Goal: Task Accomplishment & Management: Use online tool/utility

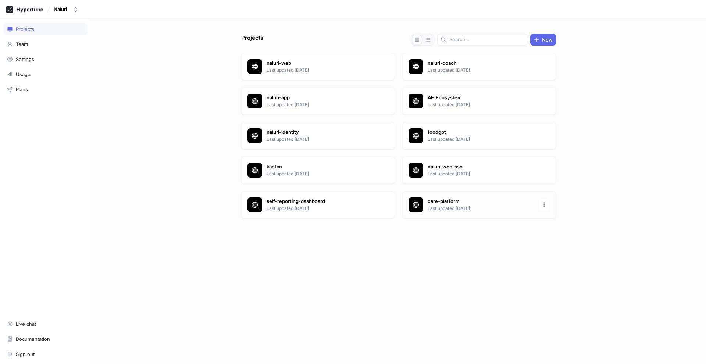
click at [439, 203] on p "care-platform" at bounding box center [481, 201] width 107 height 7
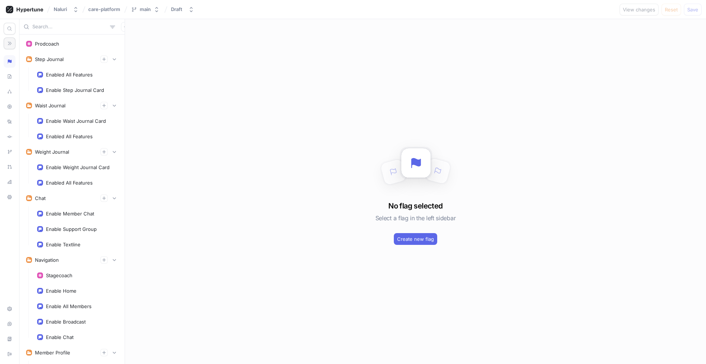
click at [7, 44] on icon "button" at bounding box center [9, 43] width 5 height 5
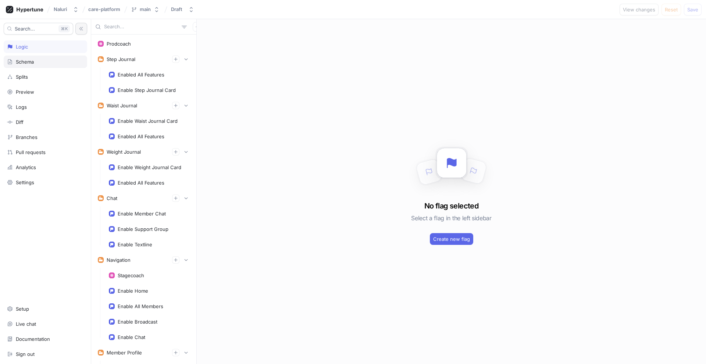
click at [49, 59] on div "Schema" at bounding box center [45, 62] width 77 height 6
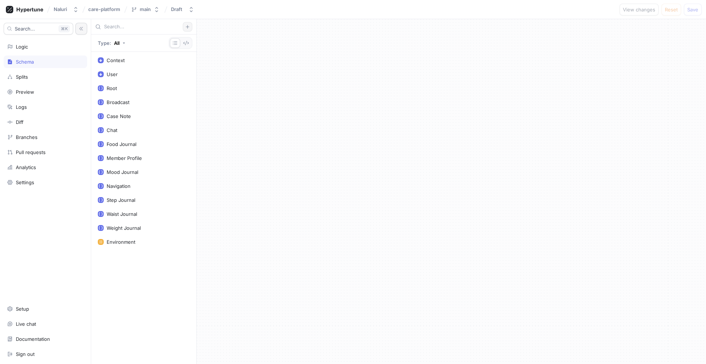
click at [185, 29] on button "button" at bounding box center [188, 27] width 10 height 10
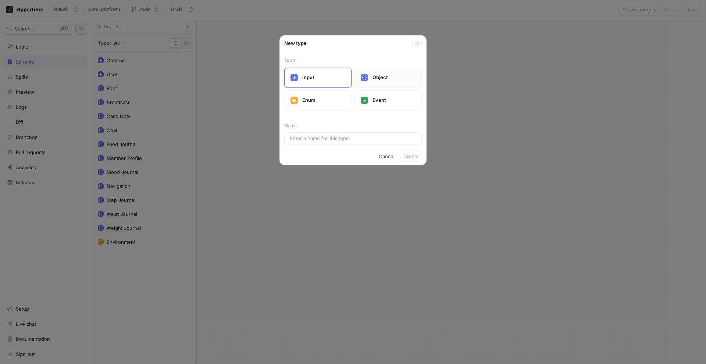
click at [363, 82] on div "Object" at bounding box center [388, 78] width 67 height 20
click at [324, 139] on input "text" at bounding box center [353, 138] width 127 height 7
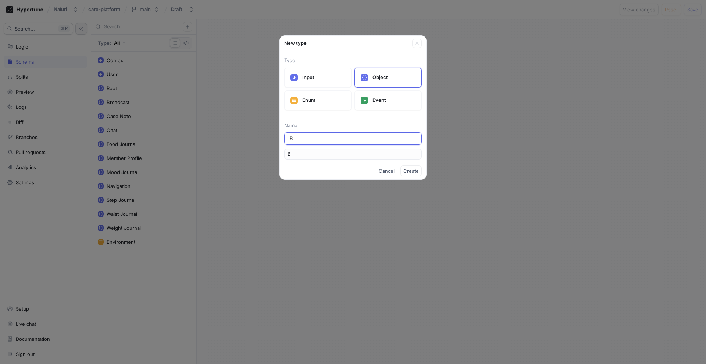
type input "Bl"
type input "Blo"
type input "Bloo"
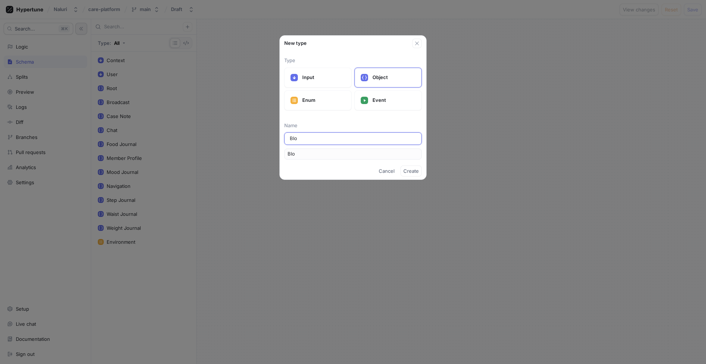
type input "Bloo"
type input "Blood"
type input "Blood P"
type input "BloodP"
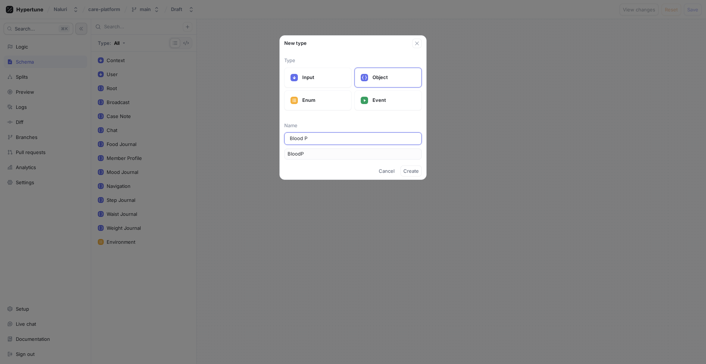
type input "Blood Pr"
type input "BloodPr"
type input "Blood Pre"
type input "BloodPre"
type input "Blood Pres"
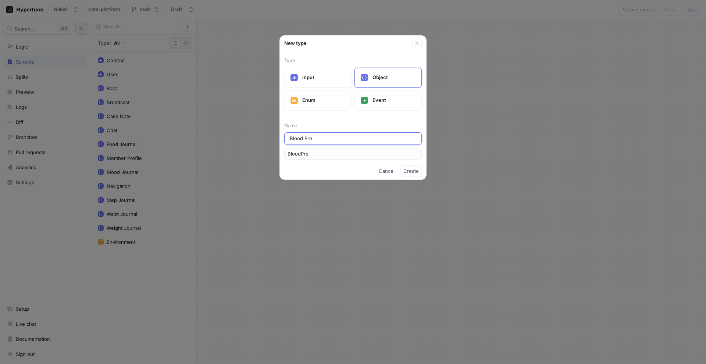
type input "BloodPres"
type input "Blood Press"
type input "BloodPress"
type input "Blood Pressu"
type input "BloodPressu"
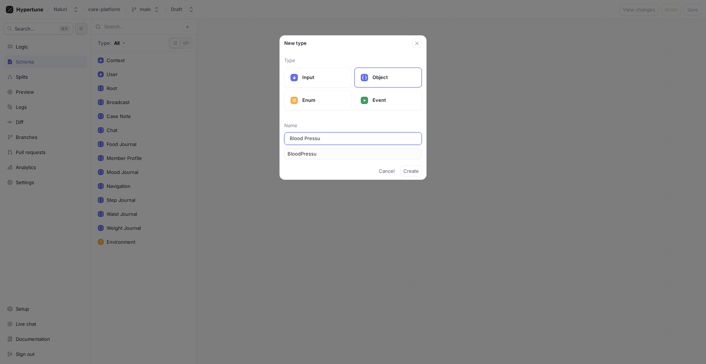
type input "Blood Pressur"
type input "BloodPressur"
type input "[MEDICAL_DATA]"
type input "BloodPressure"
type input "[MEDICAL_DATA] J"
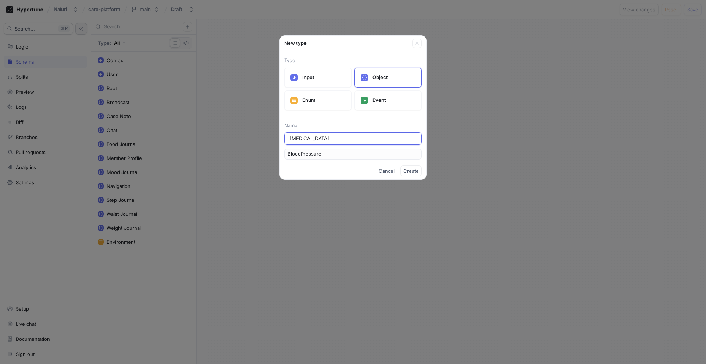
type input "BloodPressureJ"
type input "[MEDICAL_DATA] Jo"
type input "BloodPressureJo"
type input "[MEDICAL_DATA] Jou"
type input "BloodPressureJou"
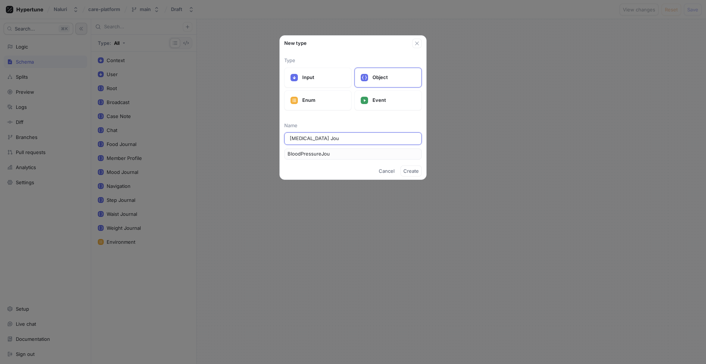
type input "[MEDICAL_DATA] Jour"
type input "BloodPressureJour"
type input "[MEDICAL_DATA] Journ"
type input "BloodPressureJourn"
type input "[MEDICAL_DATA] Journa"
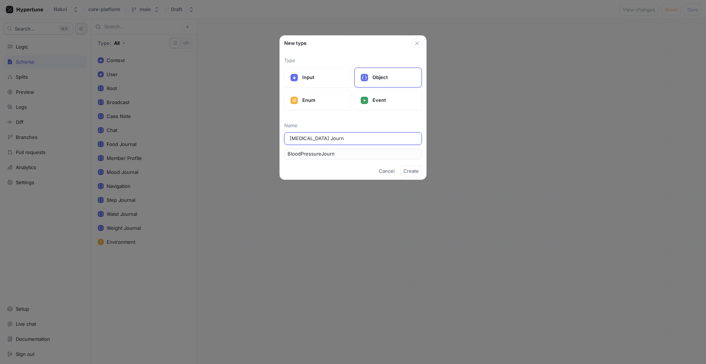
type input "BloodPressureJourna"
type input "[MEDICAL_DATA] Journal"
type input "BloodPressureJournal"
type input "[MEDICAL_DATA] Journal"
click at [414, 169] on span "Create" at bounding box center [411, 171] width 15 height 4
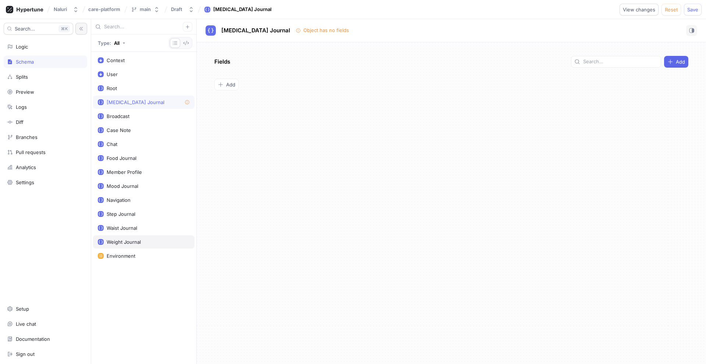
click at [129, 242] on div "Weight Journal" at bounding box center [124, 242] width 34 height 6
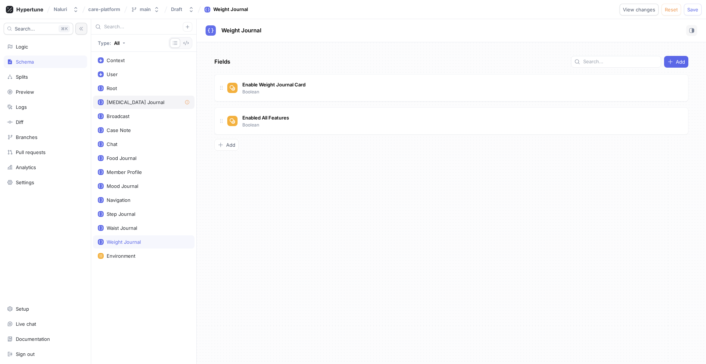
click at [161, 104] on div "[MEDICAL_DATA] Journal" at bounding box center [144, 102] width 92 height 6
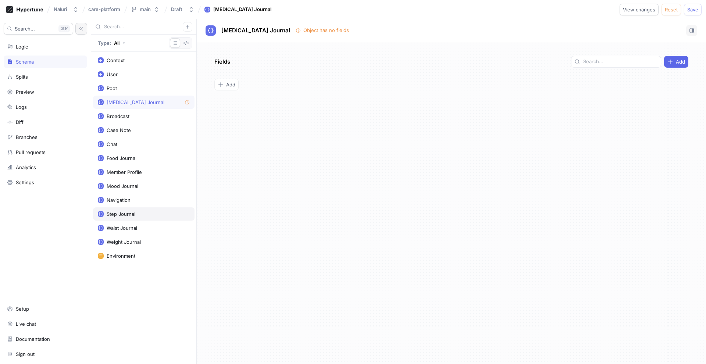
click at [139, 220] on div "Step Journal" at bounding box center [144, 213] width 102 height 13
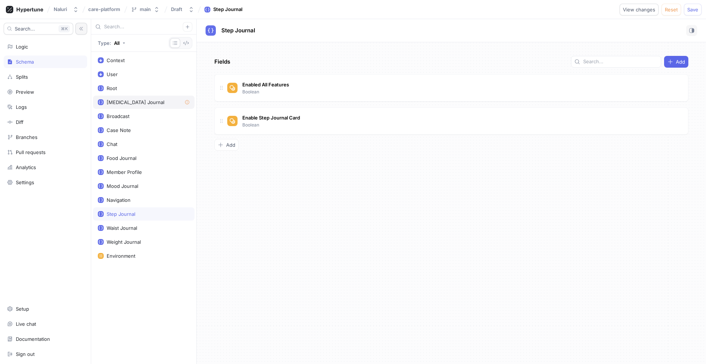
click at [156, 104] on div "[MEDICAL_DATA] Journal" at bounding box center [136, 102] width 58 height 6
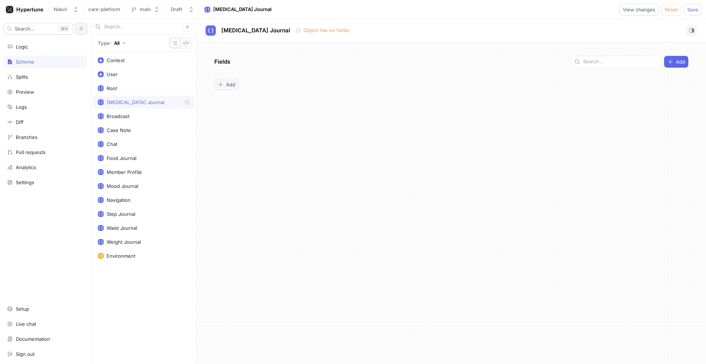
click at [229, 86] on span "Add" at bounding box center [230, 84] width 9 height 4
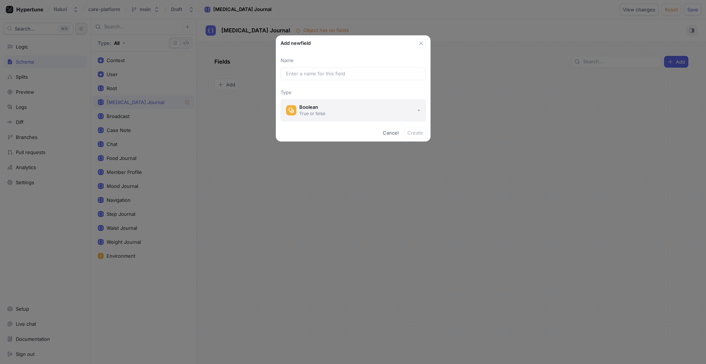
click at [323, 113] on div "True or false" at bounding box center [312, 113] width 26 height 6
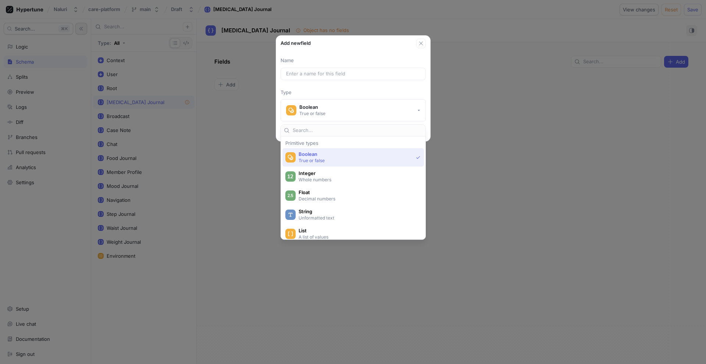
click at [236, 166] on div "Add new field Name Type Boolean True or false Cancel Create" at bounding box center [353, 182] width 706 height 364
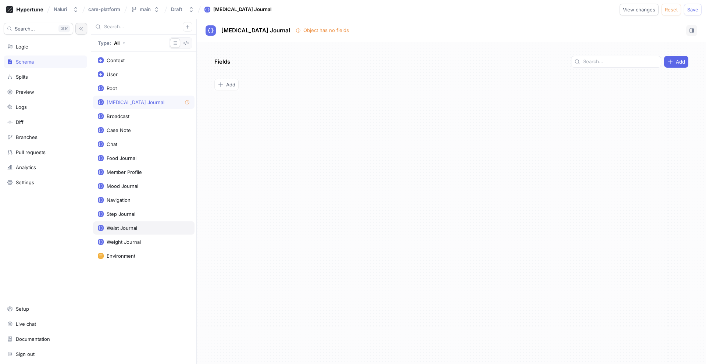
click at [145, 230] on div "Waist Journal" at bounding box center [144, 228] width 92 height 6
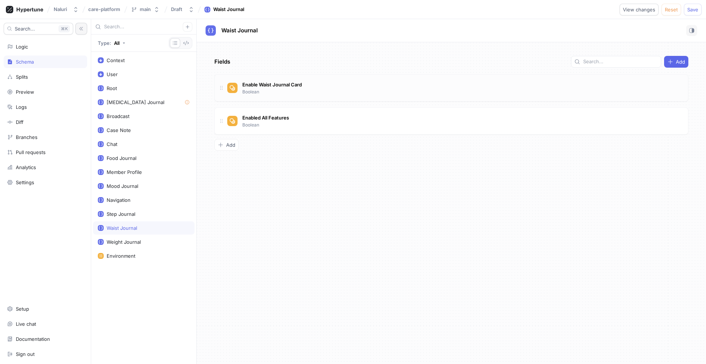
click at [302, 80] on div "Enable Waist Journal Card Boolean" at bounding box center [272, 87] width 63 height 15
click at [139, 101] on div "[MEDICAL_DATA] Journal" at bounding box center [136, 102] width 58 height 6
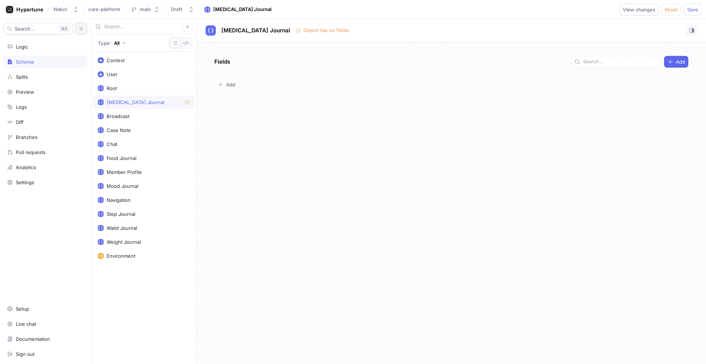
click at [239, 85] on div "Add" at bounding box center [451, 85] width 474 height 12
click at [234, 85] on span "Add" at bounding box center [230, 84] width 9 height 4
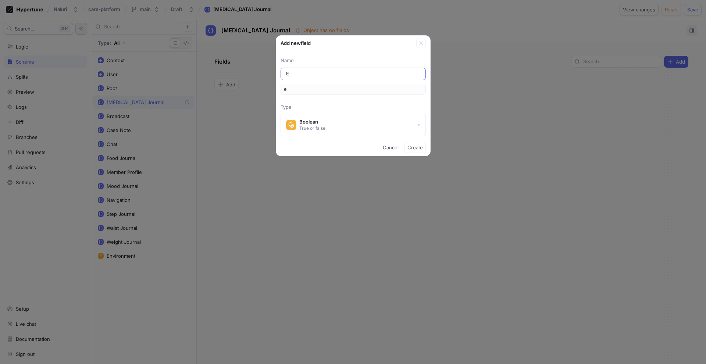
type input "En"
type input "en"
type input "Ena"
type input "ena"
type input "Enab"
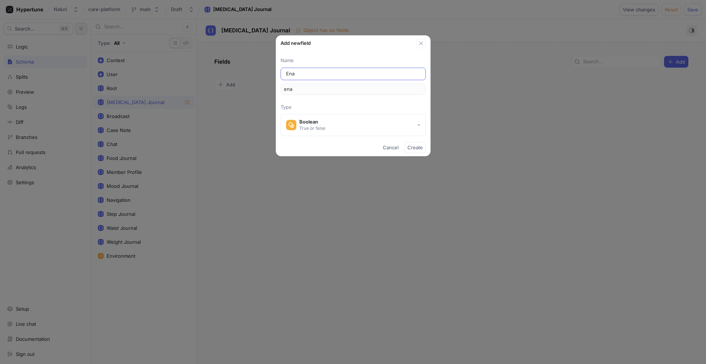
type input "enab"
type input "Enabl"
type input "enabl"
type input "Enable"
type input "enable"
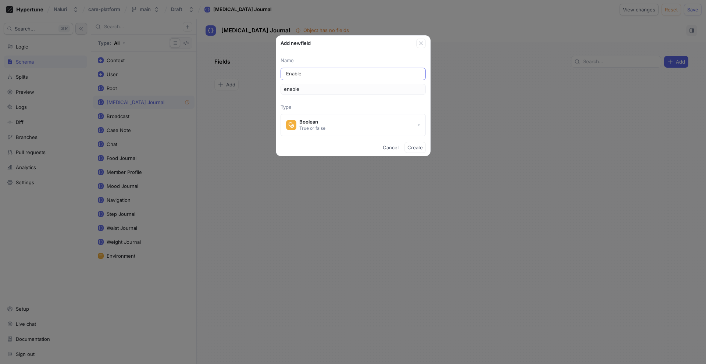
type input "Enable A"
type input "enableA"
type input "Enable Al"
type input "enableAl"
type input "Enable All"
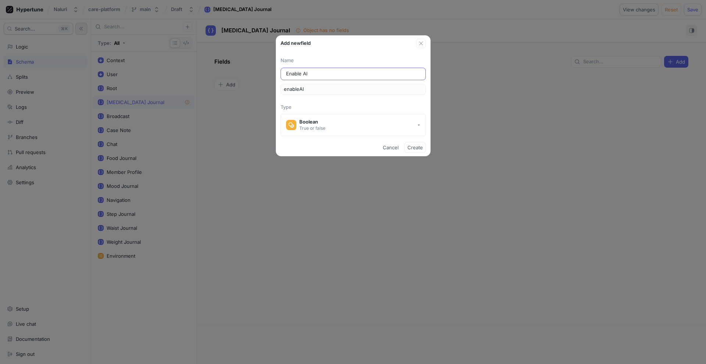
type input "enableAll"
type input "Enable All F"
type input "enableAllF"
type input "Enable All Fe"
type input "enableAllFe"
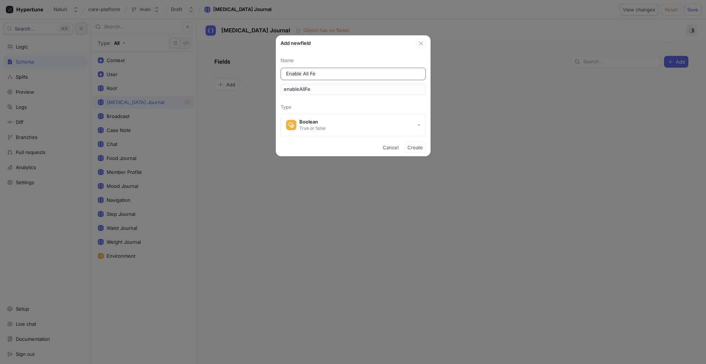
type input "Enable All Fea"
type input "enableAllFea"
type input "Enable All Feat"
type input "enableAllFeat"
type input "Enable All Featu"
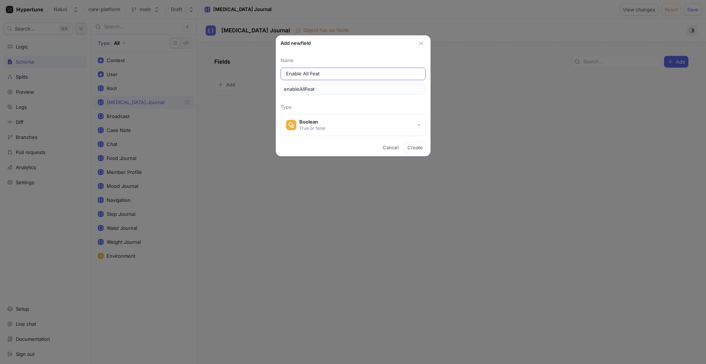
type input "enableAllFeatu"
type input "Enable All Featur"
type input "enableAllFeatur"
type input "Enable All Feature"
type input "enableAllFeature"
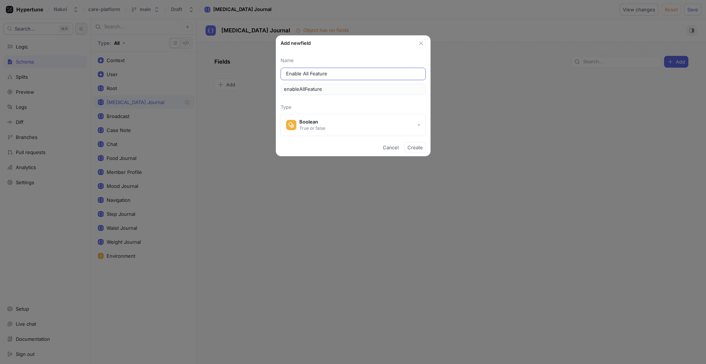
type input "Enable All Features"
type input "enableAllFeatures"
type input "Enable All Features"
click at [413, 145] on span "Create" at bounding box center [415, 147] width 15 height 4
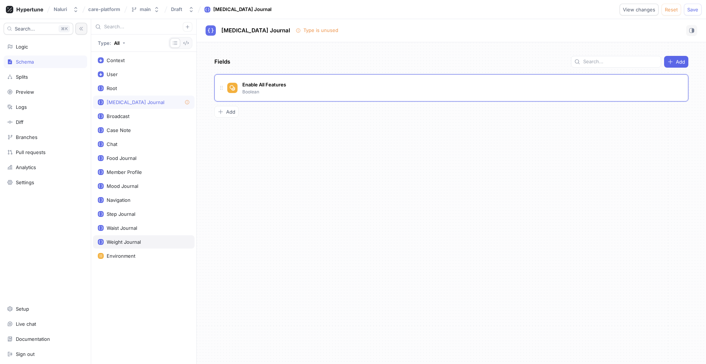
click at [135, 239] on div "Weight Journal" at bounding box center [124, 242] width 34 height 6
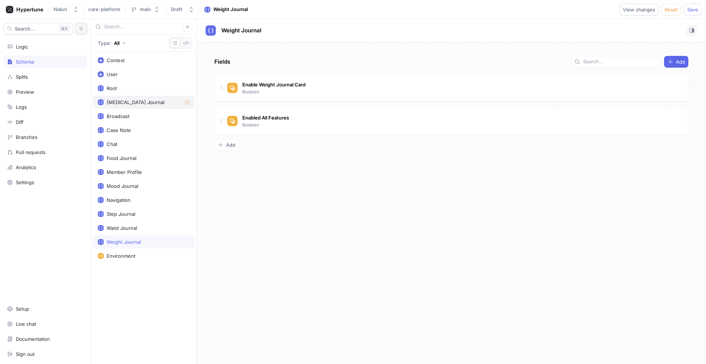
click at [157, 102] on div "[MEDICAL_DATA] Journal" at bounding box center [136, 102] width 58 height 6
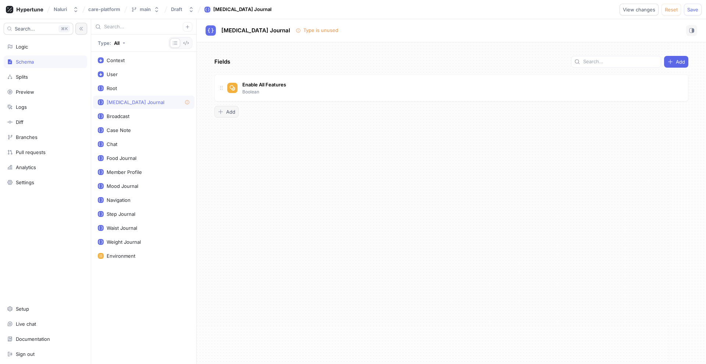
click at [234, 112] on span "Add" at bounding box center [230, 112] width 9 height 4
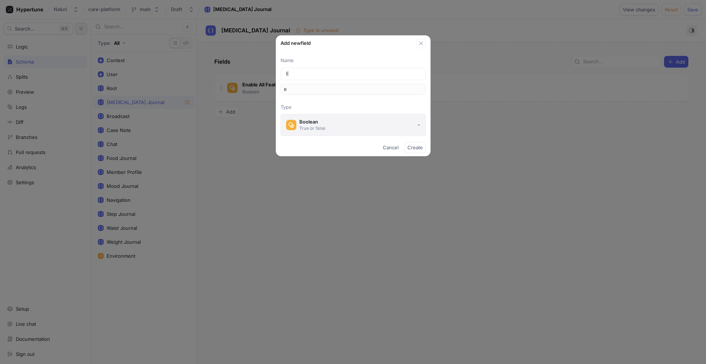
type input "En"
type input "en"
type input "Ena"
type input "ena"
type input "Enab"
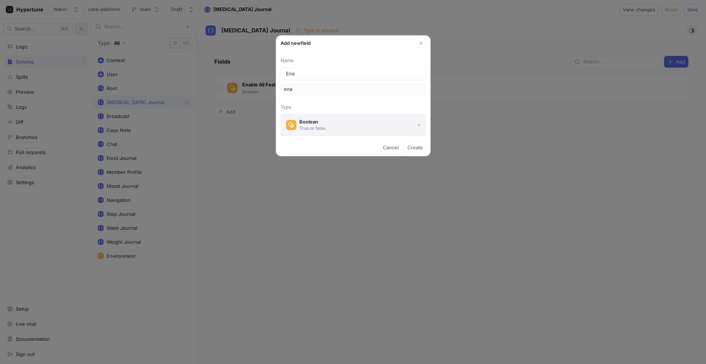
type input "enab"
type input "Enabl"
type input "enabl"
type input "Enable"
type input "enable"
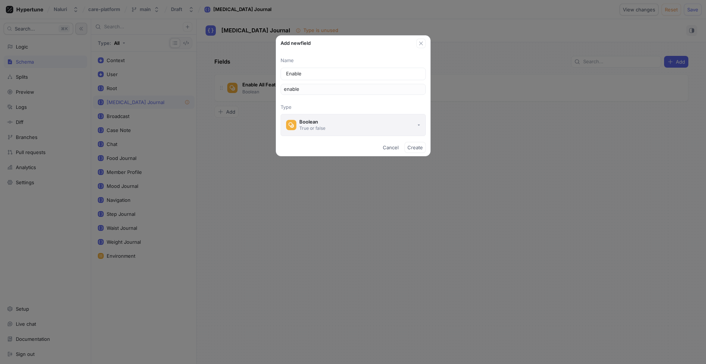
type input "Enabled"
type input "enabled"
type input "Enabled B"
type input "enabledB"
type input "Enabled Bl"
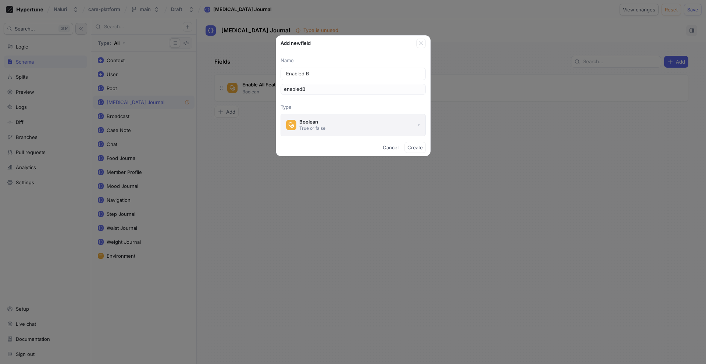
type input "enabledBl"
type input "Enabled Blo"
type input "enabledBlo"
type input "Enabled Bloo"
type input "enabledBloo"
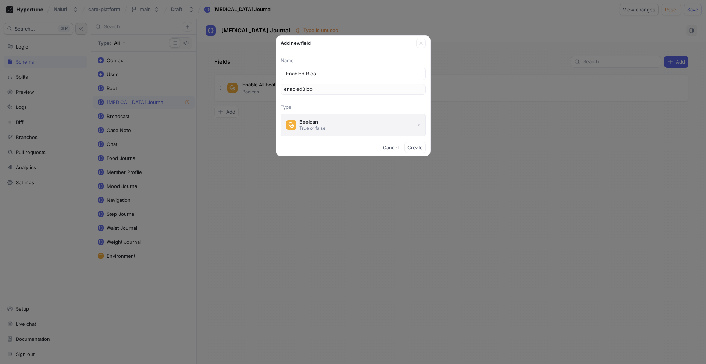
type input "Enabled Blood"
type input "enabledBlood"
type input "Enabled Blood P"
type input "enabledBloodP"
type input "Enabled Blood Pr"
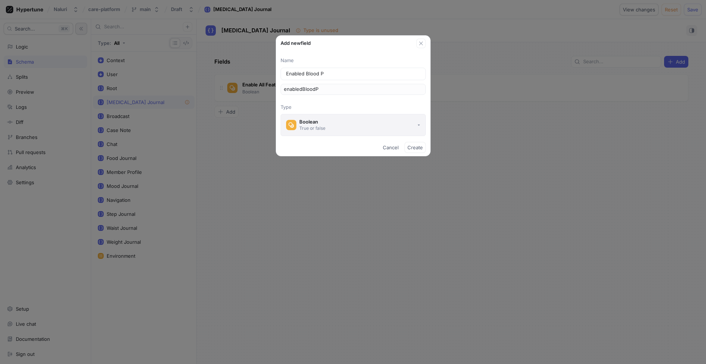
type input "enabledBloodPr"
type input "Enabled Blood Pre"
type input "enabledBloodPre"
type input "Enabled Blood Pres"
type input "enabledBloodPres"
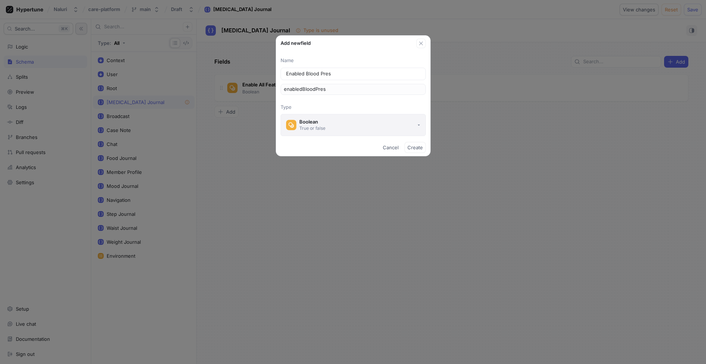
type input "Enabled Blood Presu"
type input "enabledBloodPresu"
type input "Enabled Blood Presur"
type input "enabledBloodPresur"
type input "Enabled Blood Presure"
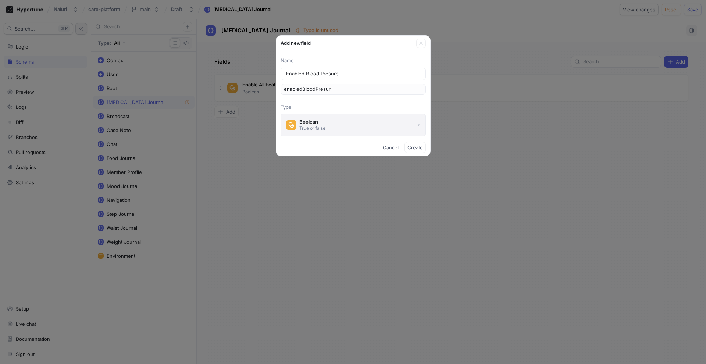
type input "enabledBloodPresure"
type input "Enabled Blood Presure C"
type input "enabledBloodPresureC"
type input "Enabled Blood Presure Ca"
type input "enabledBloodPresureCa"
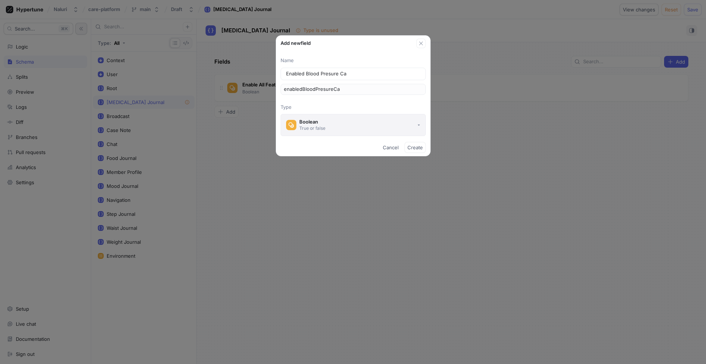
type input "Enabled Blood Presure Car"
type input "enabledBloodPresureCar"
type input "Enabled Blood Presure Card"
type input "enabledBloodPresureCard"
type input "Enabled Blood Pressure Card"
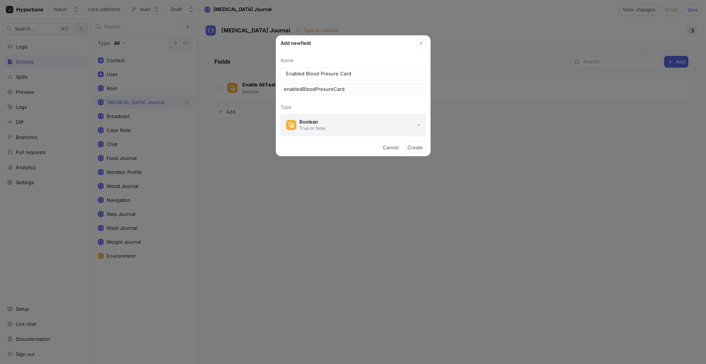
type input "enabledBloodPressureCard"
type input "Enabled Blood Pressure Card"
click at [419, 149] on span "Create" at bounding box center [415, 147] width 15 height 4
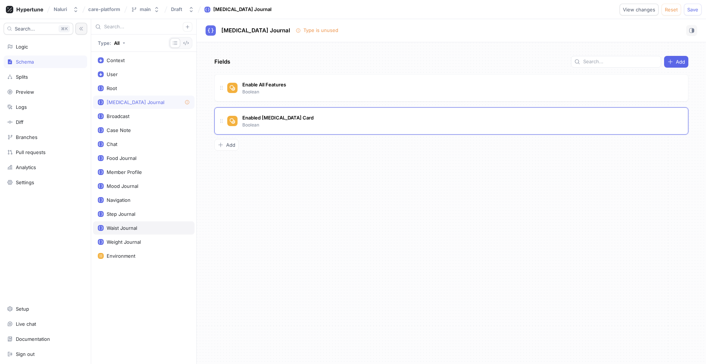
click at [132, 224] on div "Waist Journal" at bounding box center [144, 227] width 102 height 13
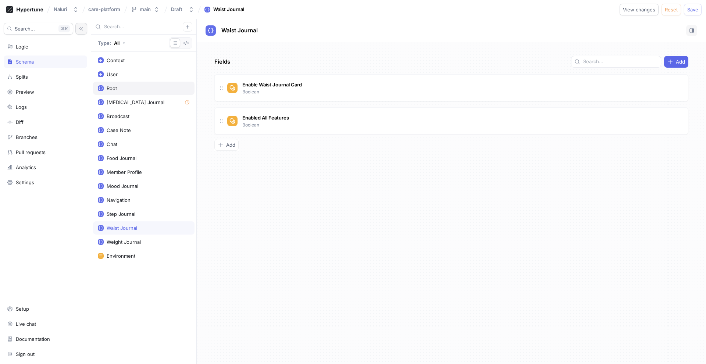
click at [145, 95] on div "Root" at bounding box center [144, 88] width 102 height 13
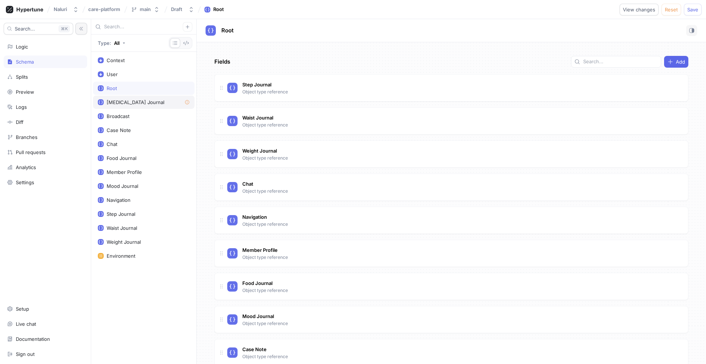
click at [144, 104] on div "[MEDICAL_DATA] Journal" at bounding box center [136, 102] width 58 height 6
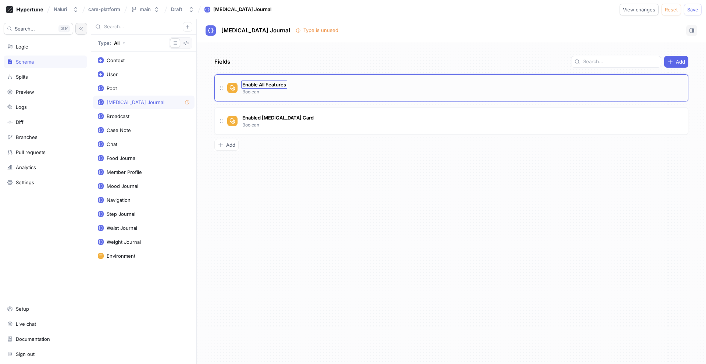
click at [271, 86] on span "Enable All Features" at bounding box center [264, 85] width 44 height 6
click at [308, 88] on div "Enable All Features Boolean" at bounding box center [454, 88] width 455 height 15
click at [45, 46] on div "Logic" at bounding box center [45, 47] width 77 height 6
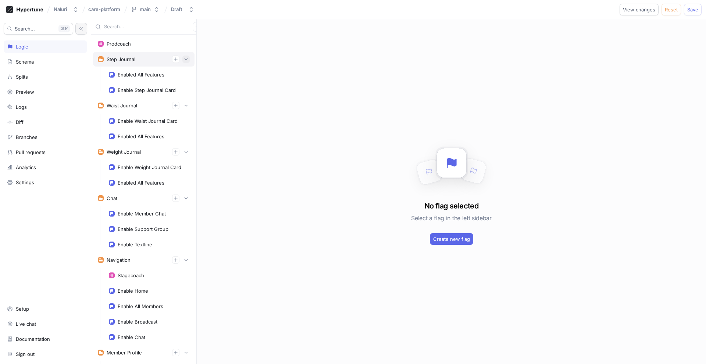
click at [186, 56] on button "button" at bounding box center [185, 59] width 7 height 7
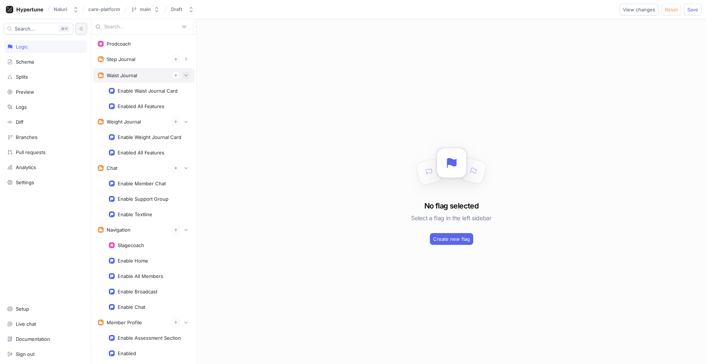
click at [189, 73] on button "button" at bounding box center [185, 75] width 7 height 7
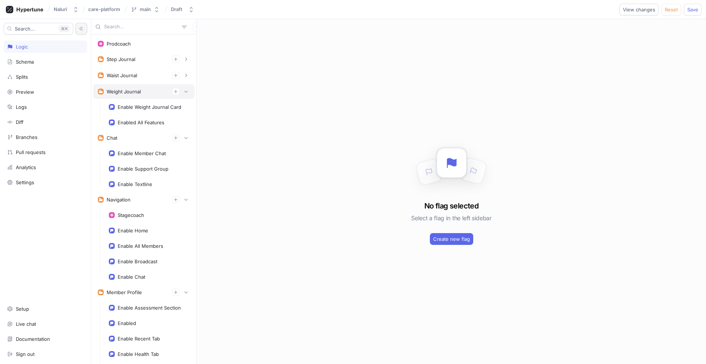
click at [187, 86] on div "Weight Journal" at bounding box center [144, 91] width 102 height 15
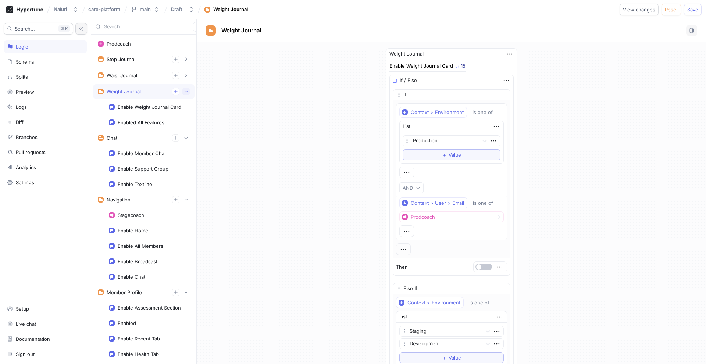
click at [188, 95] on button "button" at bounding box center [185, 91] width 7 height 7
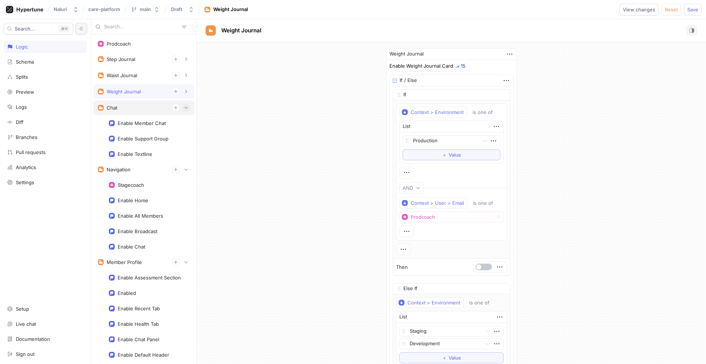
click at [188, 106] on button "button" at bounding box center [185, 107] width 7 height 7
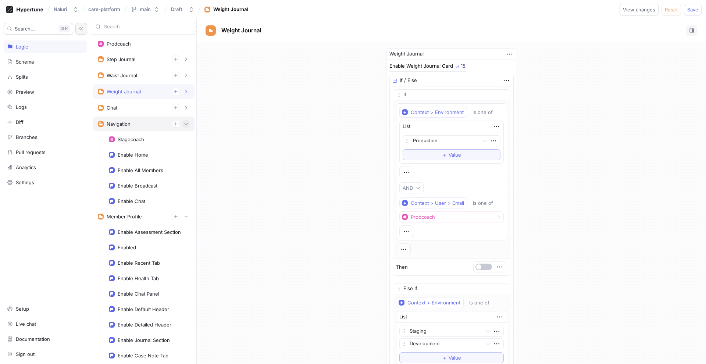
click at [187, 120] on button "button" at bounding box center [185, 123] width 7 height 7
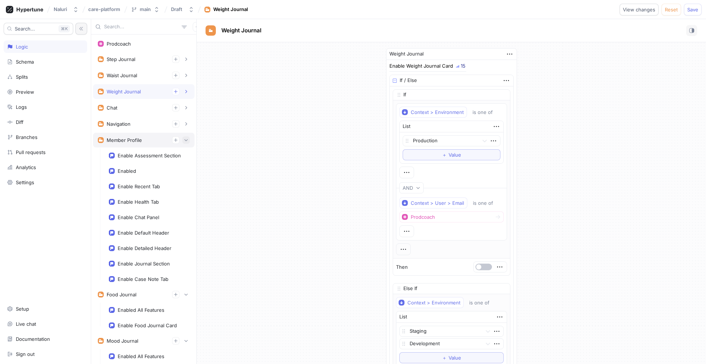
click at [188, 142] on icon "button" at bounding box center [186, 140] width 4 height 4
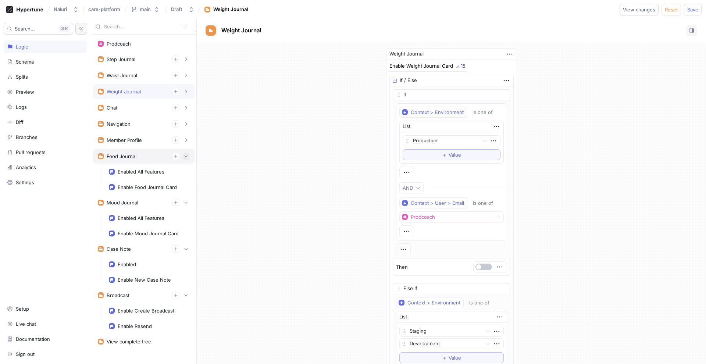
click at [187, 153] on button "button" at bounding box center [185, 156] width 7 height 7
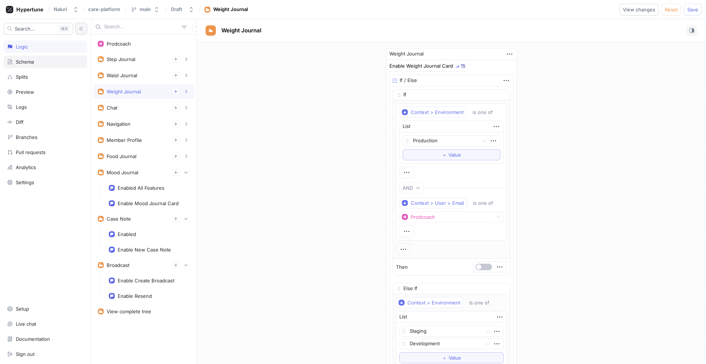
click at [55, 64] on div "Schema" at bounding box center [45, 62] width 77 height 6
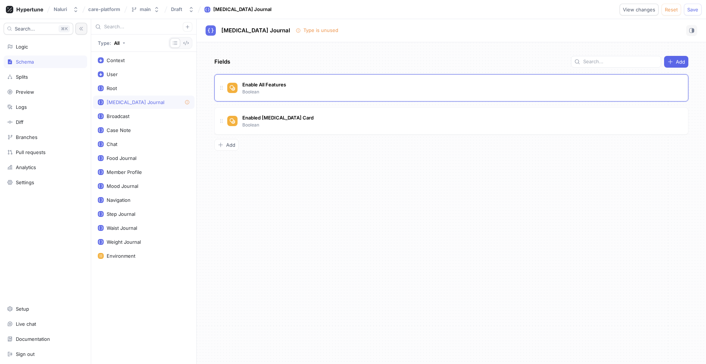
click at [177, 103] on div "[MEDICAL_DATA] Journal" at bounding box center [144, 102] width 92 height 6
click at [692, 32] on icon "button" at bounding box center [691, 30] width 5 height 5
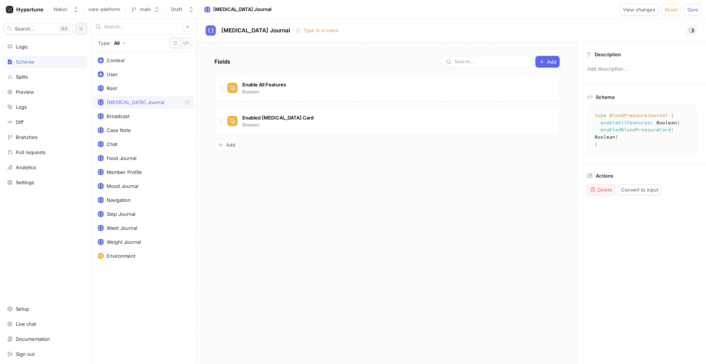
click at [612, 188] on span "Delete" at bounding box center [605, 190] width 15 height 4
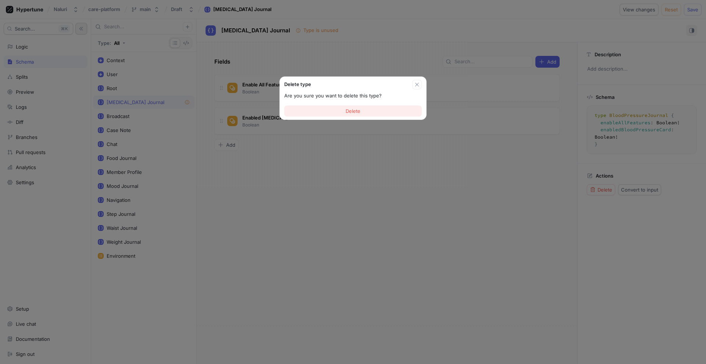
click at [421, 113] on button "Delete" at bounding box center [353, 111] width 138 height 11
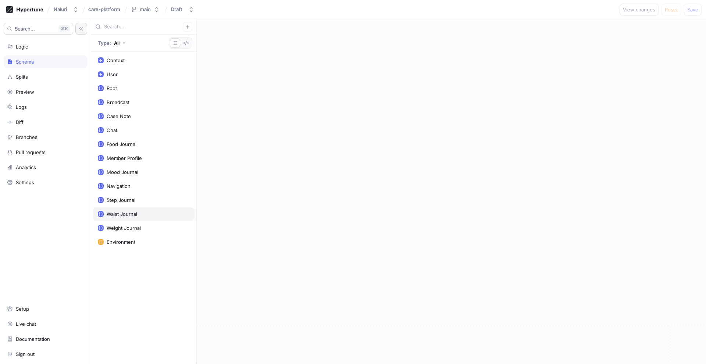
click at [138, 211] on div "Waist Journal" at bounding box center [144, 214] width 92 height 6
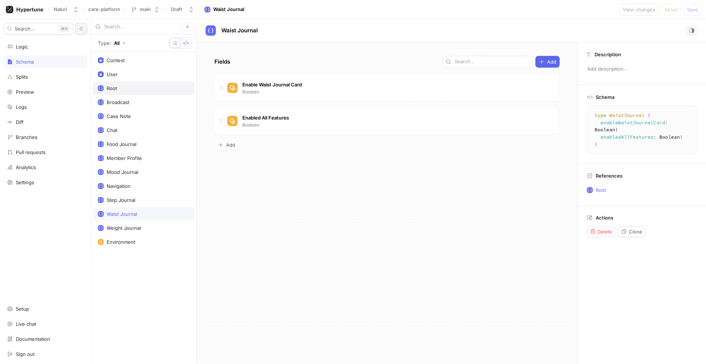
click at [145, 91] on div "Root" at bounding box center [144, 88] width 92 height 6
type textarea "type Root { stepJournal: StepJournal! waistJournal: WaistJournal! weightJournal…"
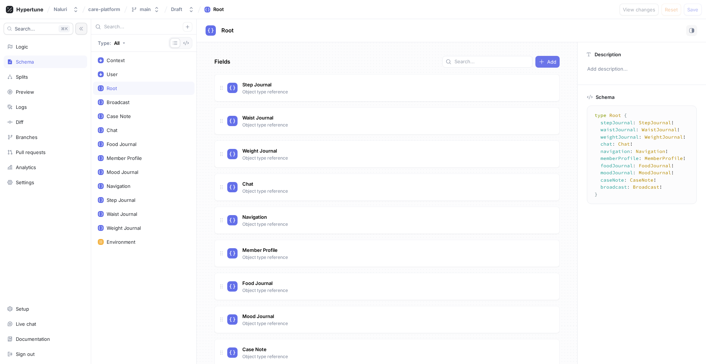
click at [549, 63] on span "Add" at bounding box center [551, 62] width 9 height 4
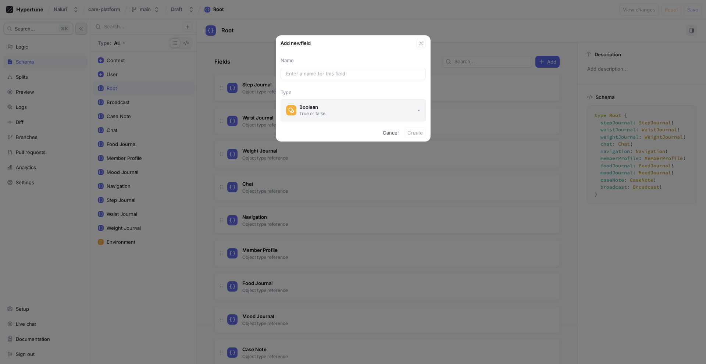
click at [371, 108] on button "Boolean True or false" at bounding box center [353, 110] width 145 height 22
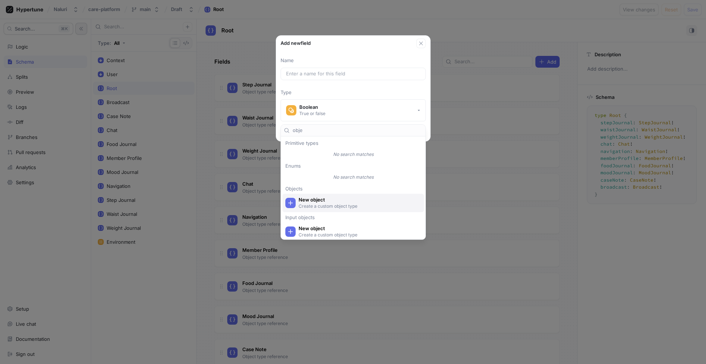
type input "obje"
click at [342, 206] on p "Create a custom object type" at bounding box center [358, 206] width 118 height 6
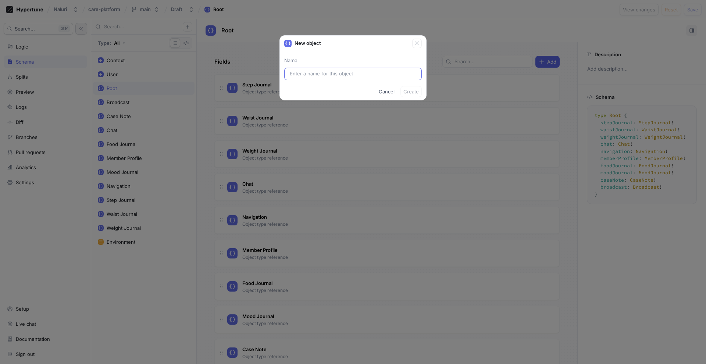
click at [327, 75] on input "text" at bounding box center [353, 73] width 127 height 7
type input "Bl"
type input "Blo"
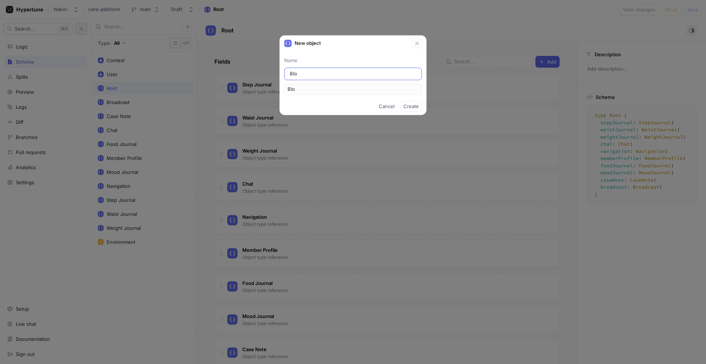
type input "Bloo"
type input "Blood"
type input "Blood P"
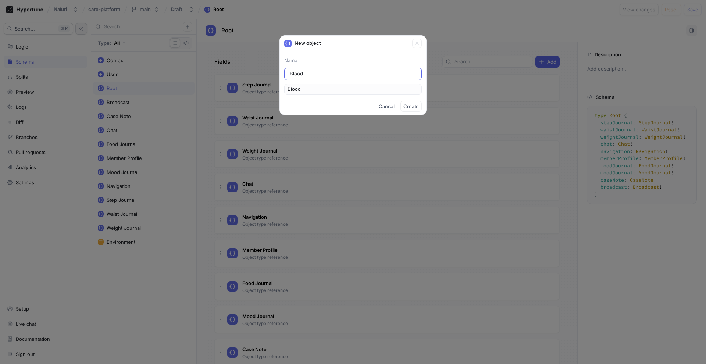
type input "BloodP"
type input "Blood Pr"
type input "BloodPr"
type input "Blood Pre"
type input "BloodPre"
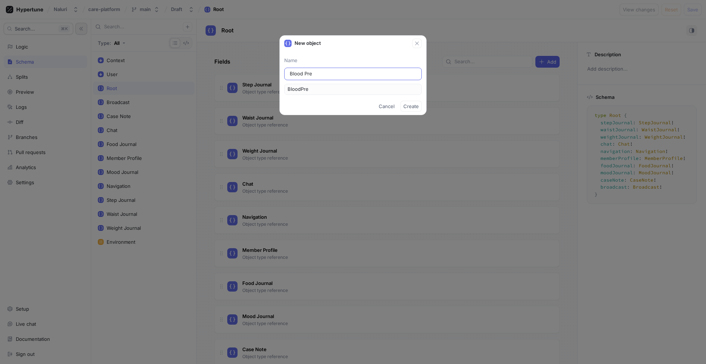
type input "Blood Pres"
type input "BloodPres"
type input "Blood Press"
type input "BloodPress"
type input "Blood Pressu"
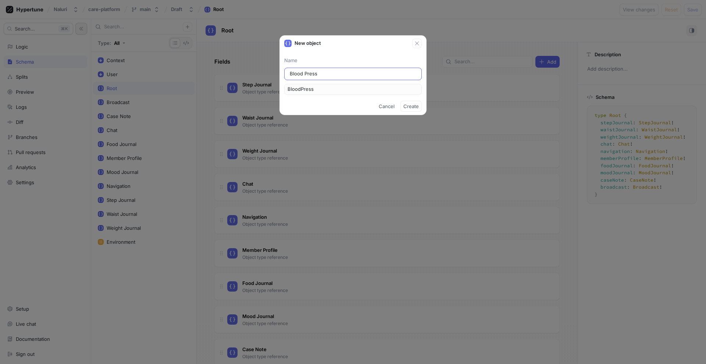
type input "BloodPressu"
type input "Blood Pressur"
type input "BloodPressur"
type input "[MEDICAL_DATA]"
type input "BloodPressure"
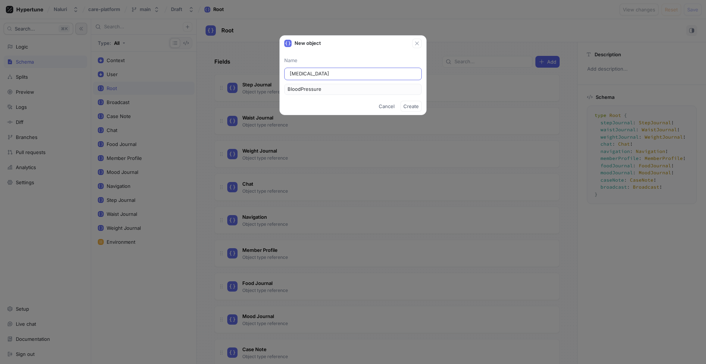
type input "[MEDICAL_DATA] J"
type input "BloodPressureJ"
type input "[MEDICAL_DATA] Jo"
type input "BloodPressureJo"
type input "[MEDICAL_DATA] Jou"
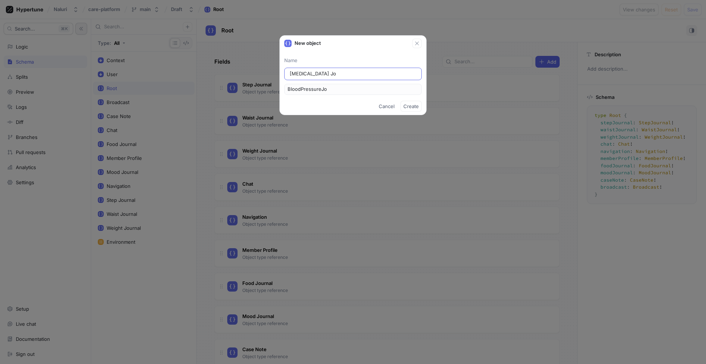
type input "BloodPressureJou"
type input "[MEDICAL_DATA] Jour"
type input "BloodPressureJour"
type input "[MEDICAL_DATA] Journ"
type input "BloodPressureJourn"
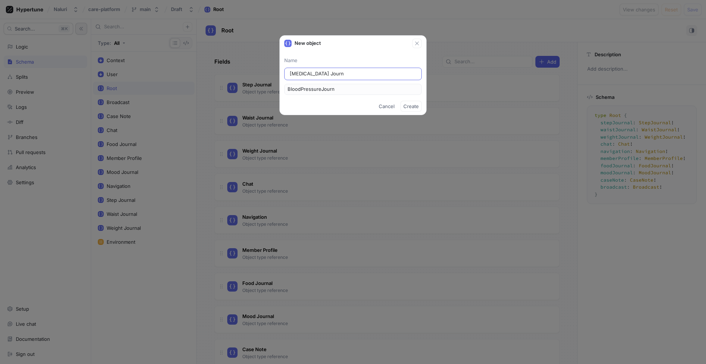
type input "[MEDICAL_DATA] Journa"
type input "BloodPressureJourna"
type input "[MEDICAL_DATA] Journal"
type input "BloodPressureJournal"
type input "[MEDICAL_DATA] Journal"
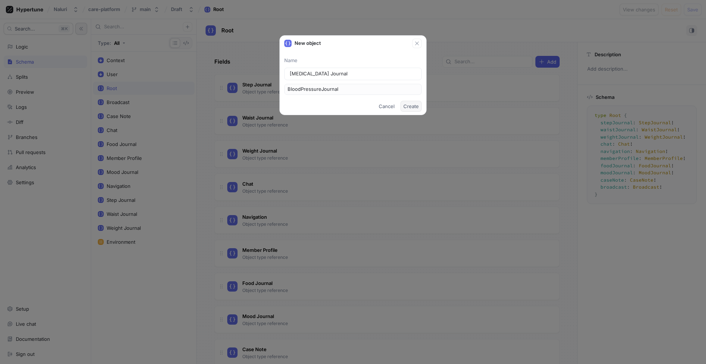
click at [409, 105] on span "Create" at bounding box center [411, 106] width 15 height 4
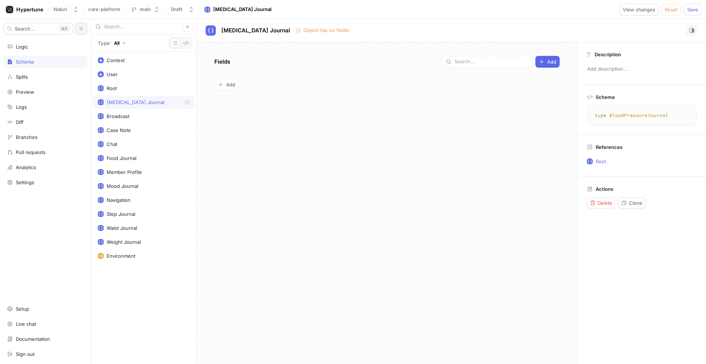
click at [157, 102] on div "[MEDICAL_DATA] Journal" at bounding box center [136, 102] width 58 height 6
click at [142, 223] on div "Waist Journal" at bounding box center [144, 227] width 102 height 13
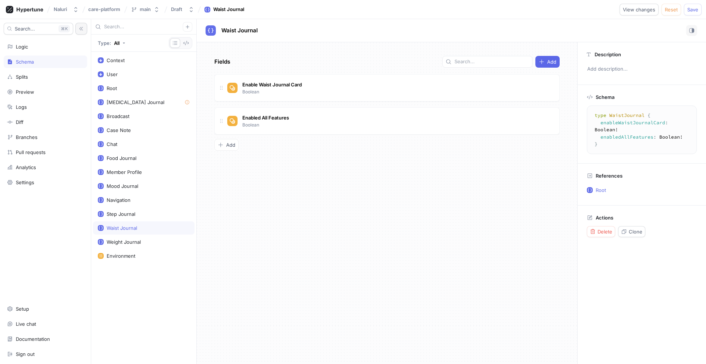
click at [623, 146] on textarea "type WaistJournal { enableWaistJournalCard: Boolean! enabledAllFeatures: Boolea…" at bounding box center [643, 130] width 106 height 42
drag, startPoint x: 623, startPoint y: 146, endPoint x: 582, endPoint y: 114, distance: 52.5
click at [582, 114] on div "Schema type WaistJournal { enableWaistJournalCard : Boolean ! enabledAllFeature…" at bounding box center [642, 124] width 128 height 78
click at [156, 107] on div "[MEDICAL_DATA] Journal" at bounding box center [144, 102] width 102 height 13
type textarea "type BloodPressureJournal"
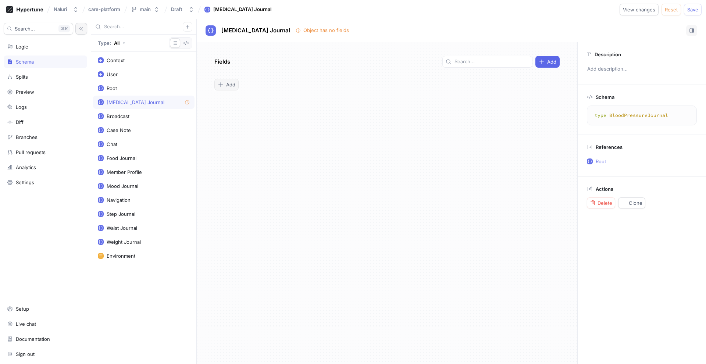
click at [224, 86] on div "Add" at bounding box center [227, 85] width 18 height 6
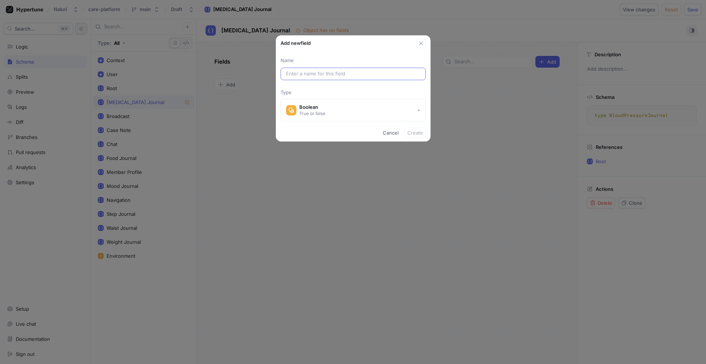
click at [309, 78] on div at bounding box center [353, 74] width 145 height 13
click at [310, 75] on input "text" at bounding box center [353, 73] width 134 height 7
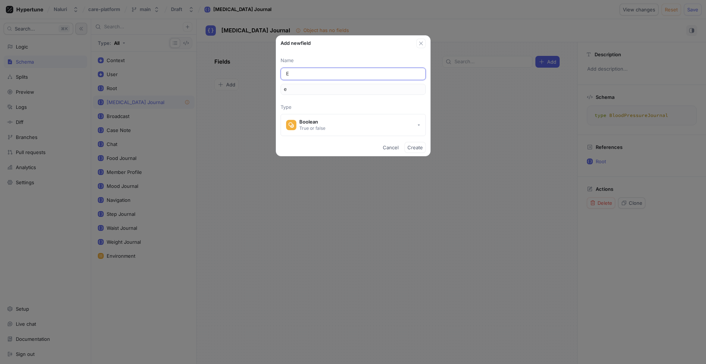
type input "En"
type input "en"
type input "Ena"
type input "ena"
type input "Enab"
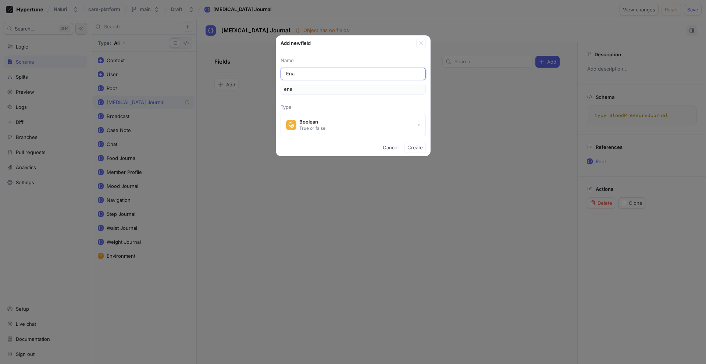
type input "enab"
type input "Enabl"
type input "enabl"
type input "Enable"
type input "enable"
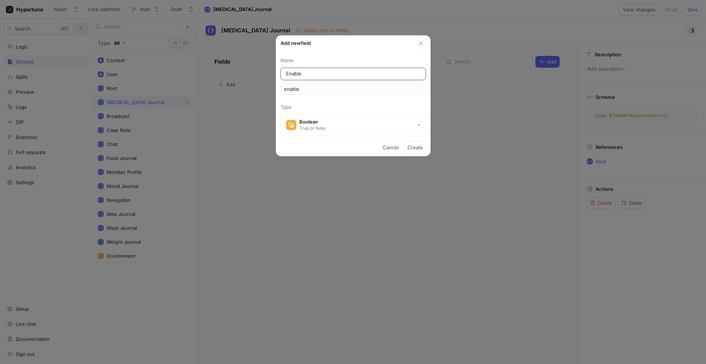
type input "Enable A"
type input "enableA"
type input "Enable Al"
type input "enableAl"
type input "Enable All"
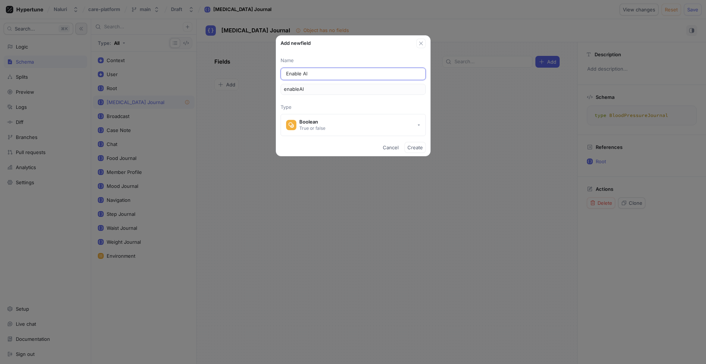
type input "enableAll"
type input "Enable All F"
type input "enableAllF"
type input "Enable All Fe"
type input "enableAllFe"
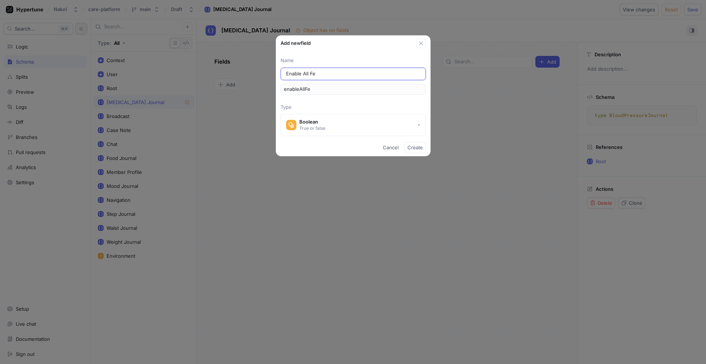
type input "Enable All Fea"
type input "enableAllFea"
type input "Enable All Fear"
type input "enableAllFear"
type input "Enable All Fea"
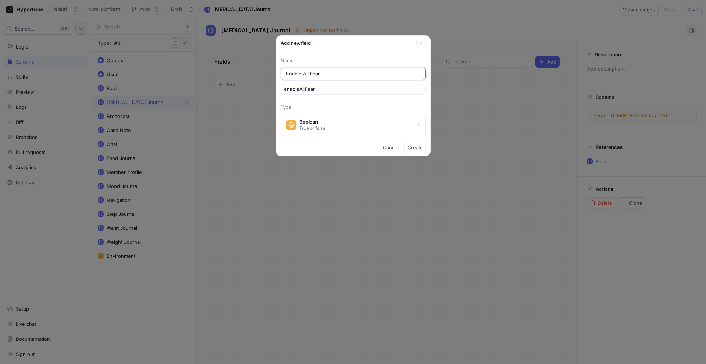
type input "enableAllFea"
type input "Enable All Feat"
type input "enableAllFeat"
type input "Enable All Featu"
type input "enableAllFeatu"
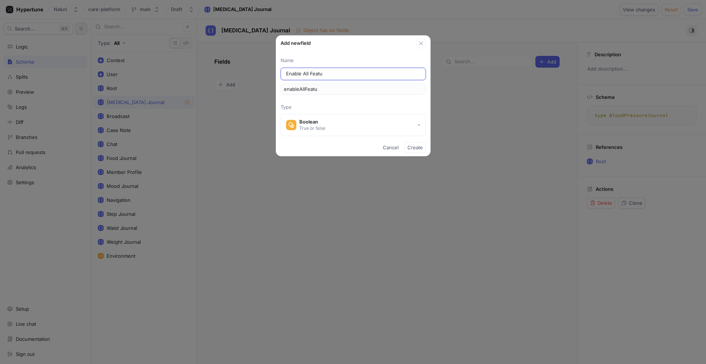
type input "Enable All Featur"
type input "enableAllFeatur"
type input "Enable All Feature"
type input "enableAllFeature"
type input "Enable All Features"
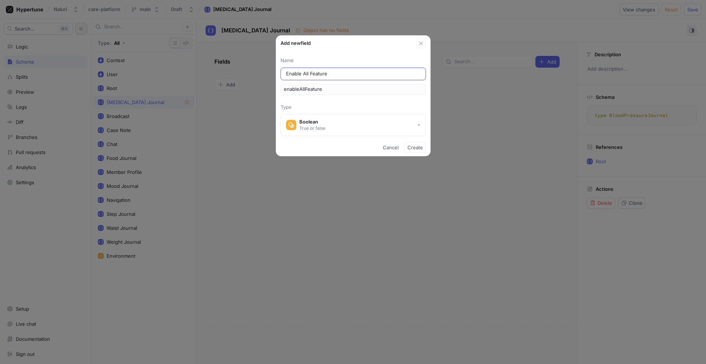
type input "enableAllFeatures"
type input "Enable All Features"
click at [406, 148] on button "Create" at bounding box center [415, 147] width 21 height 11
type textarea "type BloodPressureJournal { enableAllFeatures: Boolean! }"
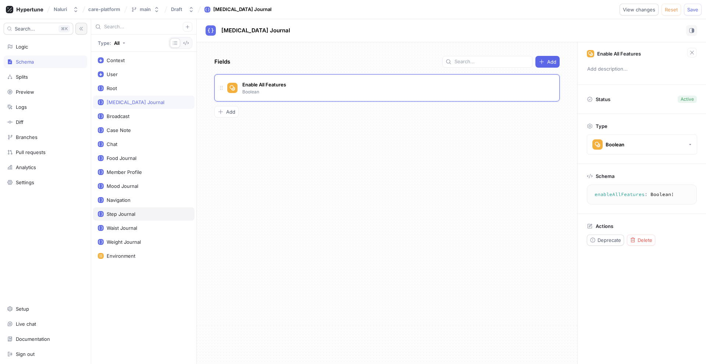
click at [143, 212] on div "Step Journal" at bounding box center [144, 214] width 92 height 6
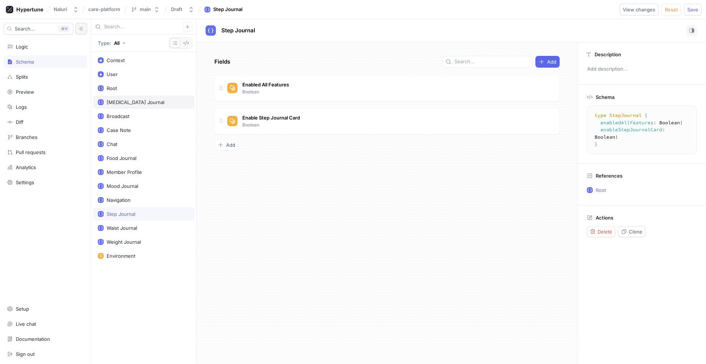
click at [154, 102] on div "[MEDICAL_DATA] Journal" at bounding box center [136, 102] width 58 height 6
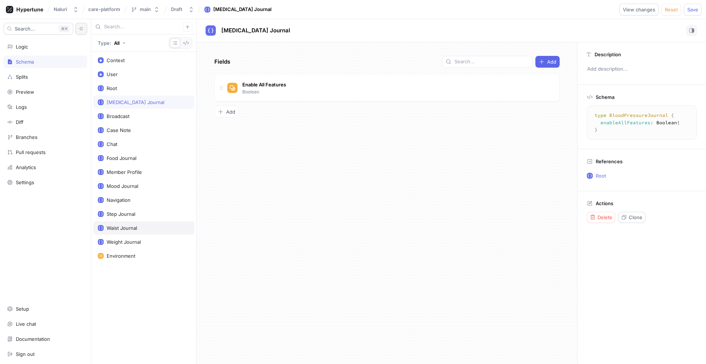
click at [146, 224] on div "Waist Journal" at bounding box center [144, 227] width 102 height 13
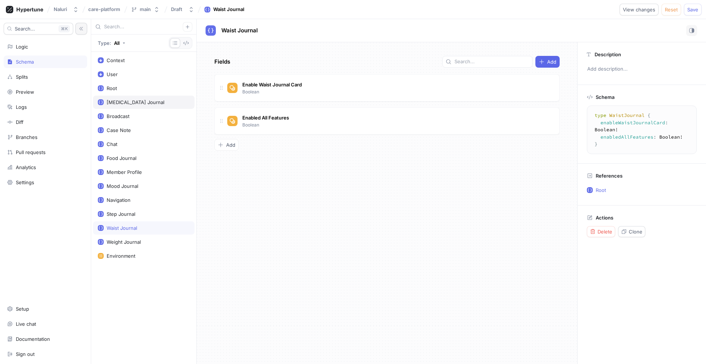
click at [150, 103] on div "[MEDICAL_DATA] Journal" at bounding box center [136, 102] width 58 height 6
type textarea "type BloodPressureJournal { enableAllFeatures: Boolean! }"
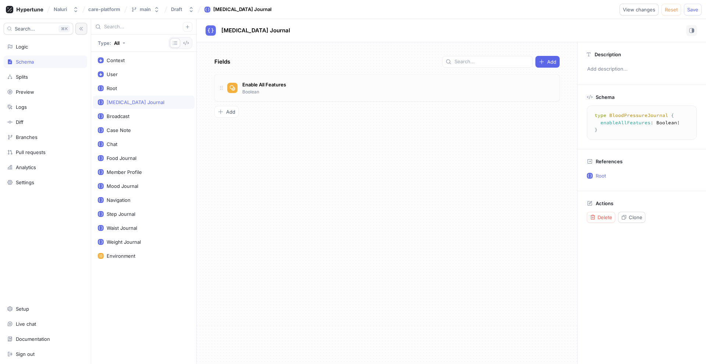
click at [428, 96] on div "Enable All Features Boolean" at bounding box center [386, 87] width 345 height 27
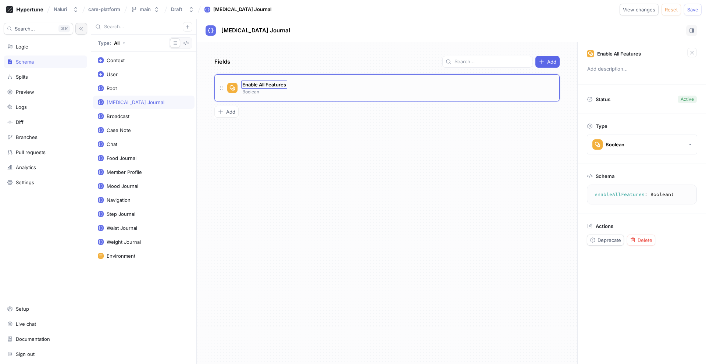
click at [276, 83] on span "Enable All Features" at bounding box center [264, 85] width 44 height 6
click at [257, 83] on input "Enable All Features" at bounding box center [264, 85] width 45 height 6
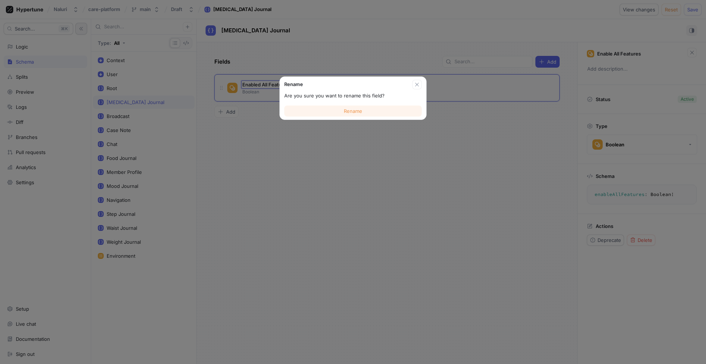
click at [356, 110] on span "Rename" at bounding box center [353, 111] width 18 height 4
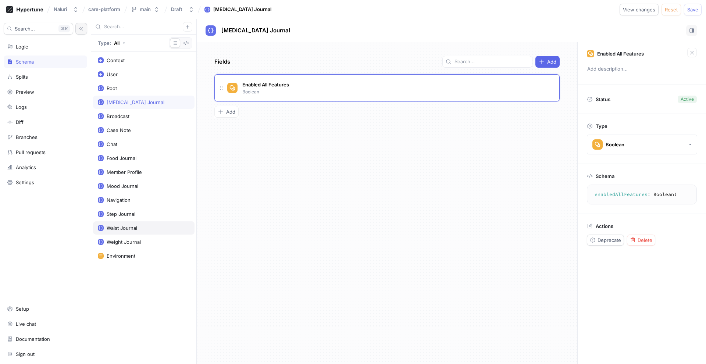
click at [144, 228] on div "Waist Journal" at bounding box center [144, 228] width 92 height 6
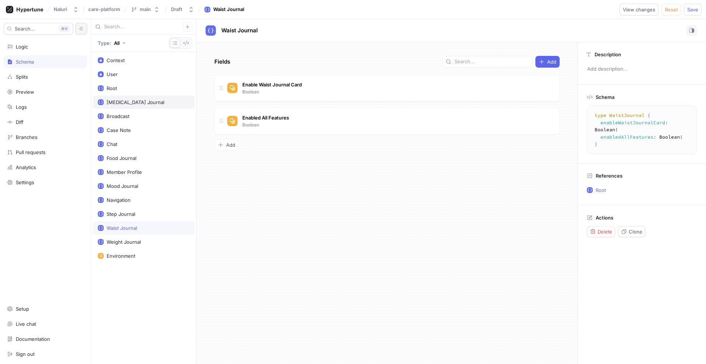
click at [151, 103] on div "[MEDICAL_DATA] Journal" at bounding box center [136, 102] width 58 height 6
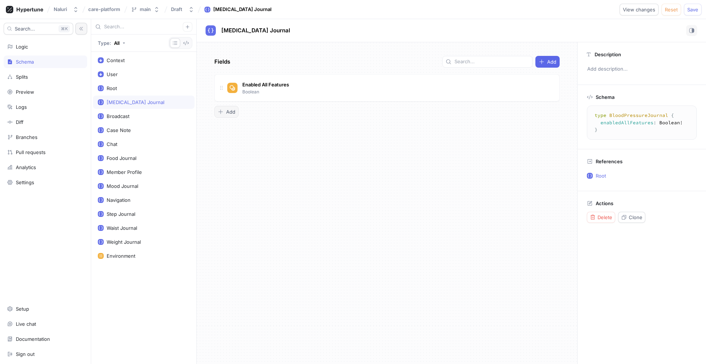
click at [224, 111] on div "Add" at bounding box center [227, 112] width 18 height 6
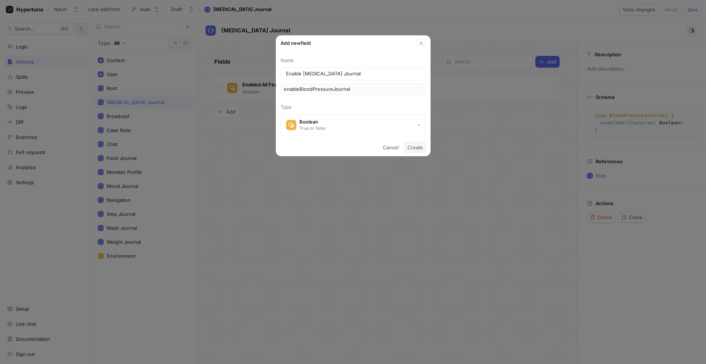
click at [412, 146] on span "Create" at bounding box center [415, 147] width 15 height 4
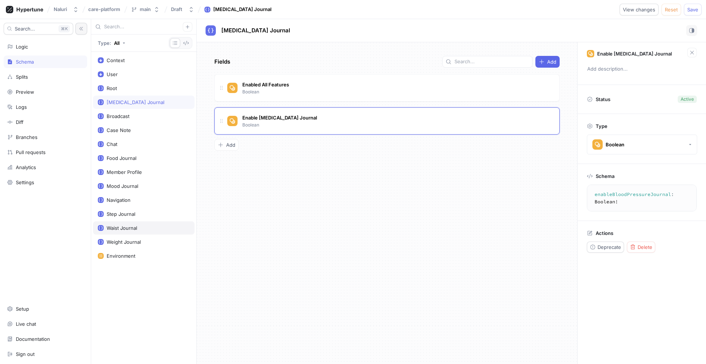
click at [140, 222] on div "Waist Journal" at bounding box center [144, 227] width 102 height 13
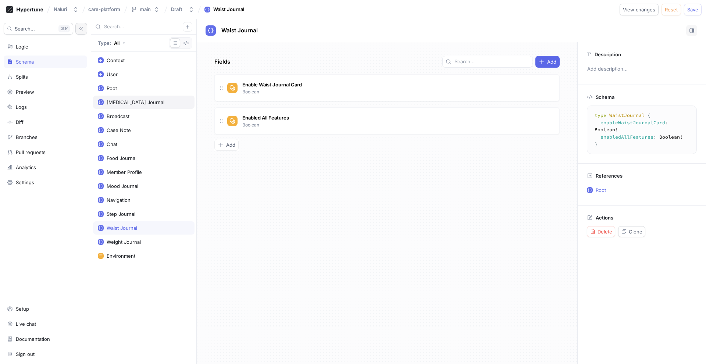
click at [147, 104] on div "[MEDICAL_DATA] Journal" at bounding box center [136, 102] width 58 height 6
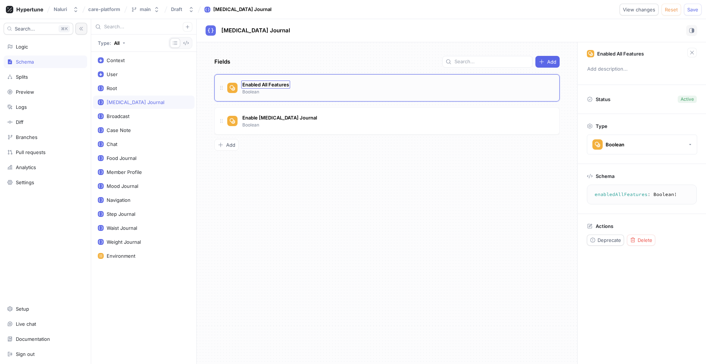
click at [262, 85] on span "Enabled All Features" at bounding box center [265, 85] width 47 height 6
click at [269, 95] on div "Enabled All Features Boolean" at bounding box center [266, 87] width 50 height 15
click at [50, 51] on div "Logic" at bounding box center [45, 46] width 83 height 13
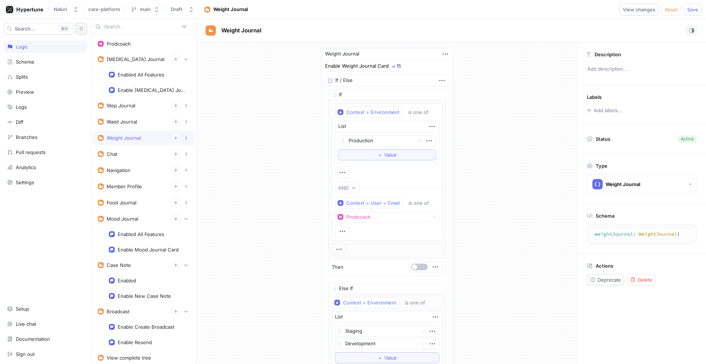
click at [59, 51] on div "Logic" at bounding box center [45, 46] width 83 height 13
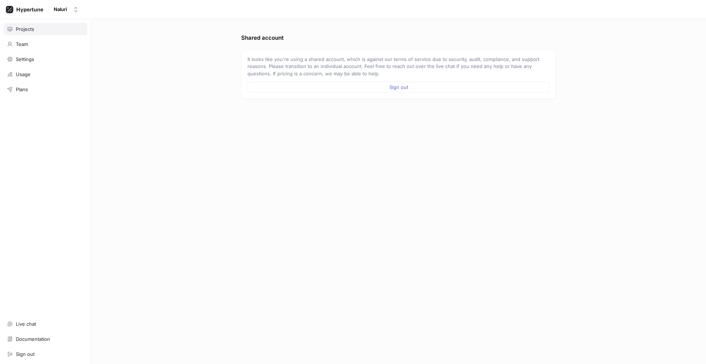
click at [48, 32] on div "Projects" at bounding box center [45, 29] width 77 height 6
click at [275, 65] on p "It looks like you're using a shared account, which is against our terms of serv…" at bounding box center [399, 67] width 302 height 22
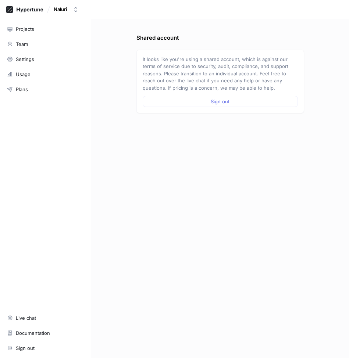
click at [123, 203] on div "Shared account It looks like you're using a shared account, which is against ou…" at bounding box center [220, 188] width 258 height 339
click at [56, 54] on div "Settings" at bounding box center [45, 59] width 83 height 13
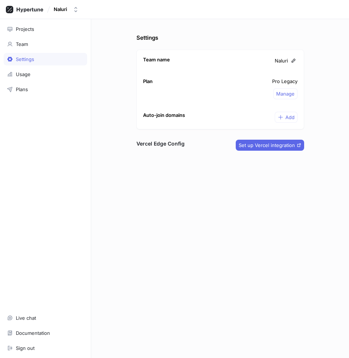
click at [48, 20] on div "Projects Team Settings Usage Plans Live chat Documentation Sign out" at bounding box center [45, 188] width 91 height 339
click at [48, 29] on div "Projects" at bounding box center [45, 29] width 77 height 6
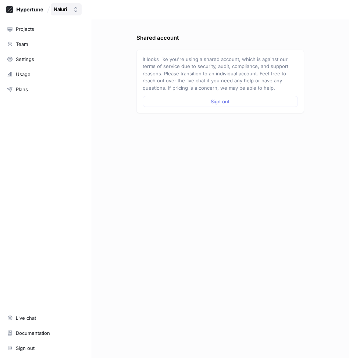
click at [68, 8] on div "Naluri" at bounding box center [62, 9] width 16 height 6
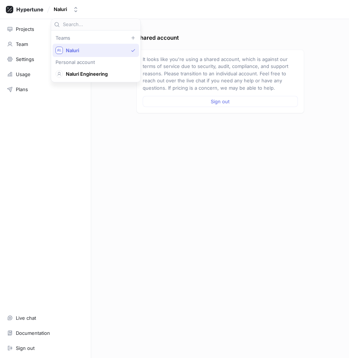
click at [75, 44] on div "Naluri" at bounding box center [96, 50] width 86 height 13
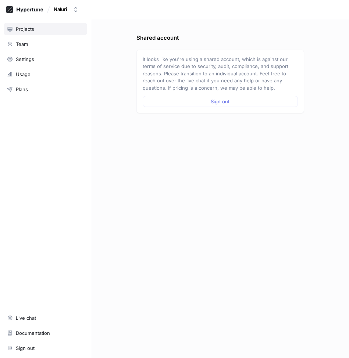
click at [55, 31] on div "Projects" at bounding box center [45, 29] width 77 height 6
click at [40, 42] on div "Team" at bounding box center [45, 44] width 77 height 6
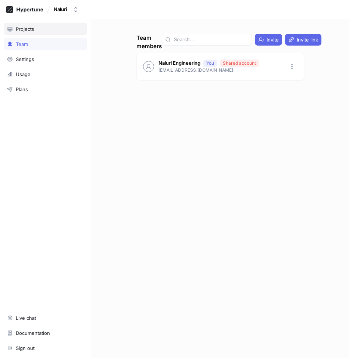
click at [39, 32] on div "Projects" at bounding box center [45, 29] width 83 height 13
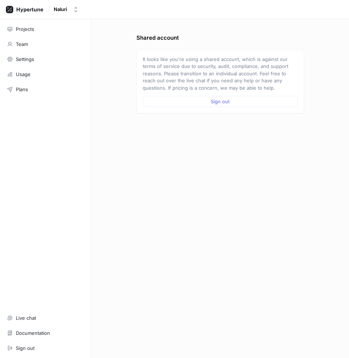
click at [173, 66] on p "It looks like you're using a shared account, which is against our terms of serv…" at bounding box center [220, 74] width 155 height 36
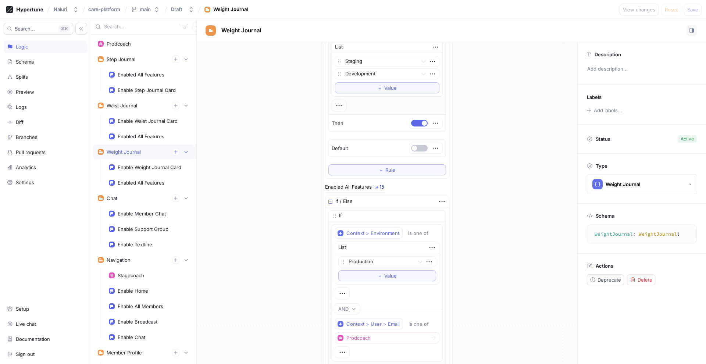
scroll to position [288, 0]
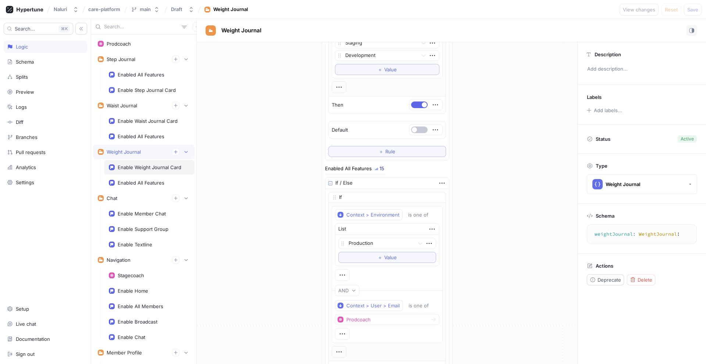
click at [156, 167] on div "Enable Weight Journal Card" at bounding box center [150, 167] width 64 height 6
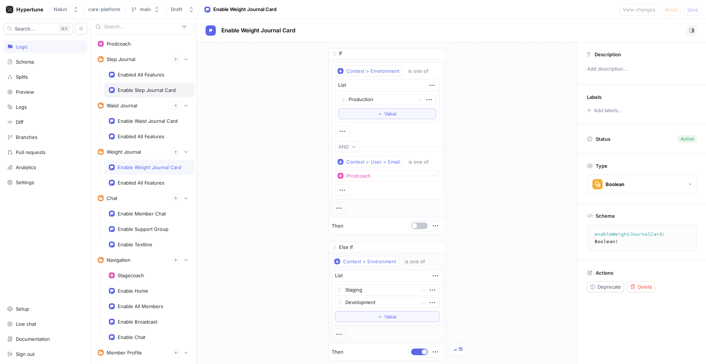
click at [176, 88] on div "Enable Step Journal Card" at bounding box center [149, 90] width 81 height 6
type textarea "enableStepJournalCard: Boolean!"
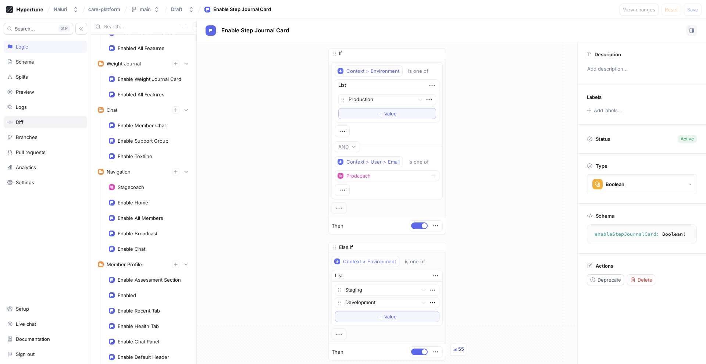
scroll to position [66, 0]
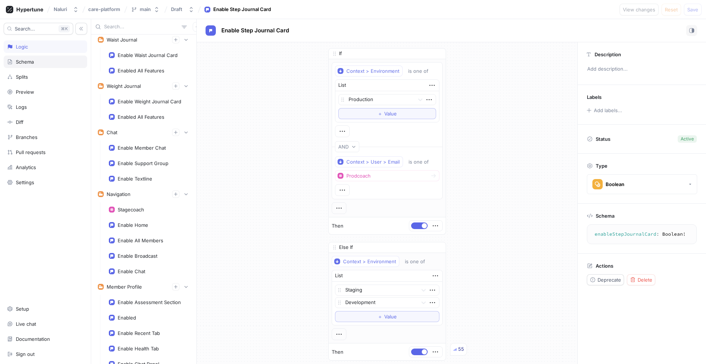
click at [50, 59] on div "Schema" at bounding box center [45, 62] width 77 height 6
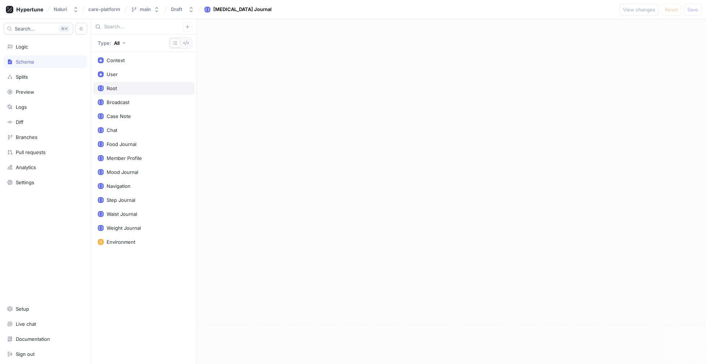
click at [155, 82] on div "Root" at bounding box center [144, 88] width 102 height 13
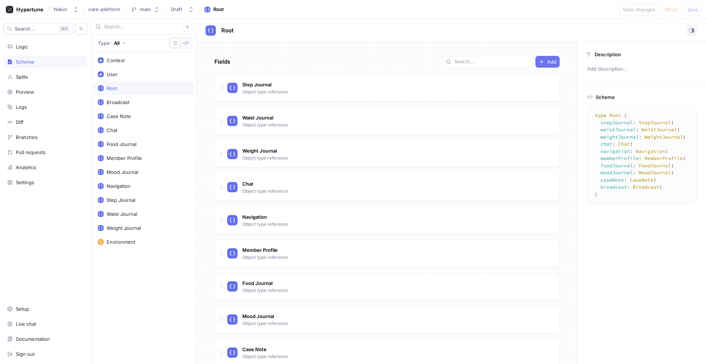
click at [546, 67] on button "Add" at bounding box center [548, 62] width 24 height 12
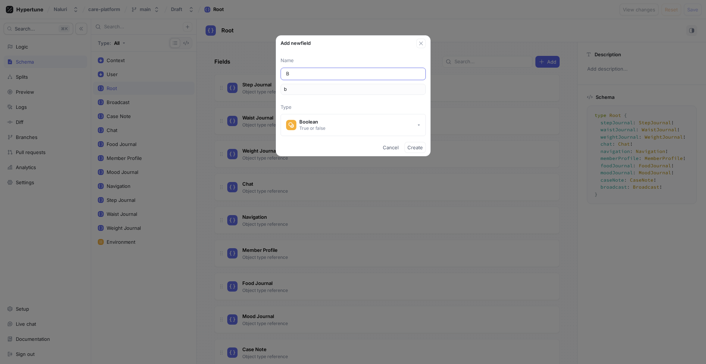
type input "Bl"
type input "bl"
type input "Blo"
type input "blo"
type input "Bloo"
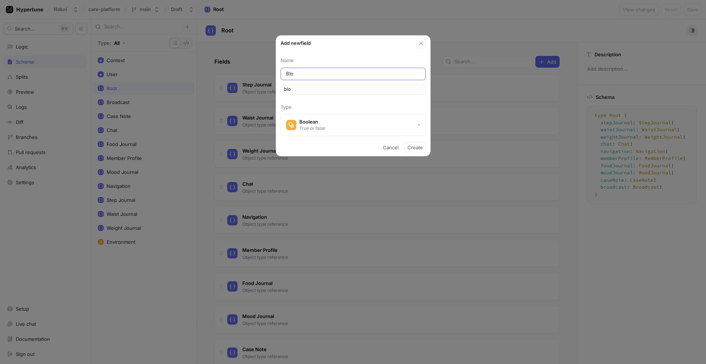
type input "bloo"
type input "Blood"
type input "blood"
type input "Blood P"
type input "bloodP"
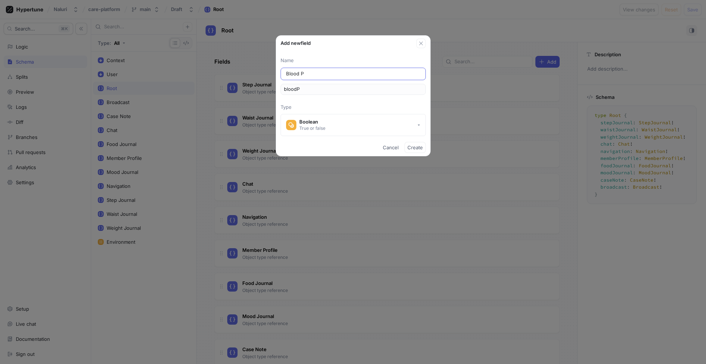
type input "Blood Pr"
type input "bloodPr"
type input "Blood Pre"
type input "bloodPre"
type input "Blood Pres"
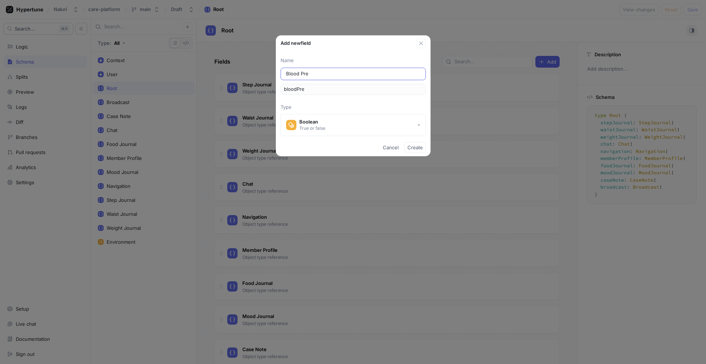
type input "bloodPres"
type input "Blood Press"
type input "bloodPress"
type input "Blood Pressu"
type input "bloodPressu"
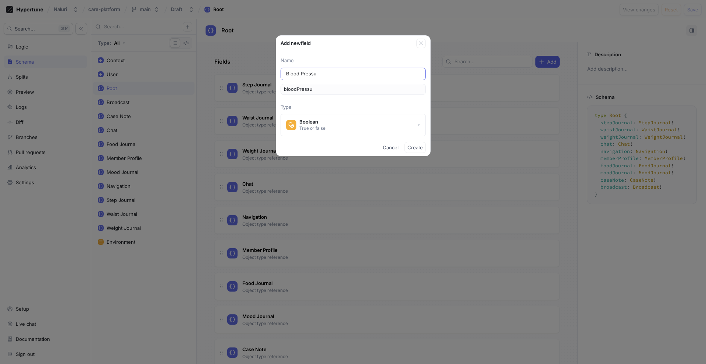
type input "Blood Pressur"
type input "bloodPressur"
type input "[MEDICAL_DATA]"
type input "bloodPressure"
type input "[MEDICAL_DATA] J"
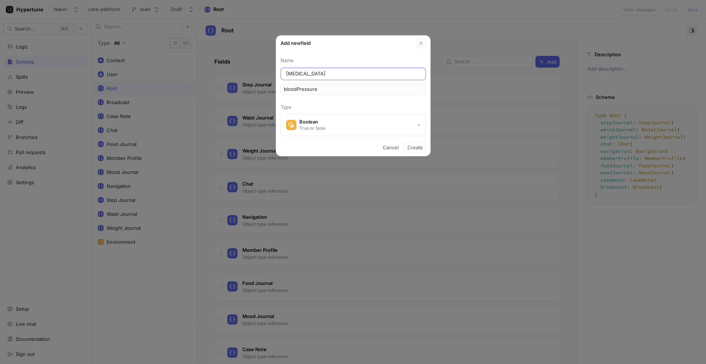
type input "bloodPressureJ"
type input "[MEDICAL_DATA] Jo"
type input "bloodPressureJo"
type input "[MEDICAL_DATA] Jou"
type input "bloodPressureJou"
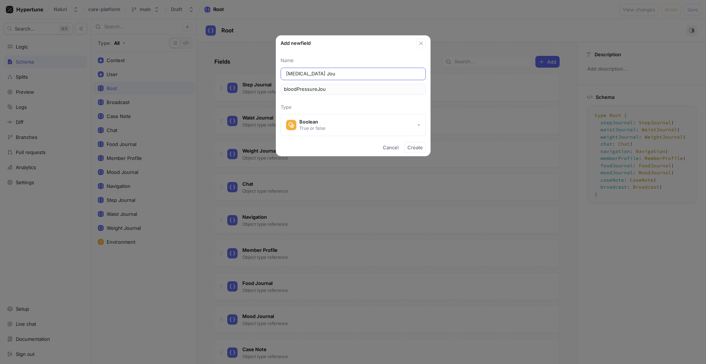
type input "[MEDICAL_DATA] Jour"
type input "bloodPressureJour"
type input "[MEDICAL_DATA] Journ"
type input "bloodPressureJourn"
type input "[MEDICAL_DATA] Journa"
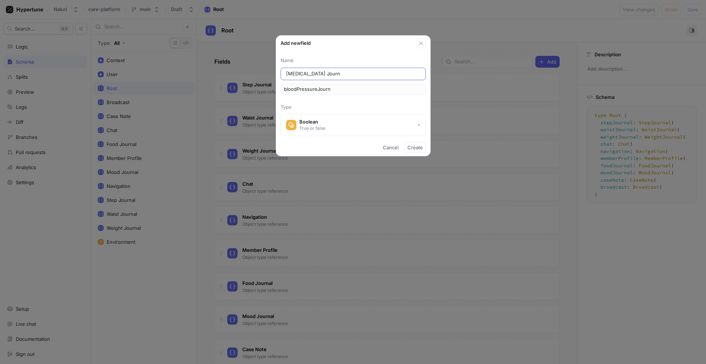
type input "bloodPressureJourna"
type input "[MEDICAL_DATA] Journal"
type input "bloodPressureJournal"
type input "[MEDICAL_DATA] Journal"
click at [419, 145] on span "Create" at bounding box center [415, 147] width 15 height 4
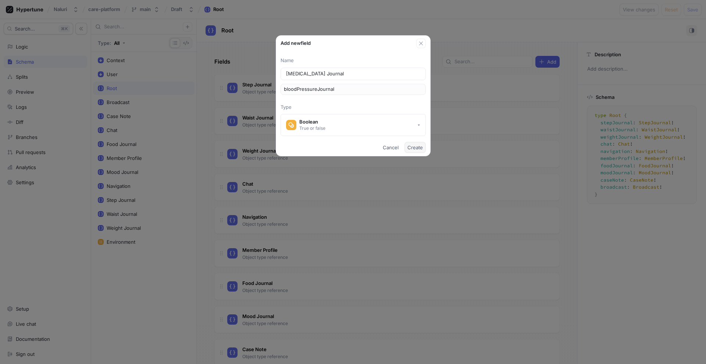
type textarea "type Root { bloodPressureJournal: Boolean! stepJournal: StepJournal! waistJourn…"
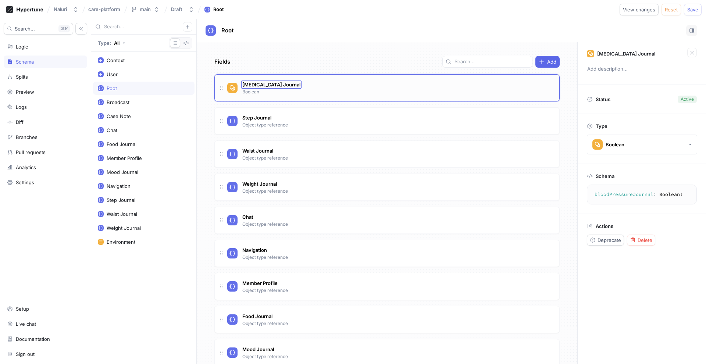
click at [295, 88] on div "[MEDICAL_DATA] Journal" at bounding box center [271, 85] width 60 height 8
click at [356, 84] on div "[MEDICAL_DATA] Journal [MEDICAL_DATA] Journal Boolean" at bounding box center [390, 88] width 326 height 15
click at [607, 141] on div "Boolean" at bounding box center [609, 144] width 32 height 10
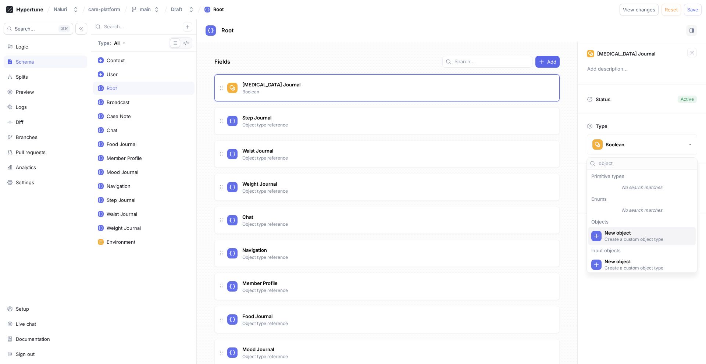
type input "object"
click at [661, 238] on p "Create a custom object type" at bounding box center [647, 239] width 85 height 6
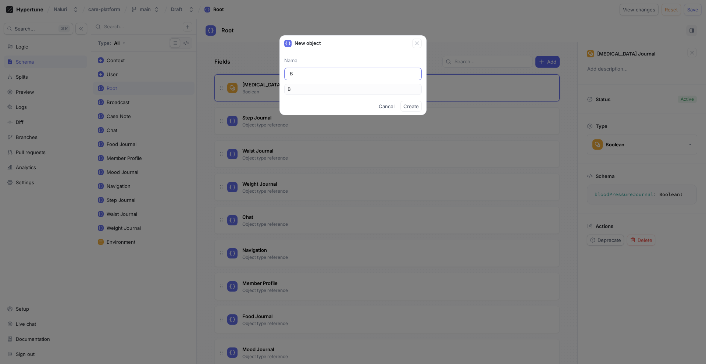
type input "Bl"
type input "Blo"
type input "Bloo"
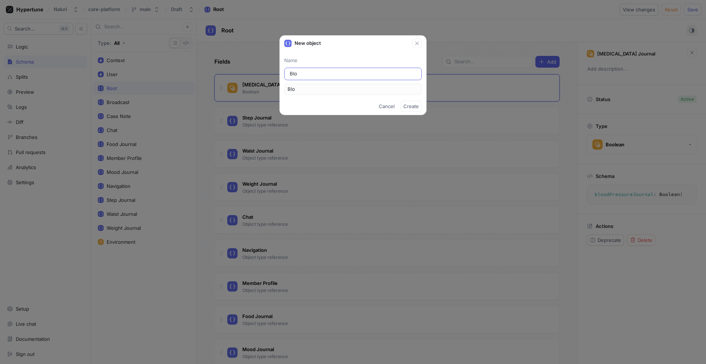
type input "Bloo"
type input "Blood"
type input "Blood P"
type input "BloodP"
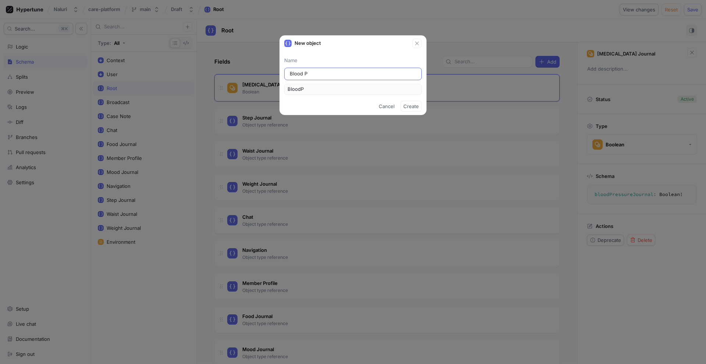
type input "Blood Pr"
type input "BloodPr"
type input "Blood Pre"
type input "BloodPre"
type input "Blood Pres"
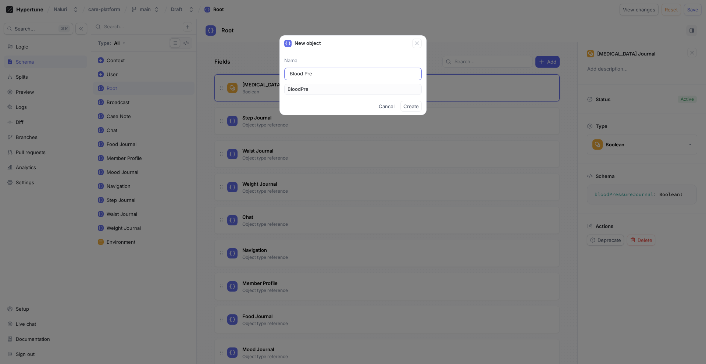
type input "BloodPres"
type input "Blood Press"
type input "BloodPress"
type input "Blood Pressu"
type input "BloodPressu"
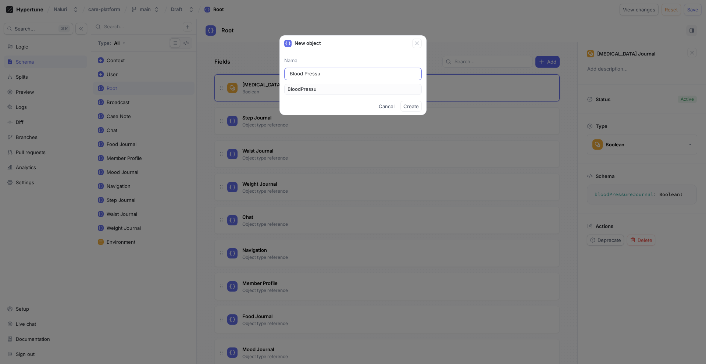
type input "Blood Pressur"
type input "BloodPressur"
type input "[MEDICAL_DATA]"
type input "BloodPressure"
type input "[MEDICAL_DATA] J"
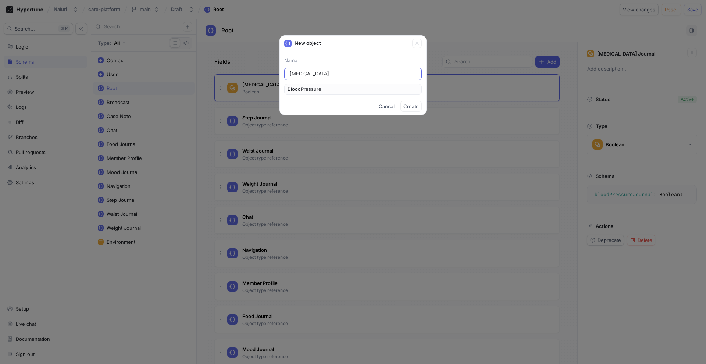
type input "BloodPressureJ"
type input "[MEDICAL_DATA] Jo"
type input "BloodPressureJo"
type input "[MEDICAL_DATA] Jou"
type input "BloodPressureJou"
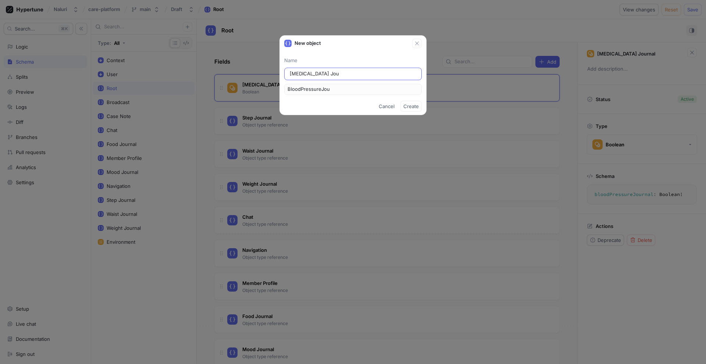
type input "[MEDICAL_DATA] Jour"
type input "BloodPressureJour"
type input "[MEDICAL_DATA] Journ"
type input "BloodPressureJourn"
type input "[MEDICAL_DATA] Journa"
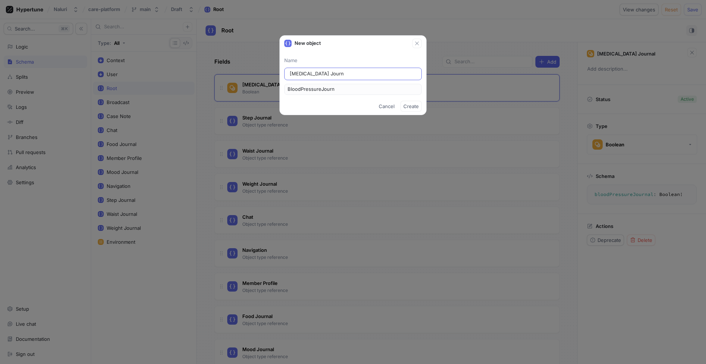
type input "BloodPressureJourna"
type input "[MEDICAL_DATA] Journal"
type input "BloodPressureJournal"
type input "[MEDICAL_DATA] Journal"
click at [418, 45] on icon "button" at bounding box center [417, 44] width 4 height 4
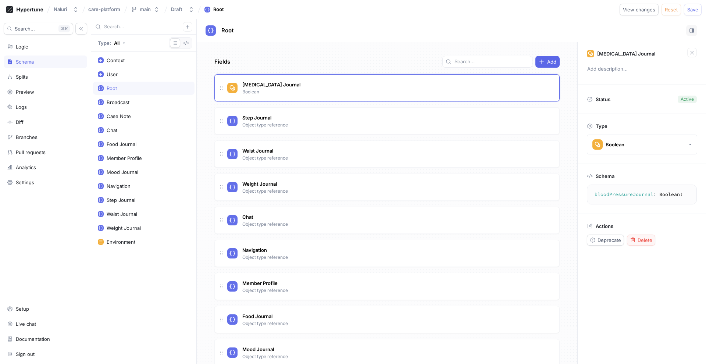
click at [637, 243] on button "Delete" at bounding box center [641, 240] width 28 height 11
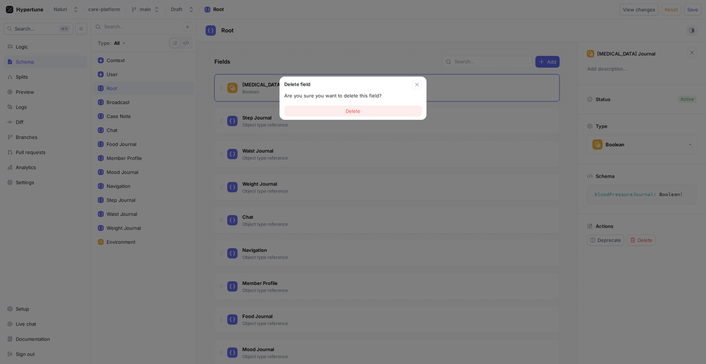
click at [411, 113] on button "Delete" at bounding box center [353, 111] width 138 height 11
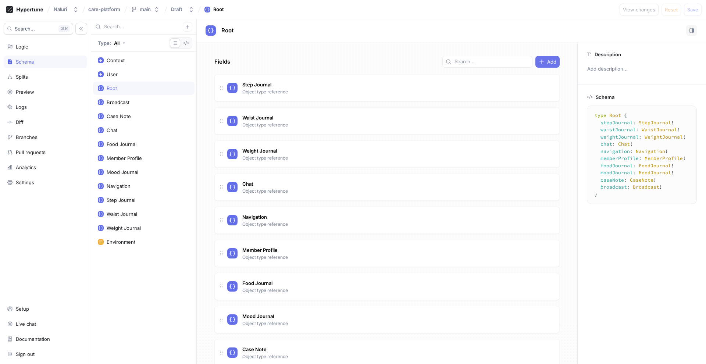
click at [548, 65] on button "Add" at bounding box center [548, 62] width 24 height 12
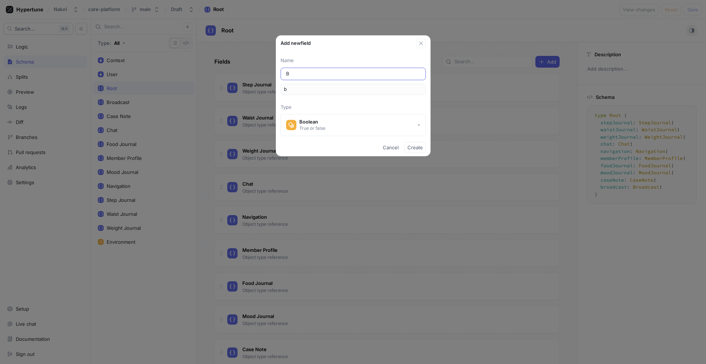
type input "Bl"
type input "bl"
type input "Blo"
type input "blo"
type input "Bloo"
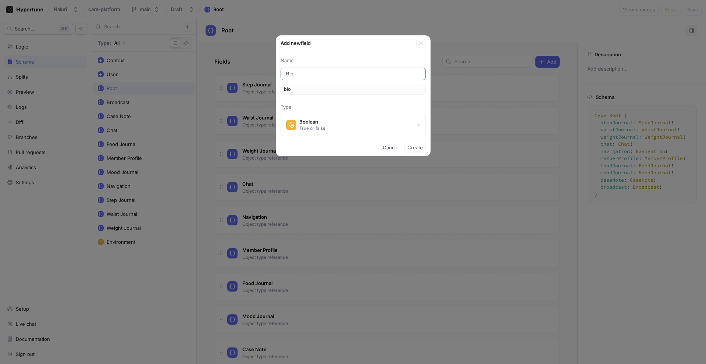
type input "bloo"
type input "Blood"
type input "blood"
type input "Blood P"
type input "bloodP"
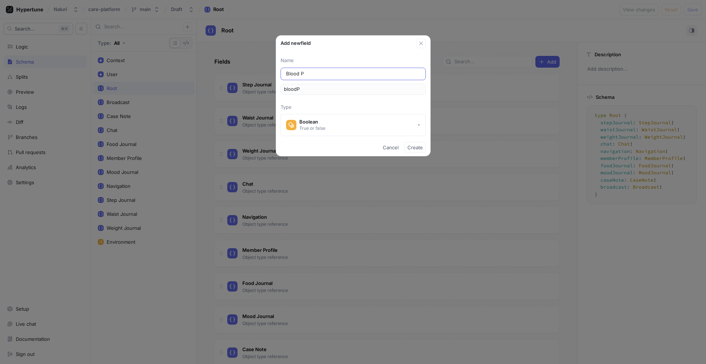
type input "Blood Pr"
type input "bloodPr"
type input "Blood Pre"
type input "bloodPre"
type input "Blood Pres"
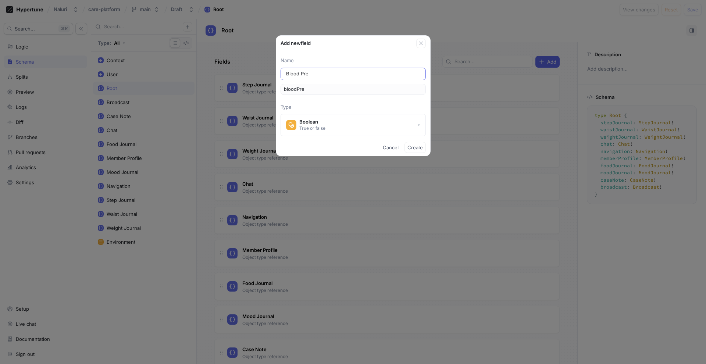
type input "bloodPres"
type input "Blood Press"
type input "bloodPress"
type input "Blood Pressu"
type input "bloodPressu"
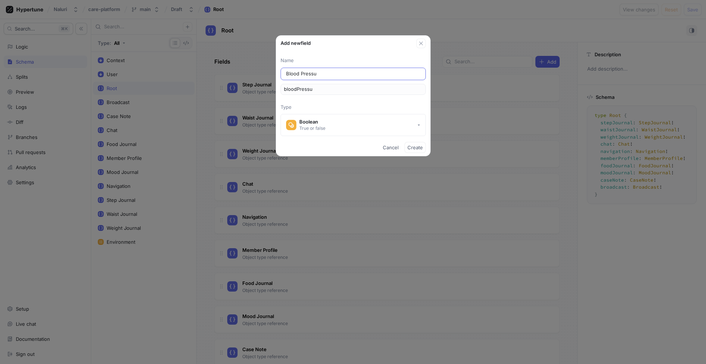
type input "Blood Pressur"
type input "bloodPressur"
type input "[MEDICAL_DATA]"
type input "bloodPressure"
type input "[MEDICAL_DATA] J"
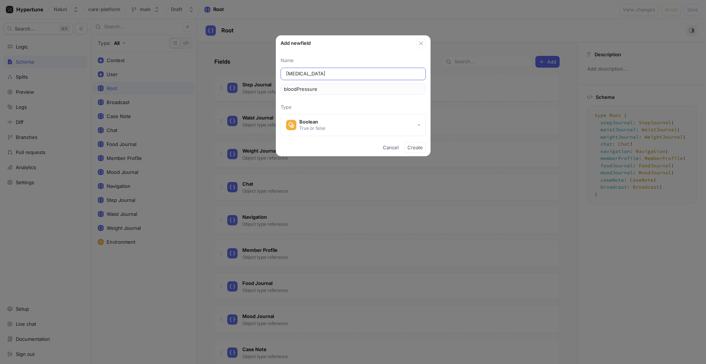
type input "bloodPressureJ"
type input "[MEDICAL_DATA] Jo"
type input "bloodPressureJo"
type input "[MEDICAL_DATA] Jou"
type input "bloodPressureJou"
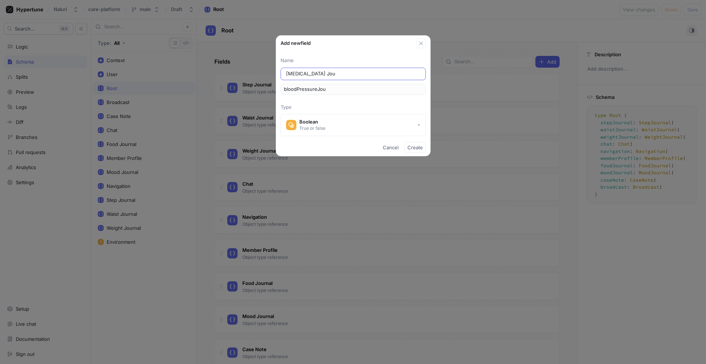
type input "[MEDICAL_DATA] Jour"
type input "bloodPressureJour"
type input "[MEDICAL_DATA] Journ"
type input "bloodPressureJourn"
type input "[MEDICAL_DATA] Journa"
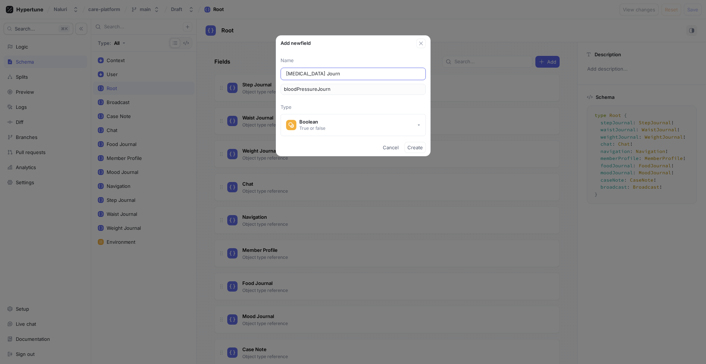
type input "bloodPressureJourna"
type input "[MEDICAL_DATA] Journal"
type input "bloodPressureJournal"
click at [369, 123] on button "Boolean True or false" at bounding box center [353, 125] width 145 height 22
type input "[MEDICAL_DATA] Journal"
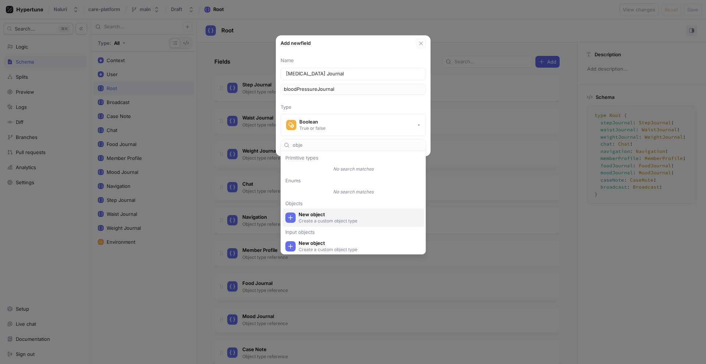
type input "obje"
click at [338, 217] on span "New object" at bounding box center [358, 215] width 119 height 6
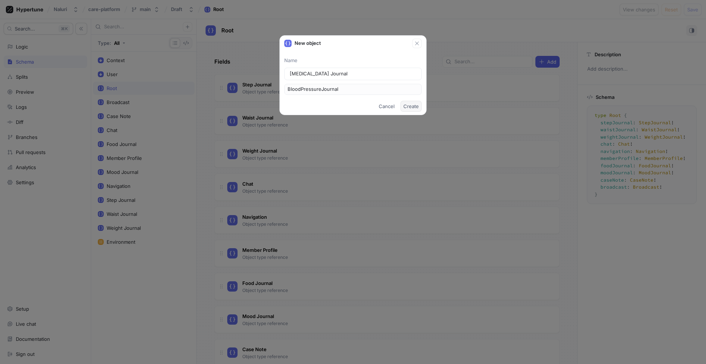
click at [416, 104] on span "Create" at bounding box center [411, 106] width 15 height 4
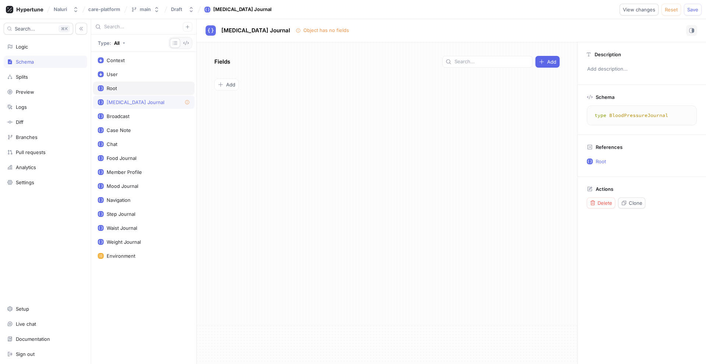
click at [182, 85] on div "Root" at bounding box center [144, 88] width 92 height 6
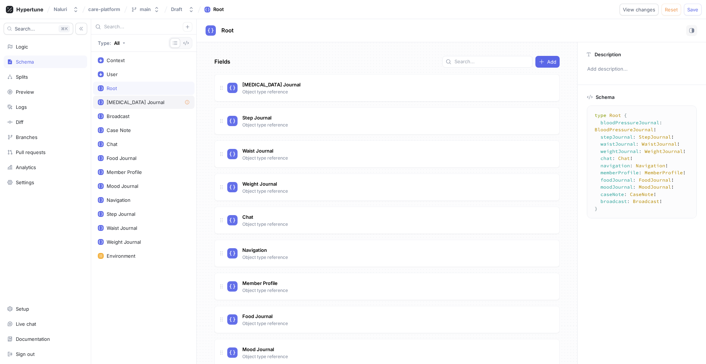
click at [153, 99] on div "[MEDICAL_DATA] Journal" at bounding box center [136, 102] width 58 height 6
type textarea "type BloodPressureJournal"
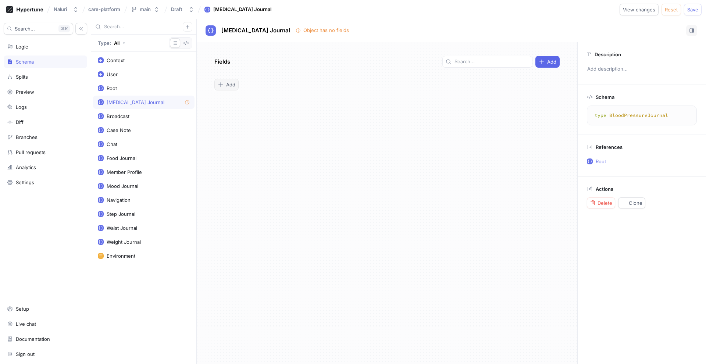
click at [232, 85] on span "Add" at bounding box center [230, 84] width 9 height 4
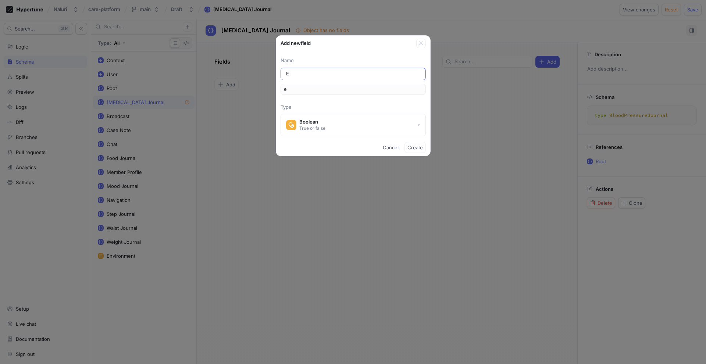
type input "En"
type input "en"
type input "Ena"
type input "ena"
type input "Enab"
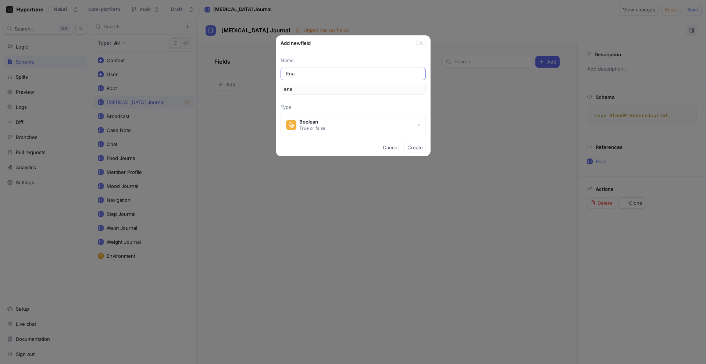
type input "enab"
type input "Enabl"
type input "enabl"
type input "Enable"
type input "enable"
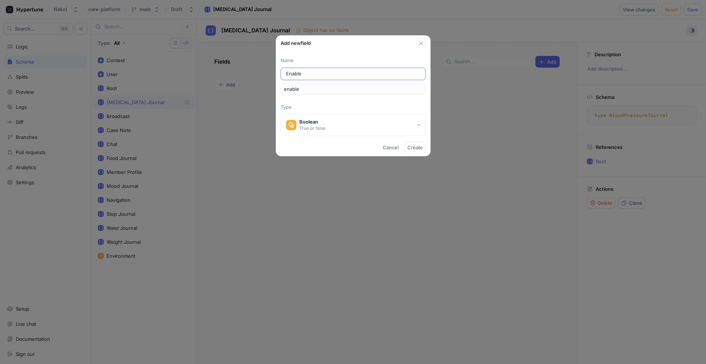
type input "Enables"
type input "enables"
type input "Enable"
type input "enable"
type input "Enabled"
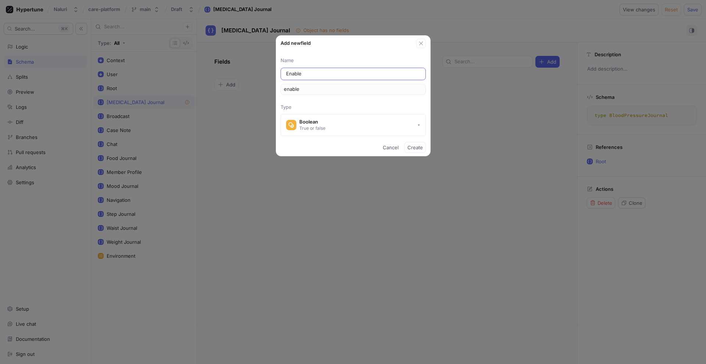
type input "enabled"
type input "Enabled A"
type input "enabledA"
type input "Enabled Al"
type input "enabledAl"
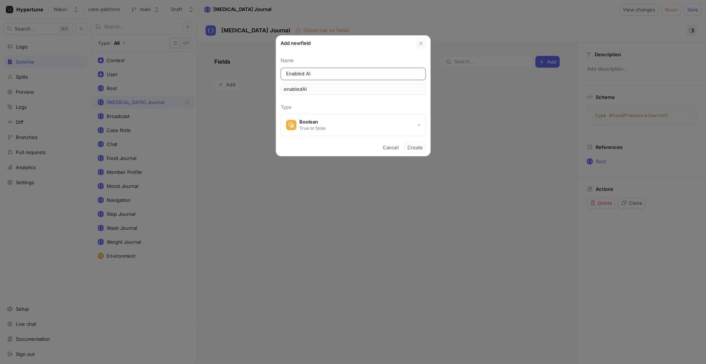
type input "Enabled All"
type input "enabledAll"
type input "Enabled All F"
type input "enabledAllF"
type input "Enabled All Fe"
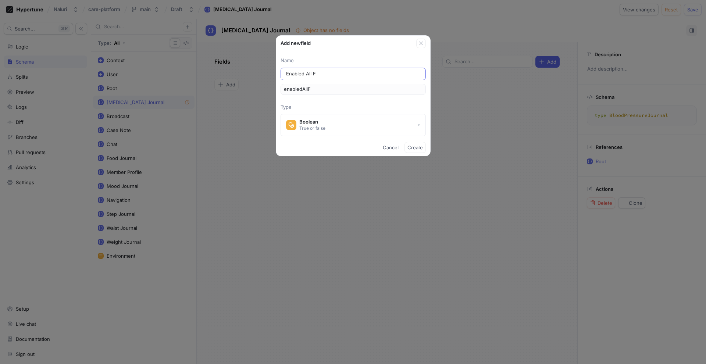
type input "enabledAllFe"
type input "Enabled All Fea"
type input "enabledAllFea"
type input "Enabled All Feat"
type input "enabledAllFeat"
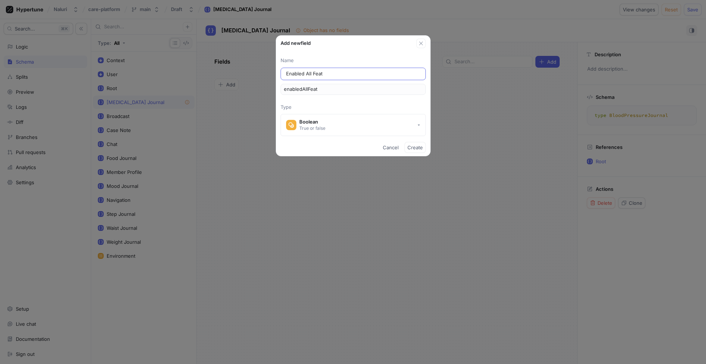
type input "Enabled All Featu"
type input "enabledAllFeatu"
type input "Enabled All Featur"
type input "enabledAllFeatur"
type input "Enabled All Feature"
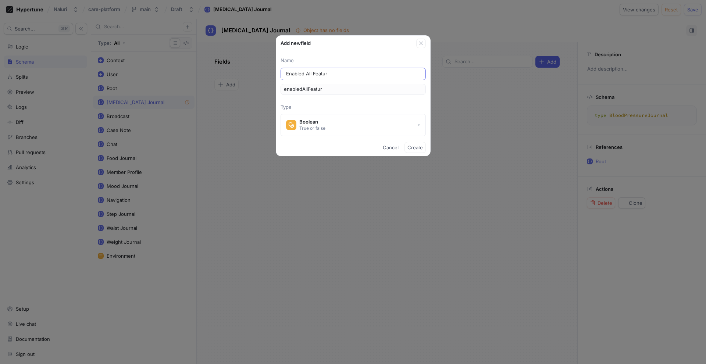
type input "enabledAllFeature"
type input "Enabled All Features"
type input "enabledAllFeatures"
type input "Enabled All Features"
click at [414, 149] on span "Create" at bounding box center [415, 147] width 15 height 4
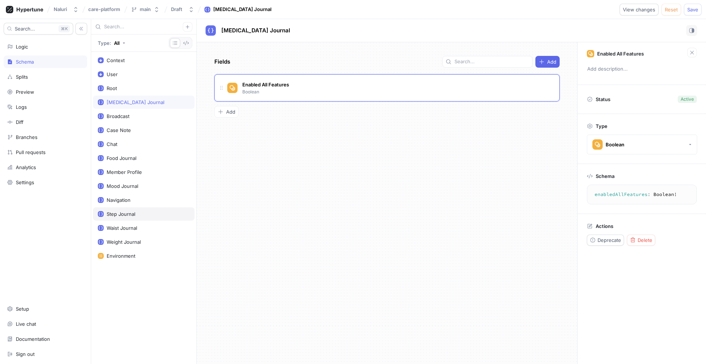
click at [141, 217] on div "Step Journal" at bounding box center [144, 213] width 102 height 13
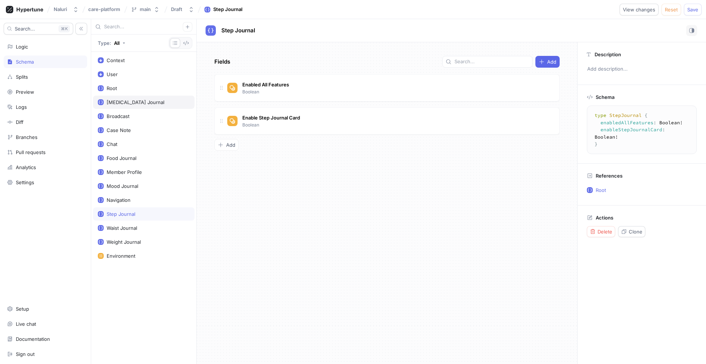
click at [166, 104] on div "[MEDICAL_DATA] Journal" at bounding box center [144, 102] width 92 height 6
type textarea "type BloodPressureJournal { enabledAllFeatures: Boolean! }"
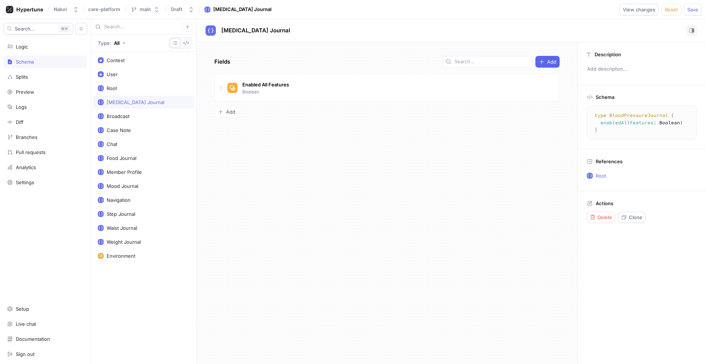
click at [236, 104] on div "Fields Add Enabled All Features Boolean To pick up a draggable item, press the …" at bounding box center [387, 203] width 381 height 322
click at [232, 114] on span "Add" at bounding box center [230, 112] width 9 height 4
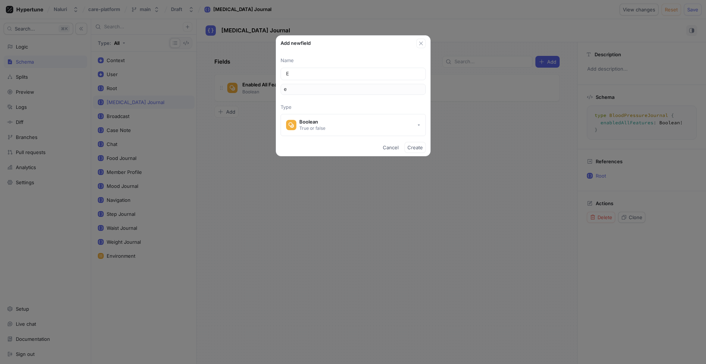
type input "En"
type input "en"
type input "Ena"
type input "ena"
type input "Enab"
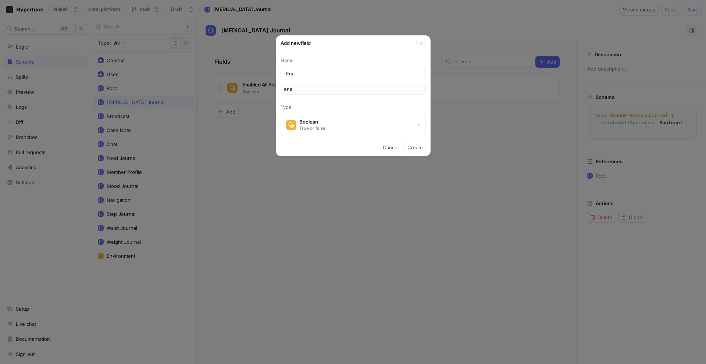
type input "enab"
type input "Enabl"
type input "enabl"
type input "Enable"
type input "enable"
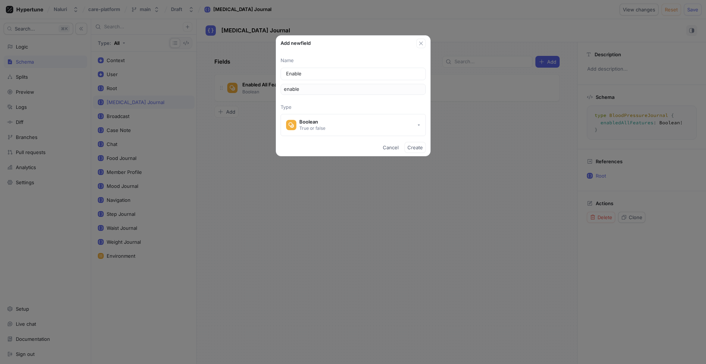
type input "Enable F"
type input "enableF"
type input "Enable"
type input "enable"
type input "Enable B"
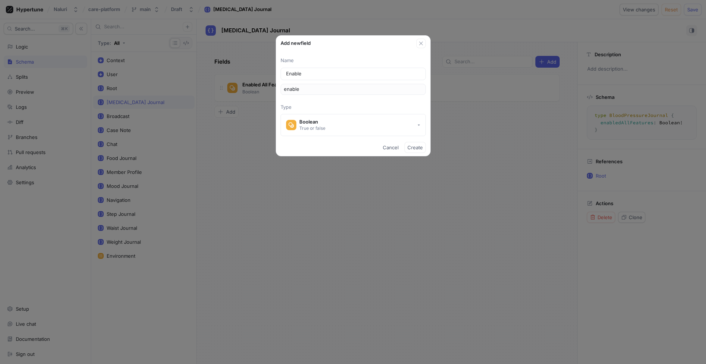
type input "enableB"
type input "Enable Bl"
type input "enableBl"
type input "Enable Blo"
type input "enableBlo"
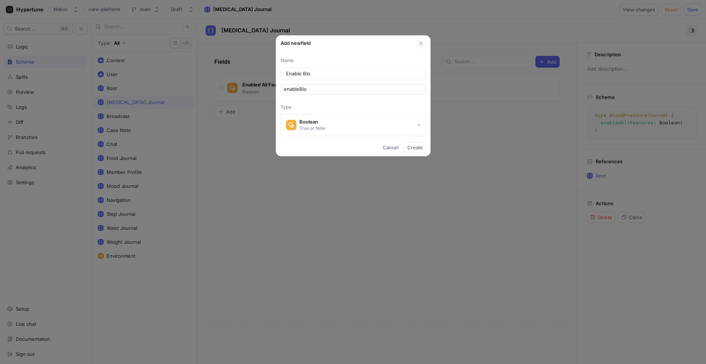
type input "Enable Bloo"
type input "enableBloo"
type input "Enable Blood"
type input "enableBlood"
type input "Enable Blood P"
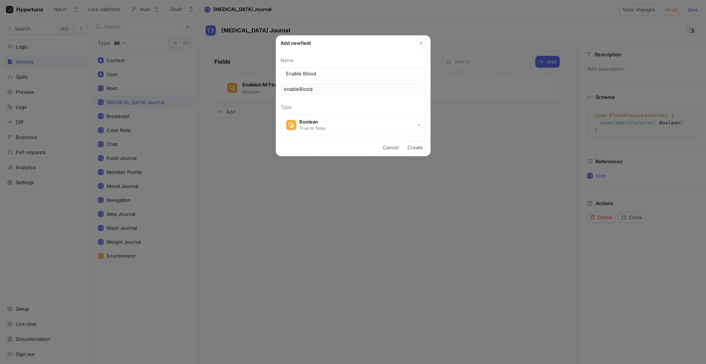
type input "enableBloodP"
type input "Enable Blood Pr"
type input "enableBloodPr"
type input "Enable Blood Pre"
type input "enableBloodPre"
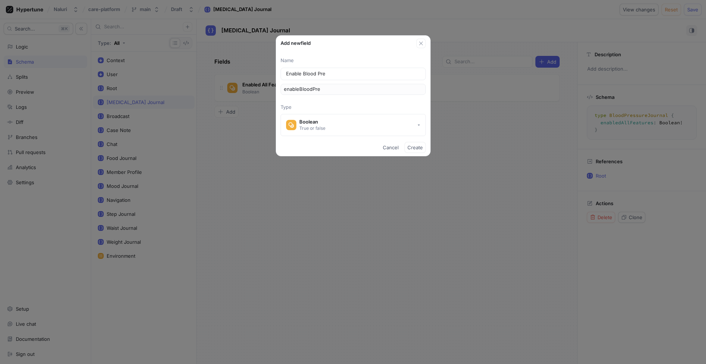
type input "Enable Blood Pres"
type input "enableBloodPres"
type input "Enable Blood Press"
type input "enableBloodPress"
type input "Enable Blood Pressu"
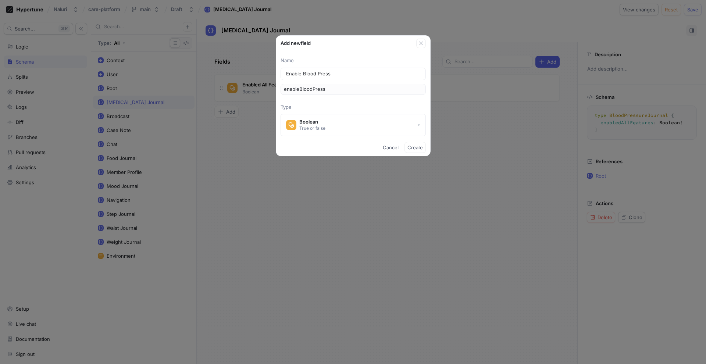
type input "enableBloodPressu"
type input "Enable Blood Pressur"
type input "enableBloodPressur"
click at [420, 146] on span "Create" at bounding box center [415, 147] width 15 height 4
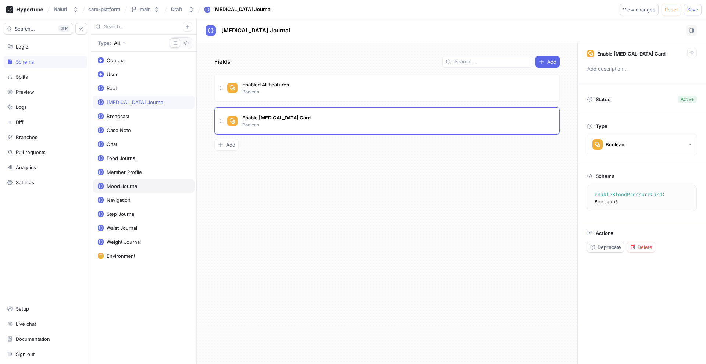
click at [130, 184] on div "Mood Journal" at bounding box center [123, 186] width 32 height 6
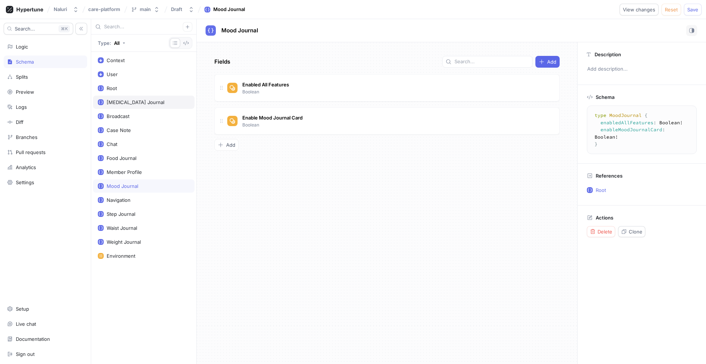
click at [142, 99] on div "[MEDICAL_DATA] Journal" at bounding box center [136, 102] width 58 height 6
click at [287, 117] on span "Enable [MEDICAL_DATA] Card" at bounding box center [276, 118] width 68 height 6
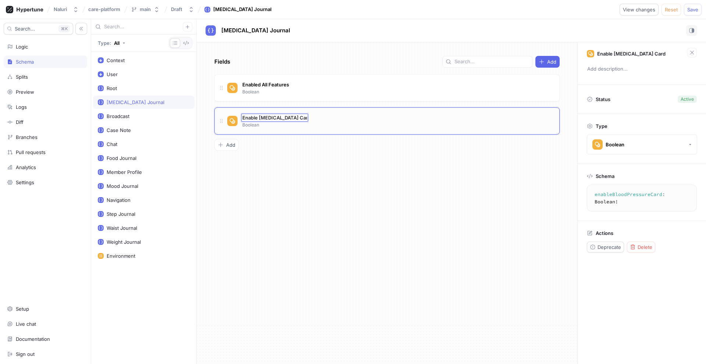
click at [296, 118] on input "Enable [MEDICAL_DATA] Card" at bounding box center [274, 118] width 65 height 6
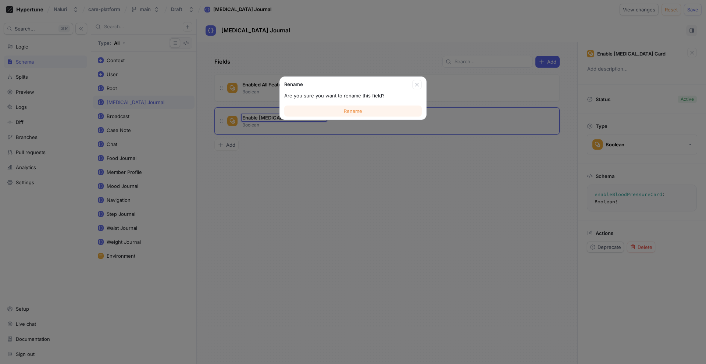
click at [347, 109] on span "Rename" at bounding box center [353, 111] width 18 height 4
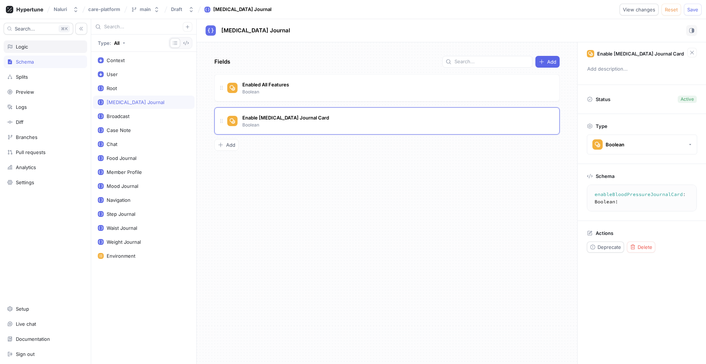
click at [46, 47] on div "Logic" at bounding box center [45, 47] width 77 height 6
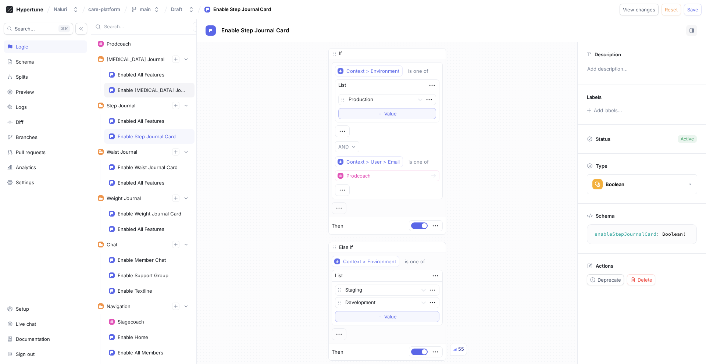
click at [181, 85] on div "Enable [MEDICAL_DATA] Journal Card" at bounding box center [149, 90] width 90 height 15
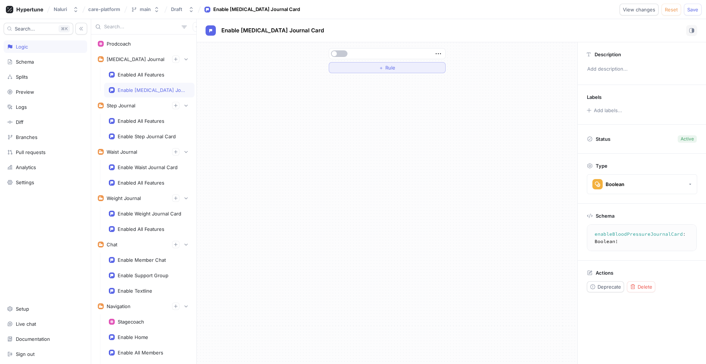
click at [358, 65] on button "＋ Rule" at bounding box center [387, 67] width 117 height 11
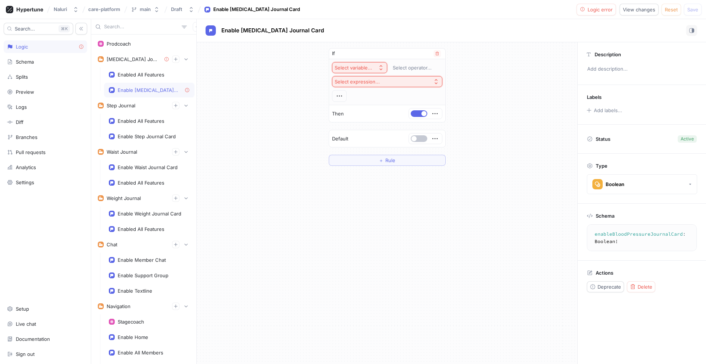
click at [362, 68] on div "Select variable..." at bounding box center [354, 68] width 38 height 6
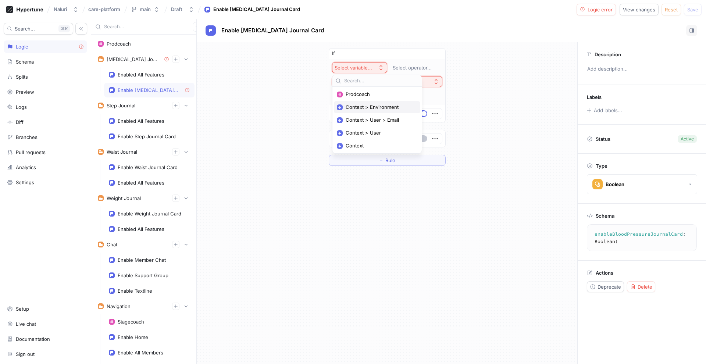
click at [370, 104] on span "Context > Environment" at bounding box center [380, 107] width 68 height 6
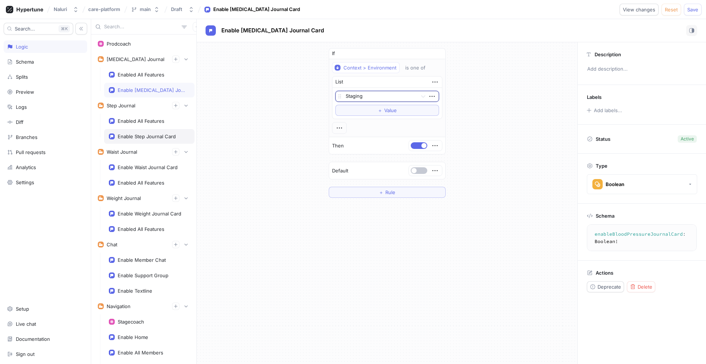
click at [154, 136] on div "Enable Step Journal Card" at bounding box center [147, 137] width 58 height 6
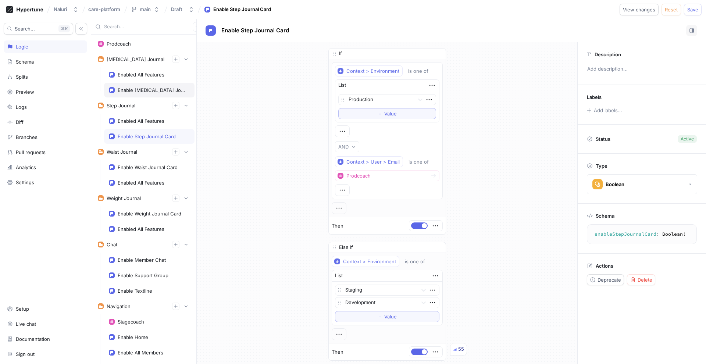
click at [156, 95] on div "Enable [MEDICAL_DATA] Journal Card" at bounding box center [149, 90] width 90 height 15
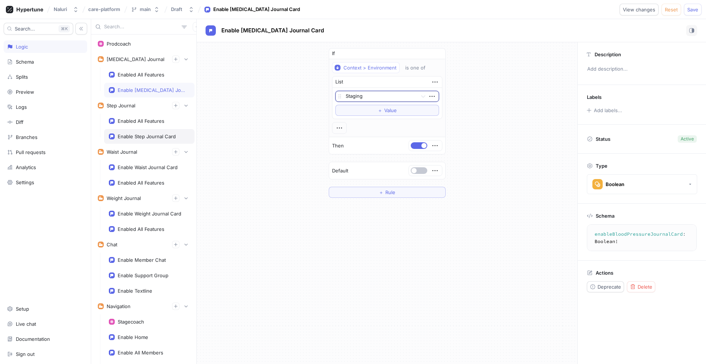
click at [158, 134] on div "Enable Step Journal Card" at bounding box center [147, 137] width 58 height 6
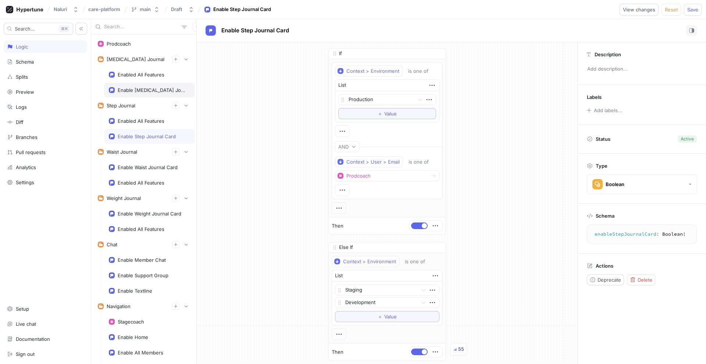
click at [171, 92] on div "Enable [MEDICAL_DATA] Journal Card" at bounding box center [152, 90] width 69 height 6
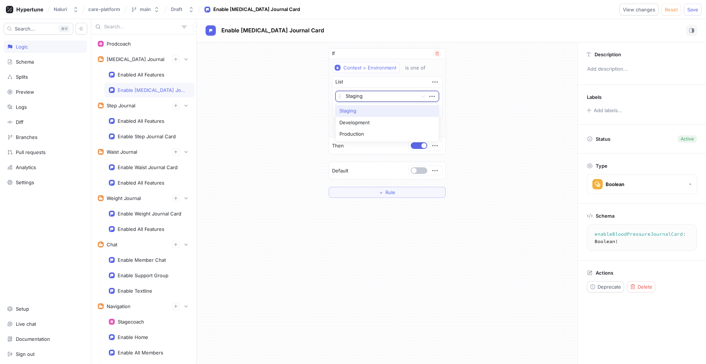
click at [355, 95] on div at bounding box center [380, 96] width 69 height 9
click at [358, 131] on div "Production" at bounding box center [387, 134] width 103 height 12
click at [181, 137] on div "Enable Step Journal Card" at bounding box center [149, 137] width 81 height 6
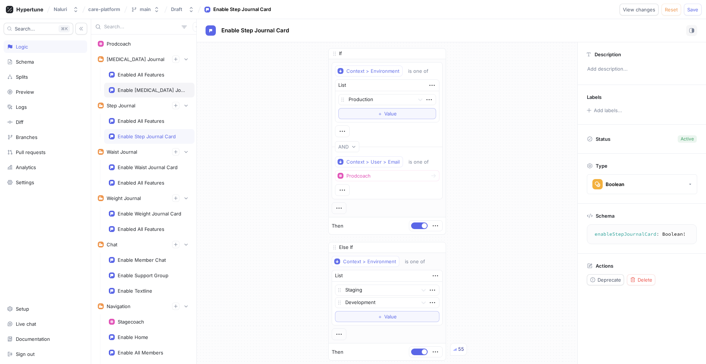
click at [172, 93] on div "Enable [MEDICAL_DATA] Journal Card" at bounding box center [152, 90] width 69 height 6
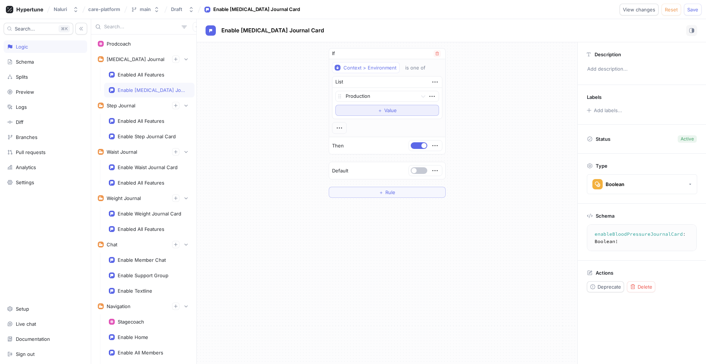
click at [359, 112] on button "＋ Value" at bounding box center [387, 110] width 104 height 11
click at [430, 109] on icon "button" at bounding box center [432, 109] width 8 height 8
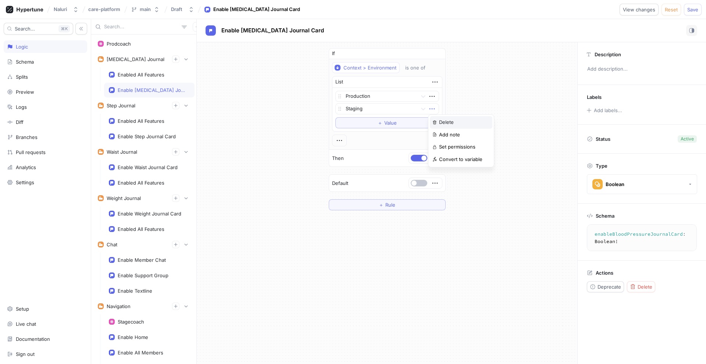
click at [440, 122] on p "Delete" at bounding box center [446, 122] width 15 height 7
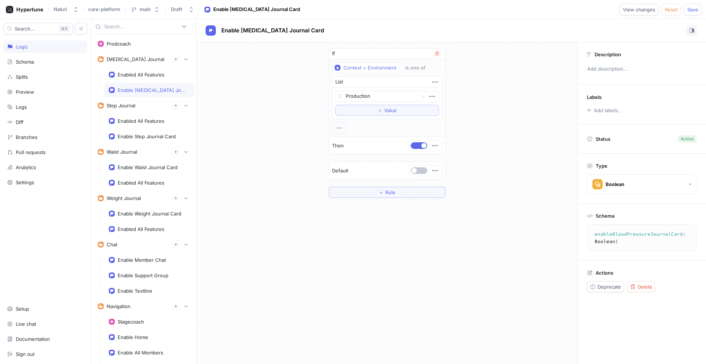
click at [343, 126] on icon "button" at bounding box center [339, 128] width 8 height 8
click at [347, 139] on p "AND" at bounding box center [352, 141] width 10 height 7
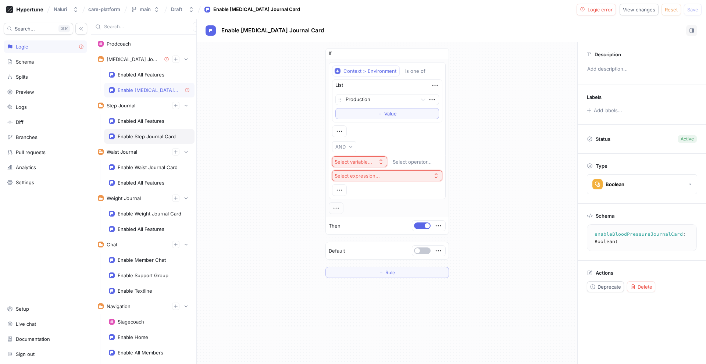
click at [147, 134] on div "Enable Step Journal Card" at bounding box center [147, 137] width 58 height 6
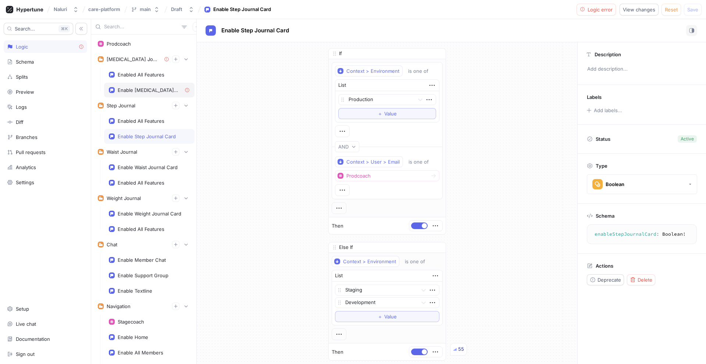
click at [160, 91] on div "Enable [MEDICAL_DATA] Journal Card" at bounding box center [148, 90] width 61 height 6
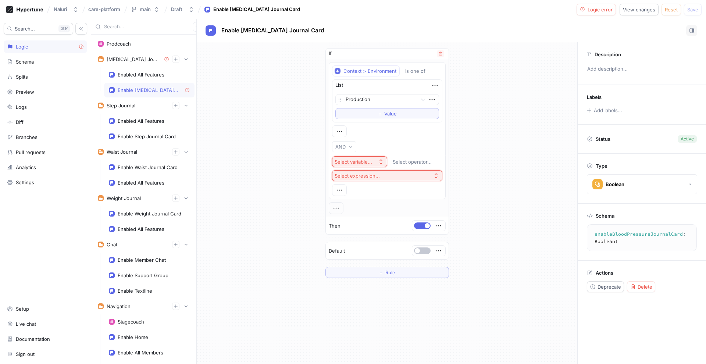
click at [357, 165] on button "Select variable..." at bounding box center [359, 161] width 55 height 11
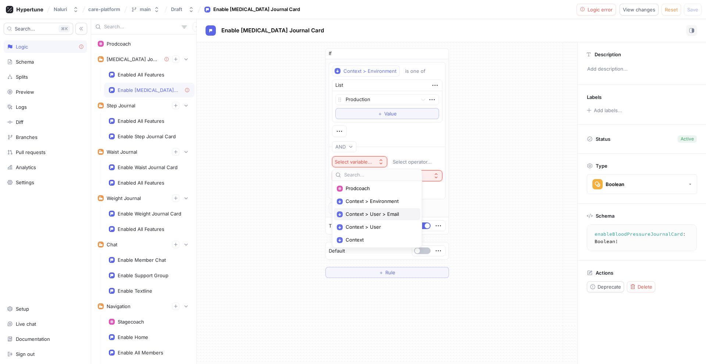
click at [360, 212] on span "Context > User > Email" at bounding box center [380, 214] width 68 height 6
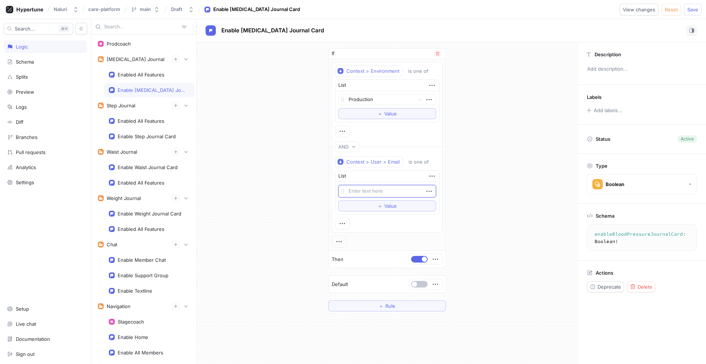
click at [434, 191] on textarea at bounding box center [387, 191] width 98 height 13
click at [431, 191] on icon "button" at bounding box center [428, 191] width 5 height 1
click at [434, 200] on div "Delete" at bounding box center [458, 205] width 63 height 13
click at [414, 189] on button "＋ Value" at bounding box center [387, 190] width 98 height 11
click at [426, 190] on icon "button" at bounding box center [429, 191] width 8 height 8
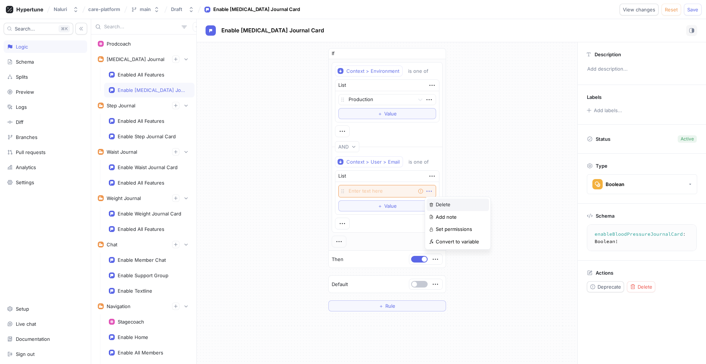
click at [437, 207] on p "Delete" at bounding box center [443, 204] width 15 height 7
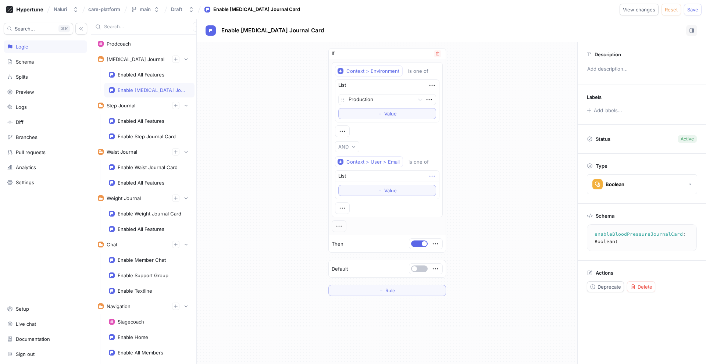
click at [435, 175] on icon "button" at bounding box center [432, 176] width 8 height 8
click at [438, 185] on div "Delete" at bounding box center [461, 190] width 63 height 13
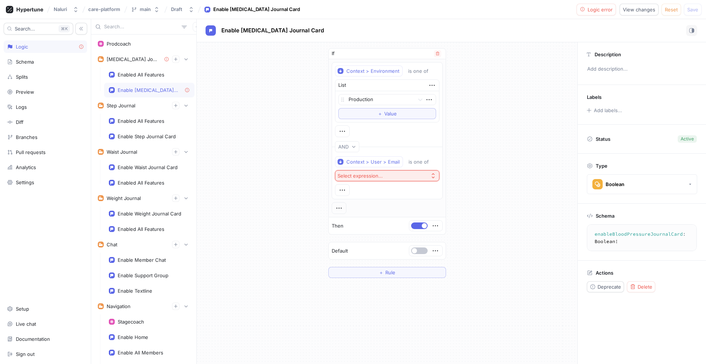
click at [413, 176] on button "Select expression..." at bounding box center [387, 175] width 104 height 11
click at [373, 206] on div "Variables Prodcoach Logic List If / Else Match Case Exhaustive Enum Switch Spli…" at bounding box center [387, 244] width 100 height 96
click at [372, 210] on span "Prodcoach" at bounding box center [390, 213] width 82 height 6
click at [308, 180] on div "If Context > Environment is one of List Production To pick up a draggable item,…" at bounding box center [387, 163] width 381 height 242
click at [166, 132] on div "Enable Step Journal Card" at bounding box center [149, 136] width 90 height 15
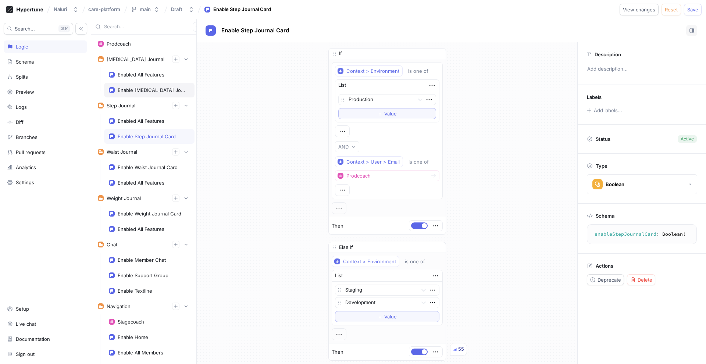
click at [164, 88] on div "Enable [MEDICAL_DATA] Journal Card" at bounding box center [152, 90] width 69 height 6
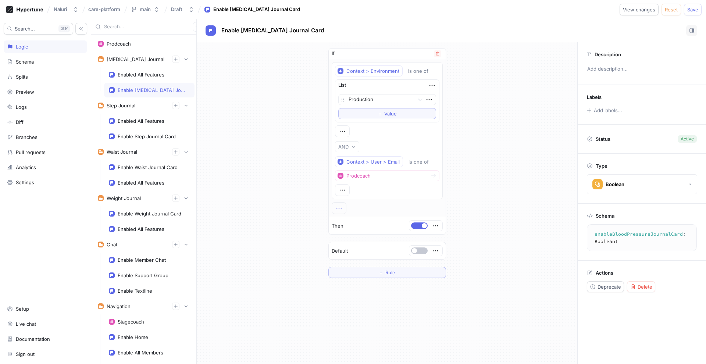
click at [341, 207] on icon "button" at bounding box center [339, 208] width 8 height 8
click at [361, 200] on div "Context > Environment is one of List Production To pick up a draggable item, pr…" at bounding box center [387, 138] width 111 height 152
click at [378, 273] on button "＋ Rule" at bounding box center [387, 272] width 118 height 11
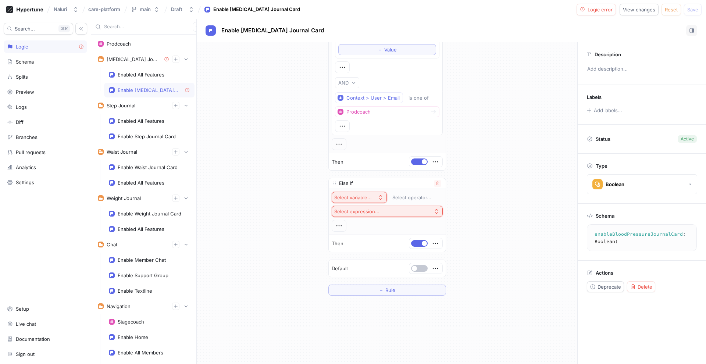
scroll to position [77, 0]
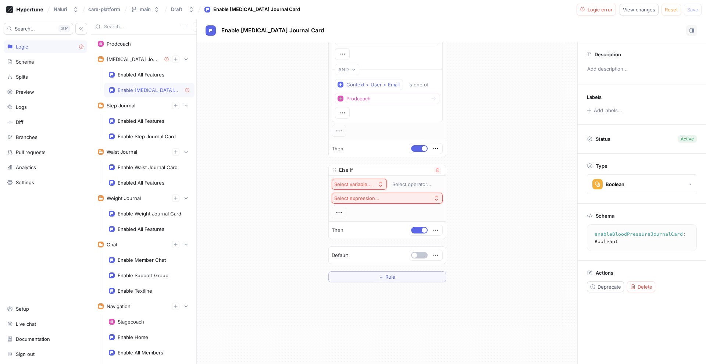
click at [372, 182] on div "Select variable..." at bounding box center [353, 184] width 38 height 6
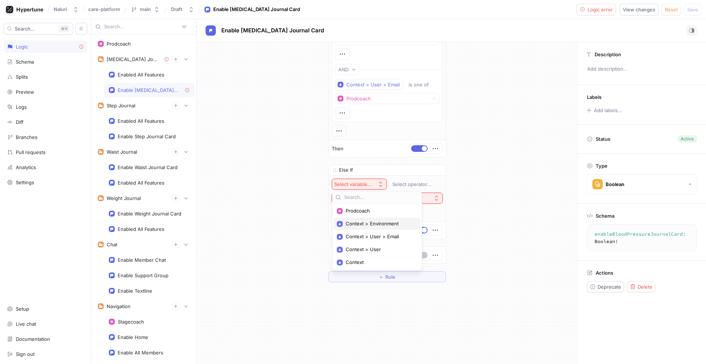
click at [378, 224] on span "Context > Environment" at bounding box center [380, 224] width 68 height 6
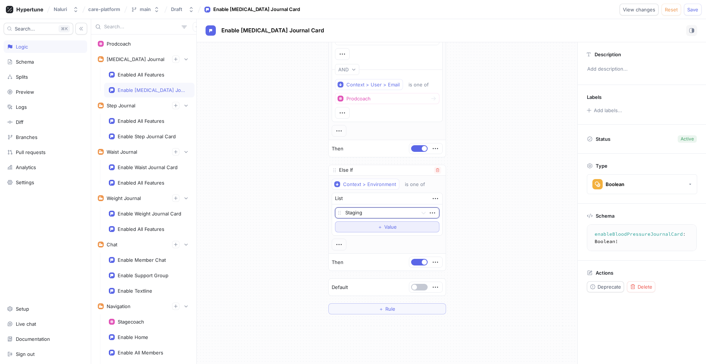
click at [381, 226] on span "＋" at bounding box center [380, 227] width 5 height 4
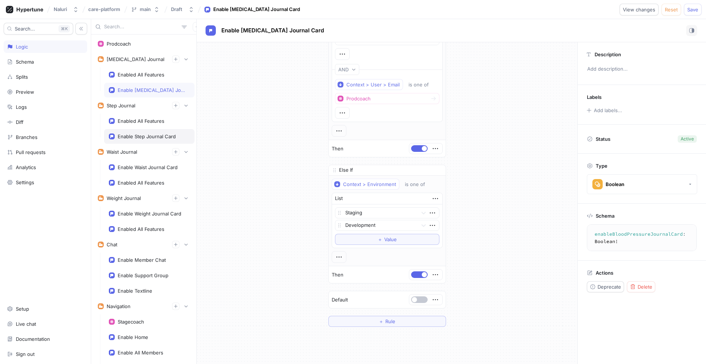
click at [170, 134] on div "Enable Step Journal Card" at bounding box center [147, 137] width 58 height 6
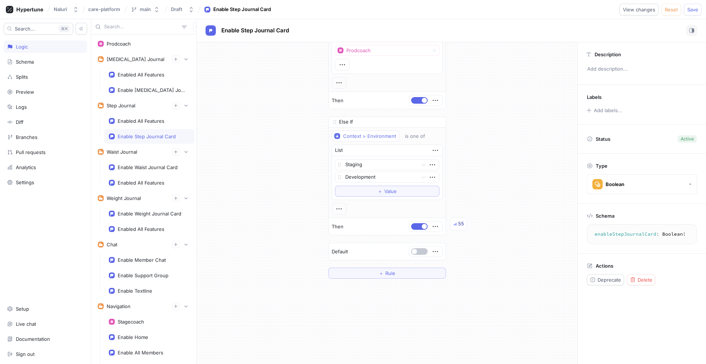
scroll to position [127, 0]
click at [164, 88] on div "Enable [MEDICAL_DATA] Journal Card" at bounding box center [152, 90] width 69 height 6
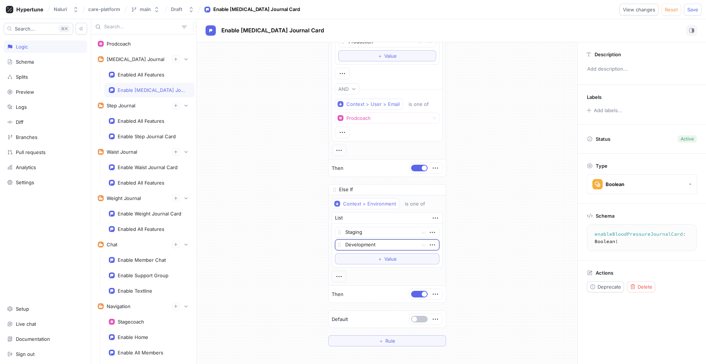
scroll to position [18, 0]
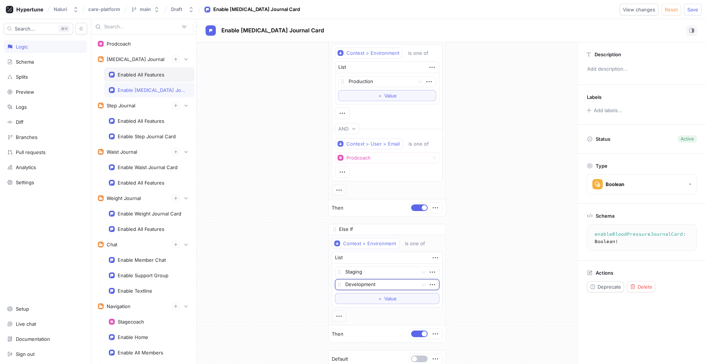
click at [166, 77] on div "Enabled All Features" at bounding box center [149, 75] width 81 height 6
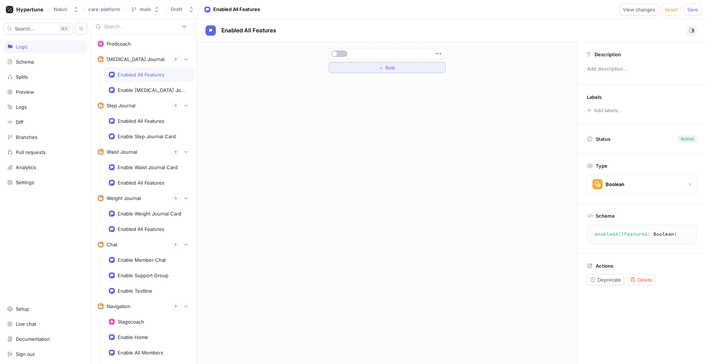
click at [367, 69] on button "＋ Rule" at bounding box center [387, 67] width 117 height 11
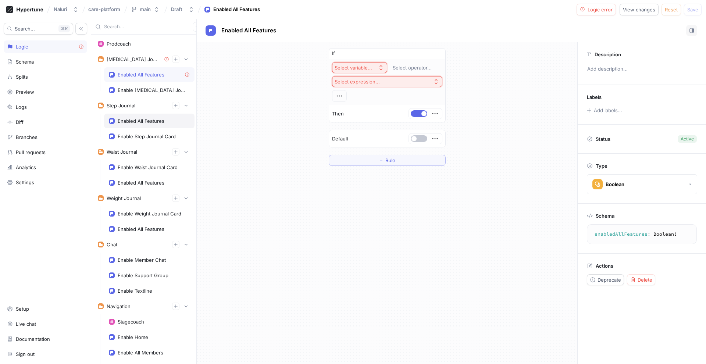
click at [177, 121] on div "Enabled All Features" at bounding box center [149, 121] width 81 height 6
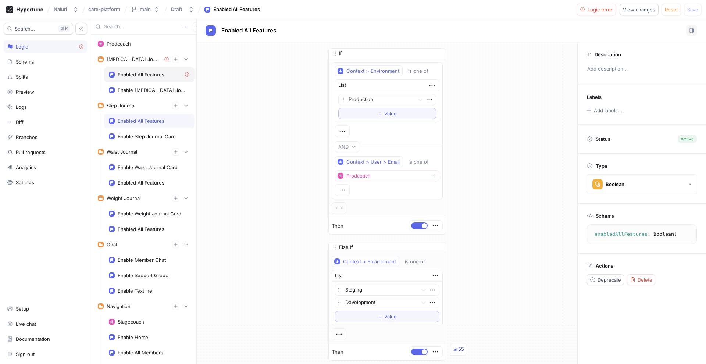
click at [170, 74] on div "Enabled All Features" at bounding box center [149, 75] width 81 height 6
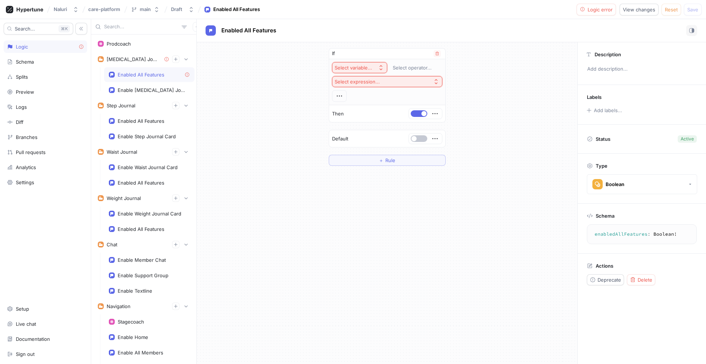
click at [360, 67] on div "Select variable..." at bounding box center [354, 68] width 38 height 6
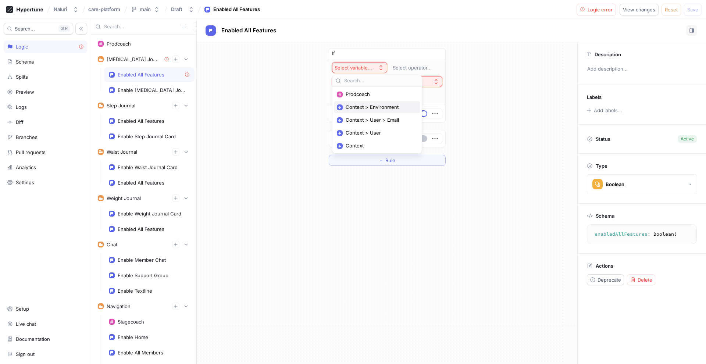
click at [370, 105] on span "Context > Environment" at bounding box center [380, 107] width 68 height 6
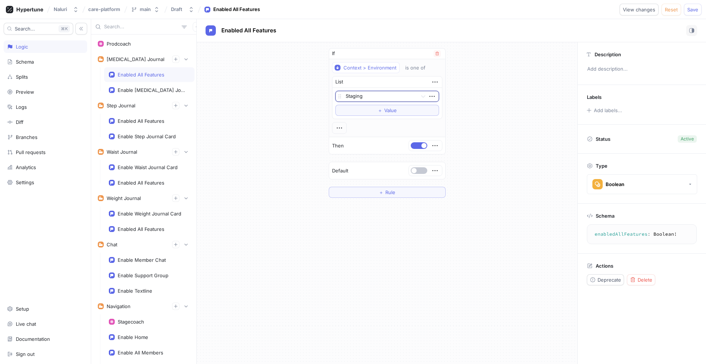
click at [372, 97] on div at bounding box center [380, 96] width 69 height 9
click at [372, 133] on div "Production" at bounding box center [387, 134] width 103 height 12
click at [345, 127] on div at bounding box center [339, 128] width 15 height 12
click at [338, 131] on icon "button" at bounding box center [339, 128] width 8 height 8
click at [348, 145] on p "AND" at bounding box center [352, 141] width 10 height 7
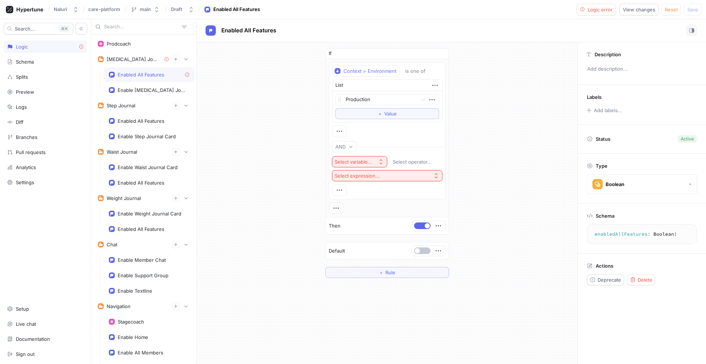
click at [361, 158] on button "Select variable..." at bounding box center [359, 161] width 55 height 11
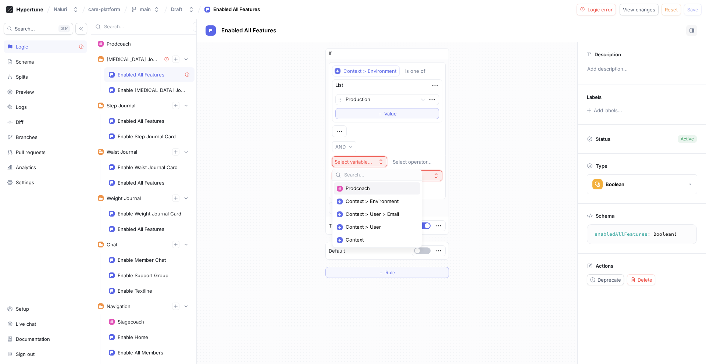
click at [369, 187] on span "Prodcoach" at bounding box center [380, 188] width 68 height 6
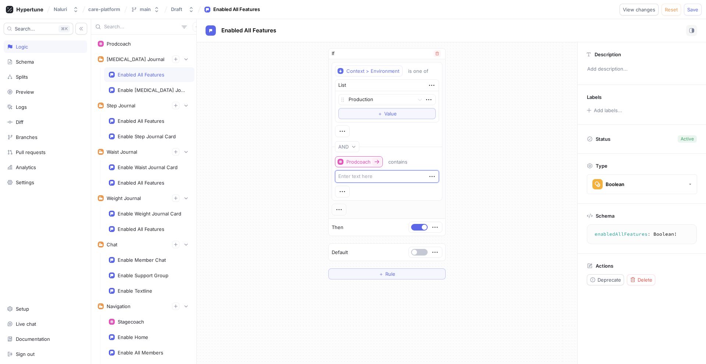
click at [370, 164] on div "Prodcoach" at bounding box center [359, 162] width 24 height 6
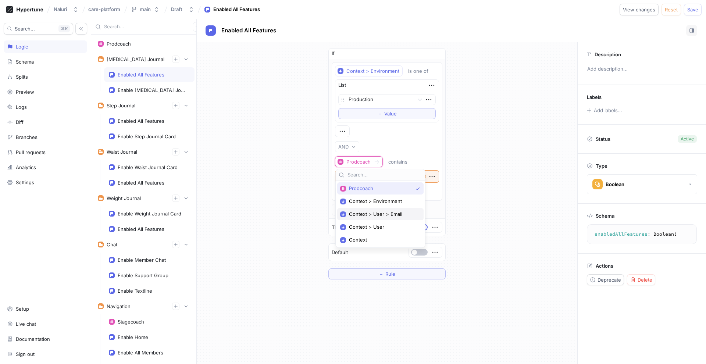
click at [366, 209] on div "Context > User > Email" at bounding box center [380, 214] width 86 height 12
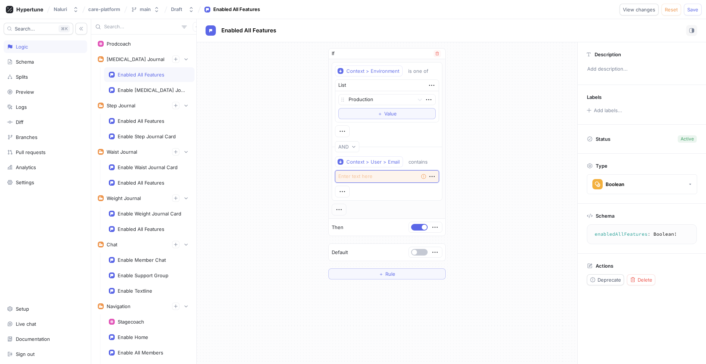
click at [373, 176] on textarea at bounding box center [387, 176] width 104 height 13
click at [433, 176] on icon "button" at bounding box center [432, 177] width 8 height 8
click at [439, 186] on p "Delete" at bounding box center [446, 189] width 15 height 7
click at [415, 176] on button "Select expression..." at bounding box center [387, 175] width 104 height 11
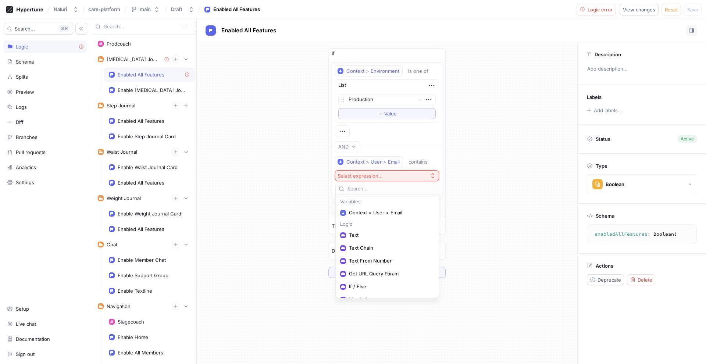
click at [313, 206] on div "If Context > Environment is one of List Production To pick up a draggable item,…" at bounding box center [387, 163] width 381 height 242
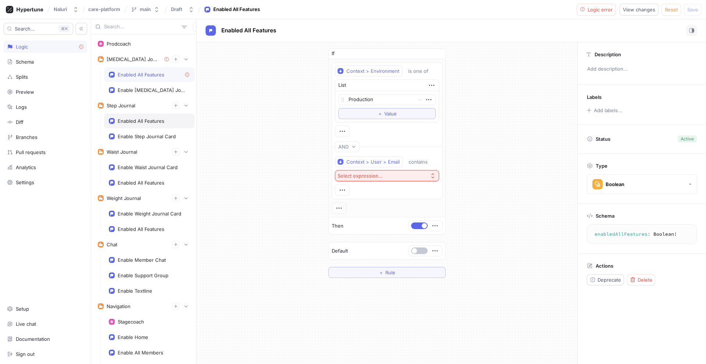
click at [166, 117] on div "Enabled All Features" at bounding box center [149, 121] width 90 height 15
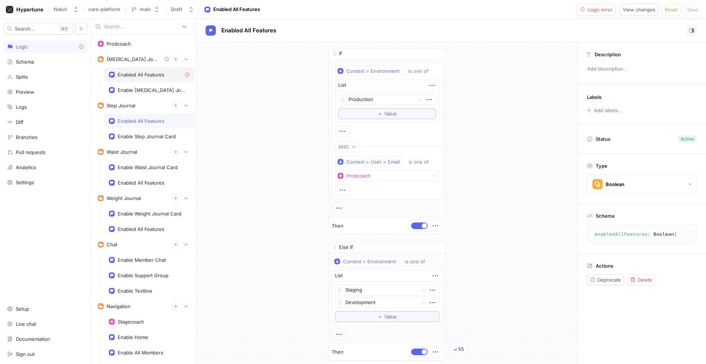
click at [165, 76] on div "Enabled All Features" at bounding box center [149, 75] width 81 height 6
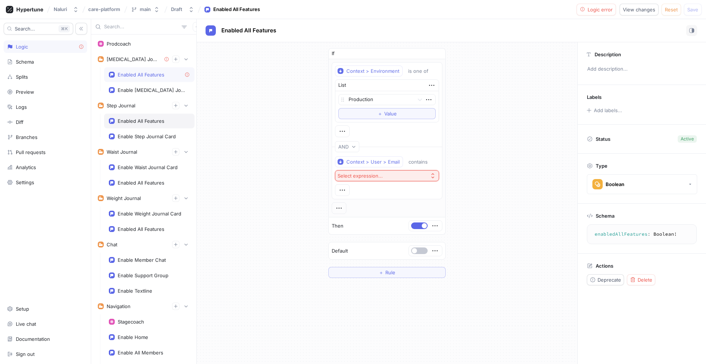
click at [159, 123] on div "Enabled All Features" at bounding box center [141, 121] width 47 height 6
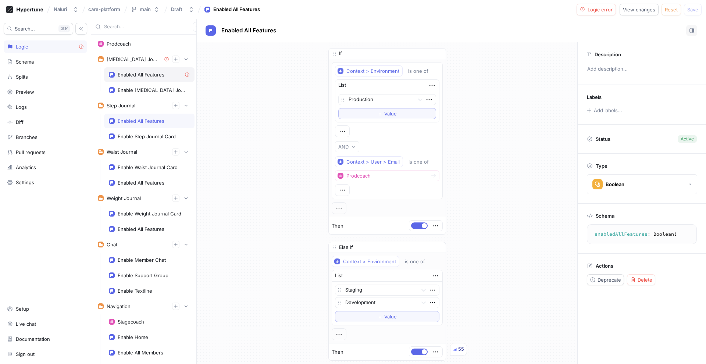
click at [159, 77] on div "Enabled All Features" at bounding box center [141, 75] width 47 height 6
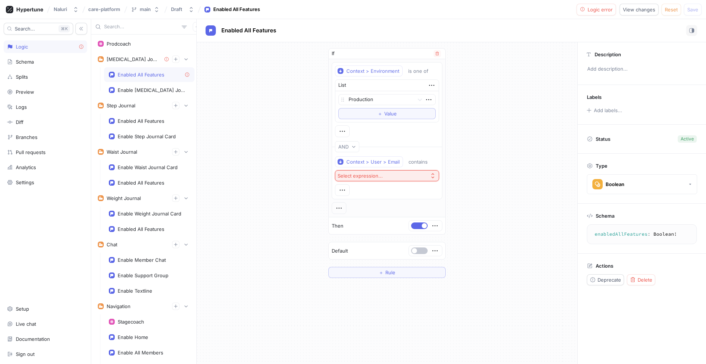
click at [366, 173] on div "Select expression..." at bounding box center [360, 176] width 45 height 6
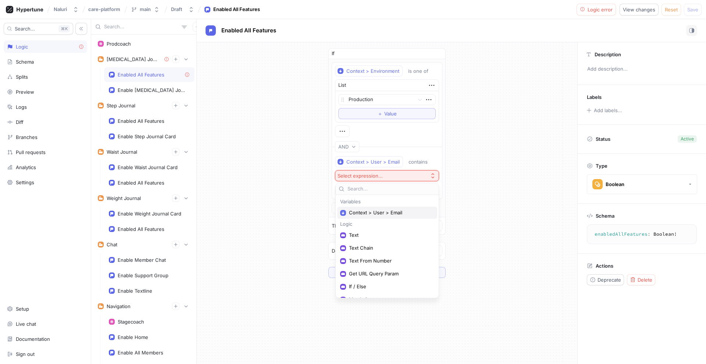
scroll to position [35, 0]
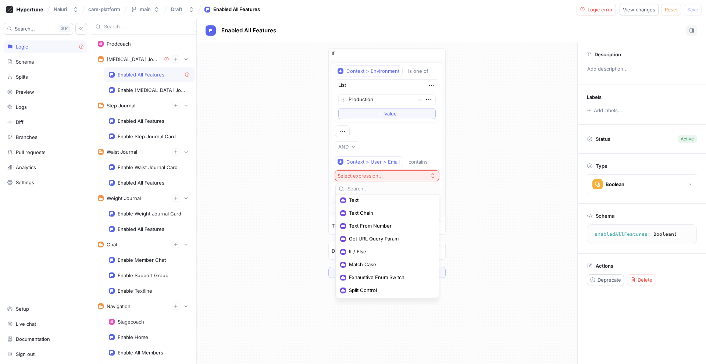
click at [294, 196] on div "If Context > Environment is one of List Production To pick up a draggable item,…" at bounding box center [387, 163] width 381 height 242
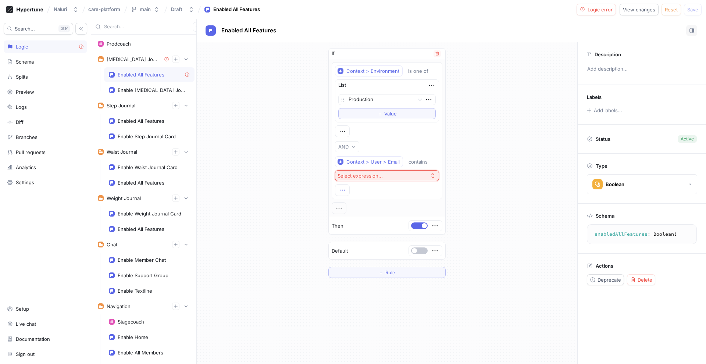
click at [345, 190] on icon "button" at bounding box center [342, 190] width 5 height 1
click at [372, 229] on div "Delete" at bounding box center [372, 228] width 63 height 13
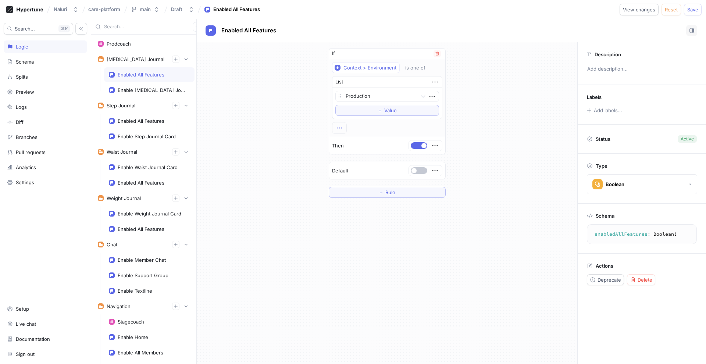
click at [342, 128] on icon "button" at bounding box center [339, 128] width 8 height 8
click at [350, 141] on p "AND" at bounding box center [352, 141] width 10 height 7
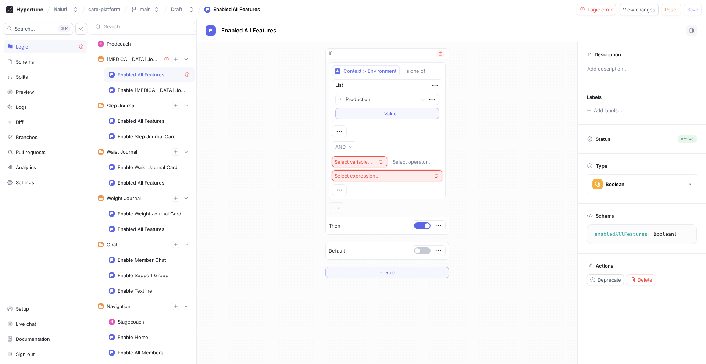
click at [358, 161] on div "Select variable..." at bounding box center [354, 162] width 38 height 6
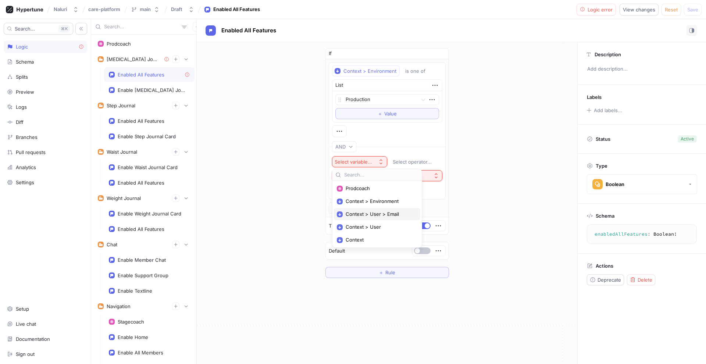
click at [379, 214] on span "Context > User > Email" at bounding box center [380, 214] width 68 height 6
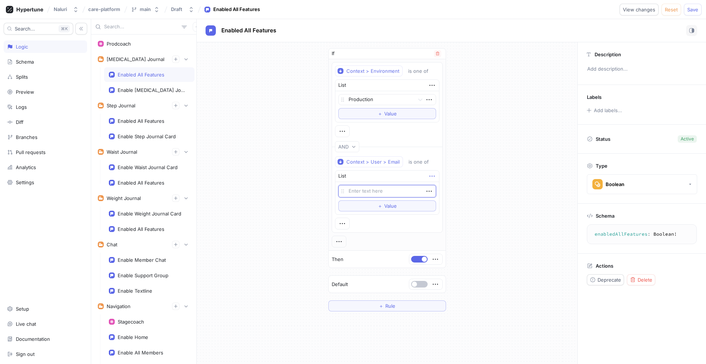
click at [430, 179] on icon "button" at bounding box center [432, 176] width 8 height 8
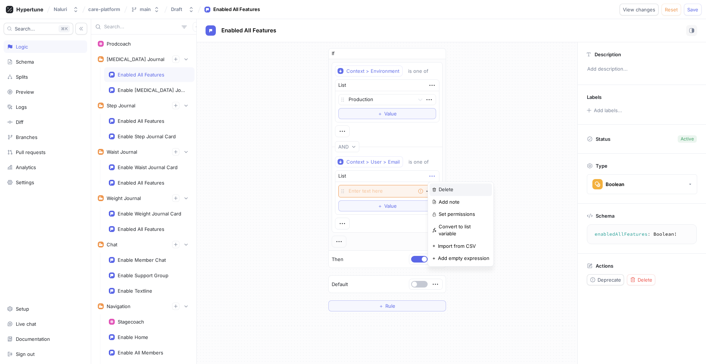
click at [437, 192] on div "Delete" at bounding box center [461, 190] width 63 height 13
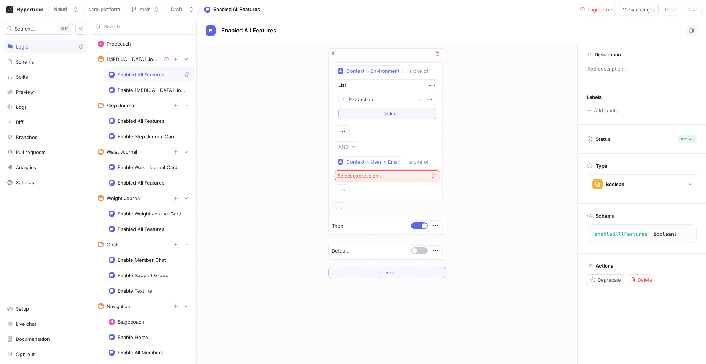
click at [413, 179] on button "Select expression..." at bounding box center [387, 175] width 104 height 11
click at [365, 212] on span "Prodcoach" at bounding box center [390, 213] width 82 height 6
click at [291, 177] on div "If Context > Environment is one of List Production To pick up a draggable item,…" at bounding box center [387, 163] width 381 height 242
click at [163, 112] on div "Step Journal" at bounding box center [144, 105] width 102 height 15
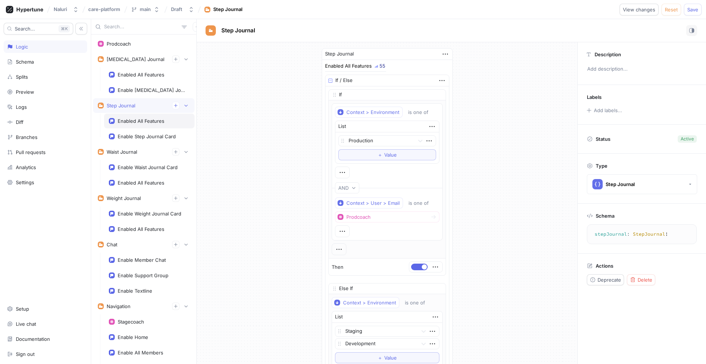
click at [162, 118] on div "Enabled All Features" at bounding box center [141, 121] width 47 height 6
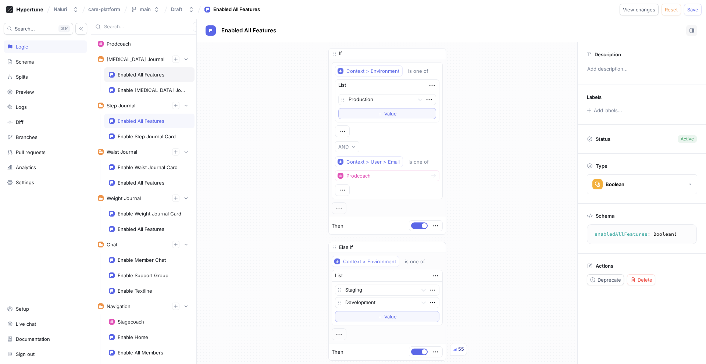
click at [160, 72] on div "Enabled All Features" at bounding box center [141, 75] width 47 height 6
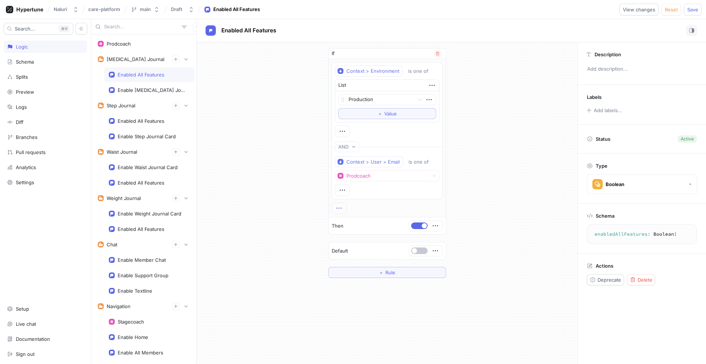
click at [342, 211] on icon "button" at bounding box center [339, 208] width 8 height 8
click at [305, 214] on div "If Context > Environment is one of List Production To pick up a draggable item,…" at bounding box center [387, 163] width 381 height 242
click at [358, 274] on button "＋ Rule" at bounding box center [387, 272] width 118 height 11
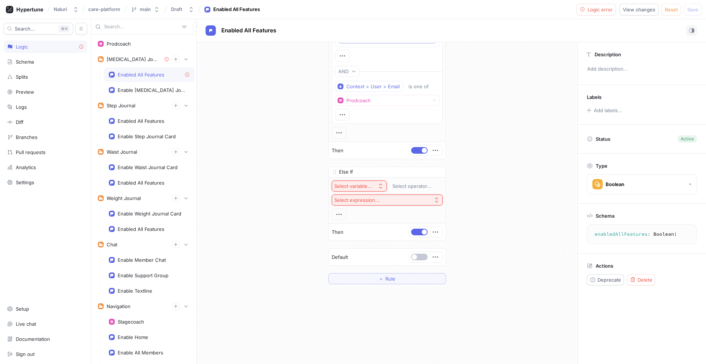
scroll to position [79, 0]
click at [369, 180] on div "Select variable..." at bounding box center [353, 183] width 38 height 6
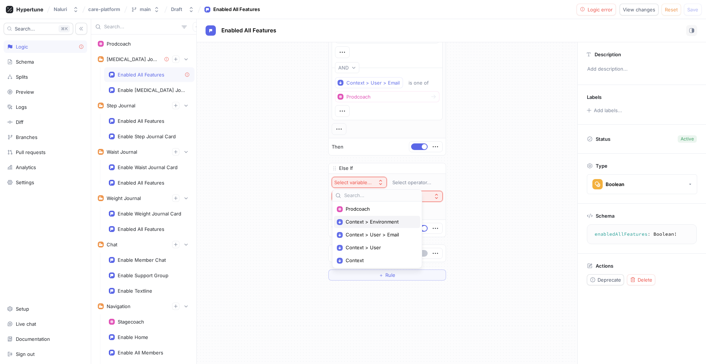
click at [373, 222] on span "Context > Environment" at bounding box center [380, 222] width 68 height 6
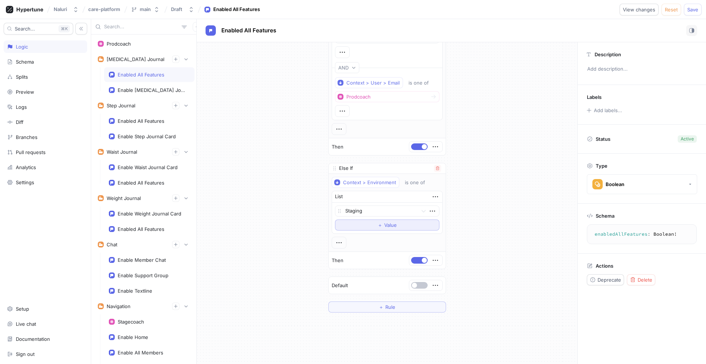
click at [373, 223] on button "＋ Value" at bounding box center [387, 225] width 104 height 11
click at [373, 223] on div at bounding box center [380, 224] width 70 height 9
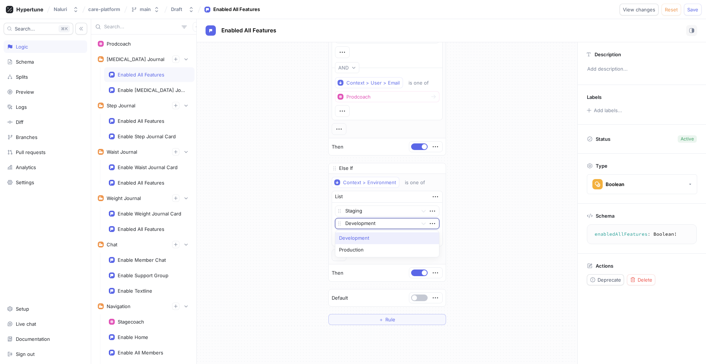
click at [283, 214] on div "If Context > Environment is one of List Production To pick up a draggable item,…" at bounding box center [387, 147] width 381 height 368
click at [154, 91] on div "Enable [MEDICAL_DATA] Journal Card" at bounding box center [152, 90] width 69 height 6
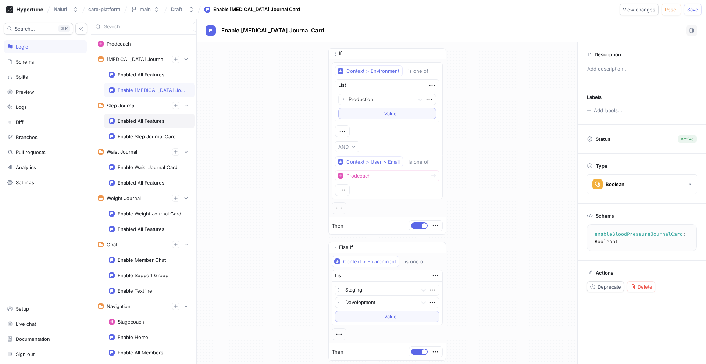
click at [151, 122] on div "Enabled All Features" at bounding box center [141, 121] width 47 height 6
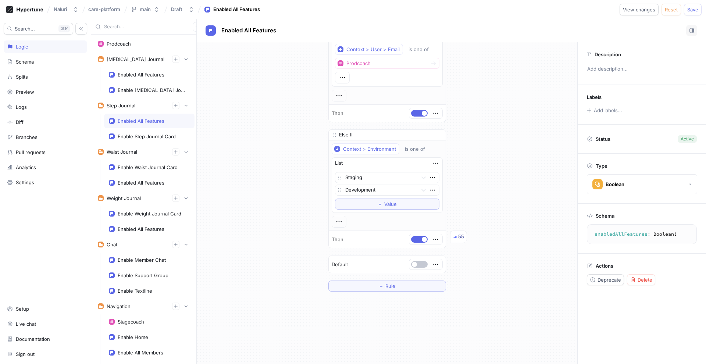
scroll to position [127, 0]
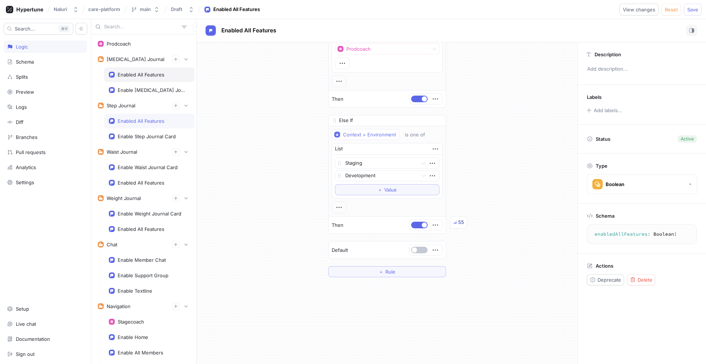
click at [148, 77] on div "Enabled All Features" at bounding box center [141, 75] width 47 height 6
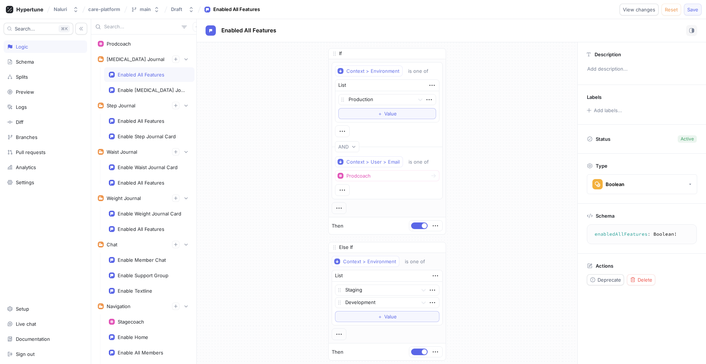
click at [695, 10] on span "Save" at bounding box center [692, 9] width 11 height 4
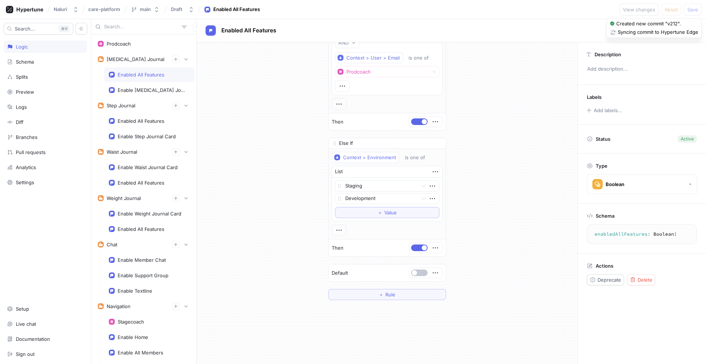
scroll to position [155, 0]
